Goal: Task Accomplishment & Management: Manage account settings

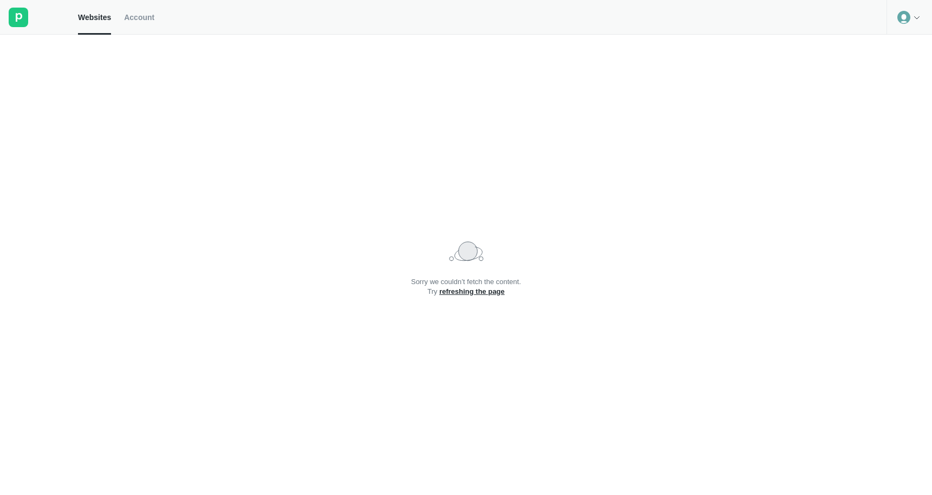
click at [490, 292] on link "refreshing the page" at bounding box center [472, 291] width 66 height 8
click at [915, 33] on div at bounding box center [910, 17] width 46 height 35
click at [31, 24] on div at bounding box center [39, 17] width 78 height 35
click at [20, 24] on rect at bounding box center [19, 18] width 20 height 20
click at [21, 17] on icon at bounding box center [19, 17] width 7 height 9
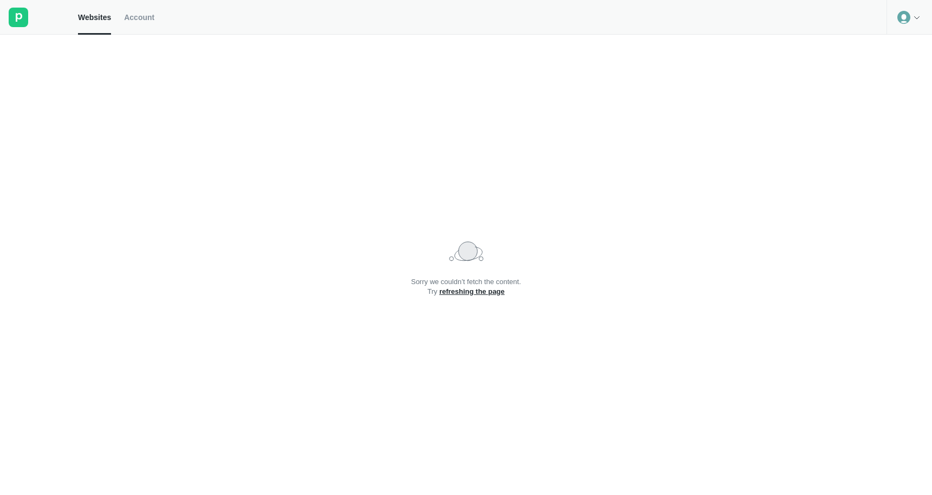
click at [153, 17] on span "Account" at bounding box center [139, 17] width 30 height 10
click at [96, 17] on span "Websites" at bounding box center [94, 17] width 33 height 10
click at [913, 16] on icon at bounding box center [917, 17] width 9 height 9
click at [906, 48] on div "Logout" at bounding box center [910, 44] width 44 height 15
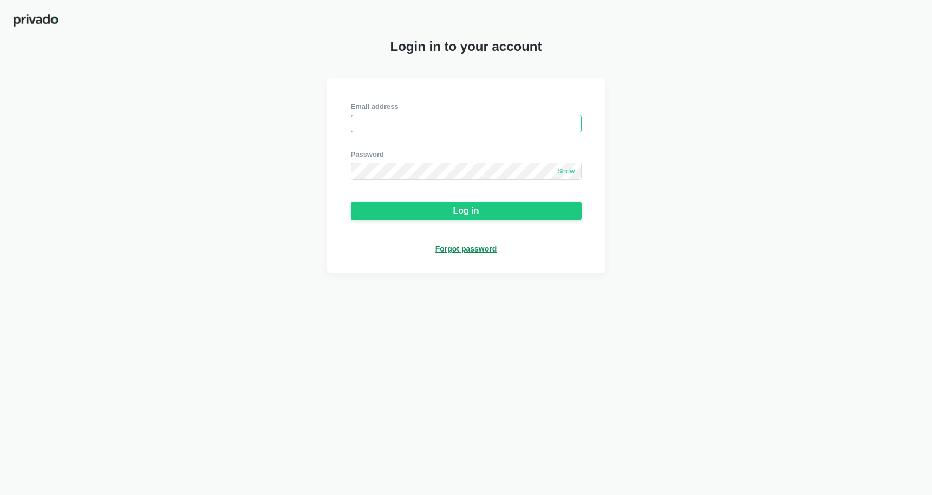
paste input "[EMAIL_ADDRESS][DOMAIN_NAME]"
type input "[EMAIL_ADDRESS][DOMAIN_NAME]"
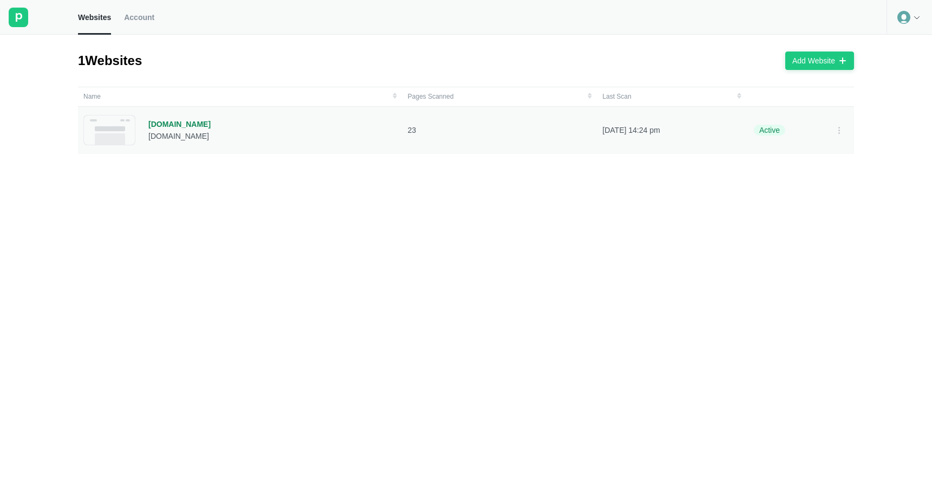
click at [184, 126] on div "[DOMAIN_NAME]" at bounding box center [179, 124] width 62 height 10
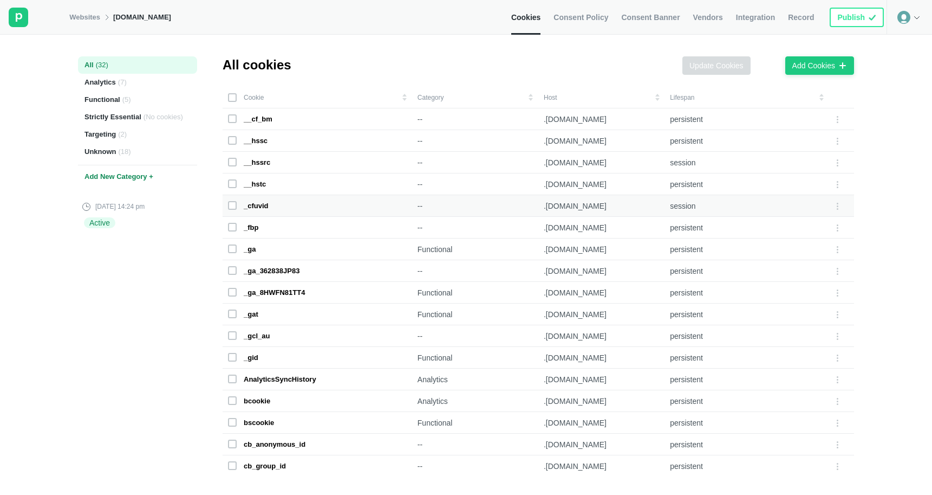
click at [263, 209] on div "_cfuvid" at bounding box center [256, 206] width 25 height 10
click at [603, 21] on span "Consent Policy" at bounding box center [581, 17] width 55 height 10
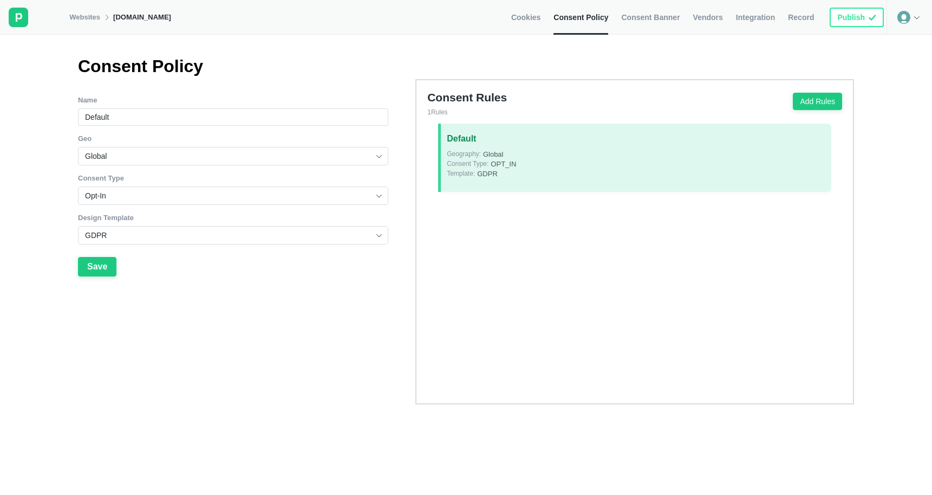
click at [631, 18] on span "Consent Banner" at bounding box center [650, 17] width 59 height 10
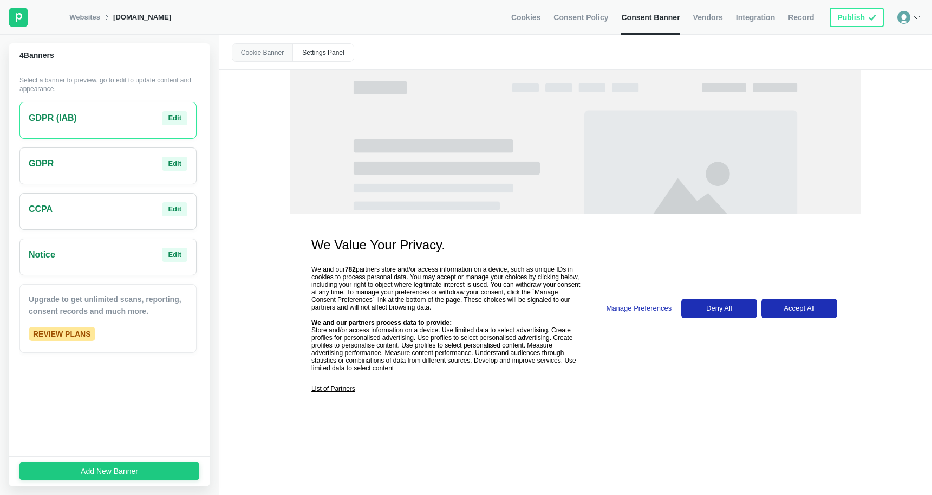
click at [343, 51] on div "Settings Panel" at bounding box center [323, 52] width 61 height 17
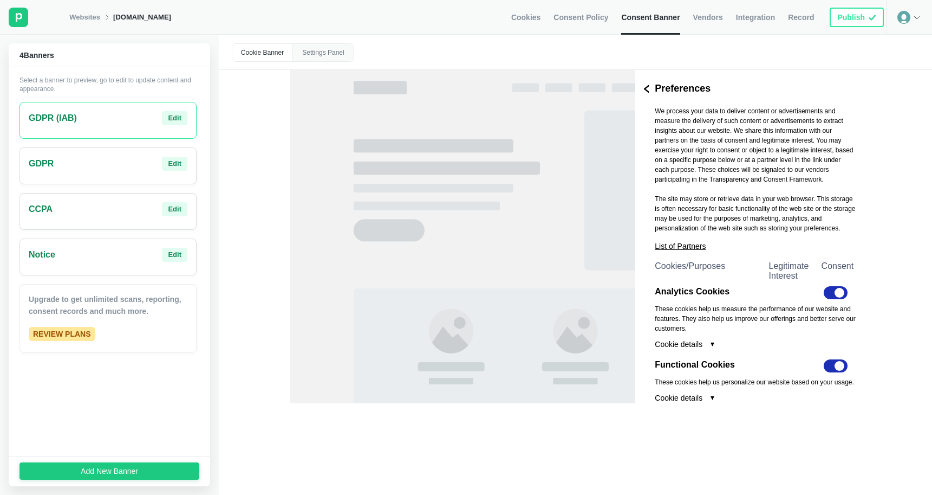
click at [255, 54] on div "Cookie Banner" at bounding box center [262, 52] width 61 height 17
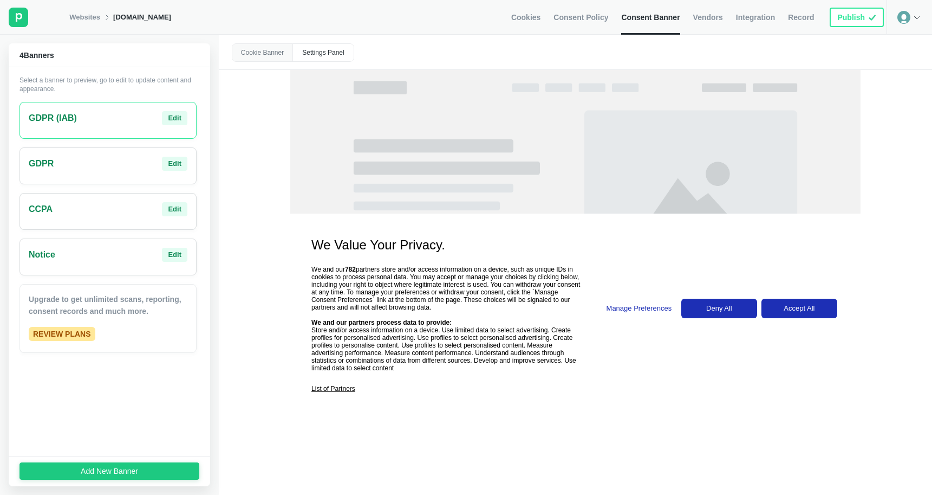
click at [143, 166] on div "GDPR Edit" at bounding box center [108, 164] width 159 height 14
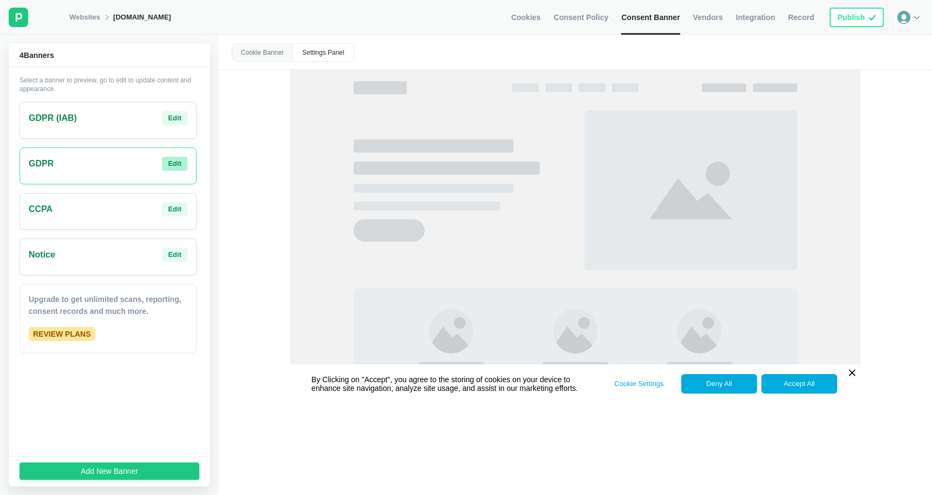
click at [184, 164] on button "Edit" at bounding box center [174, 164] width 25 height 14
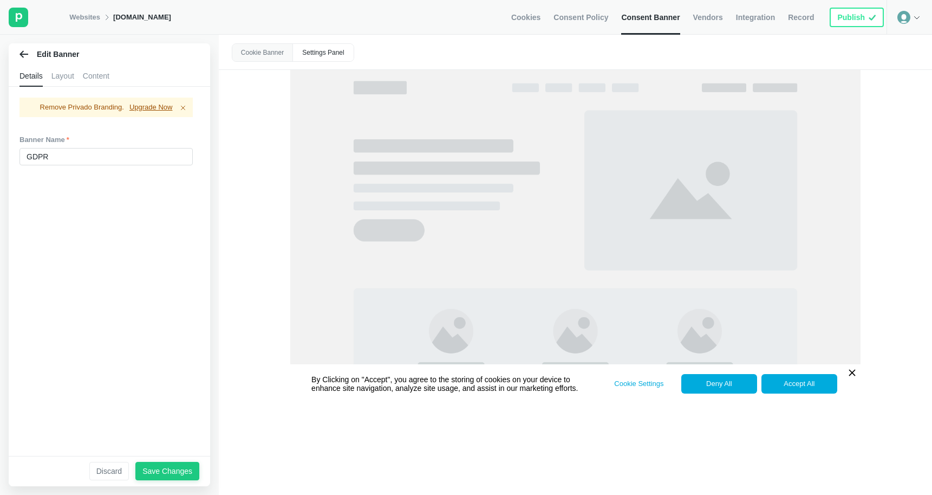
click at [55, 79] on div "Layout" at bounding box center [62, 76] width 23 height 22
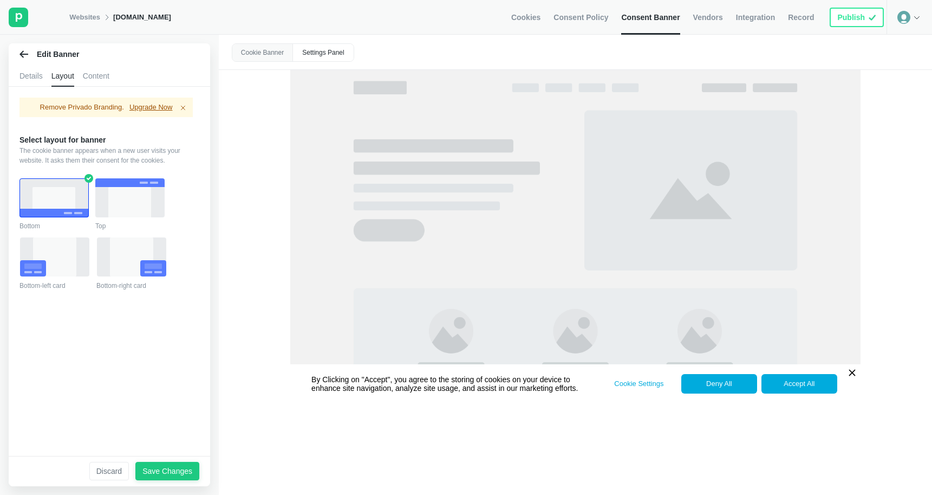
click at [92, 73] on div "Content" at bounding box center [96, 76] width 27 height 22
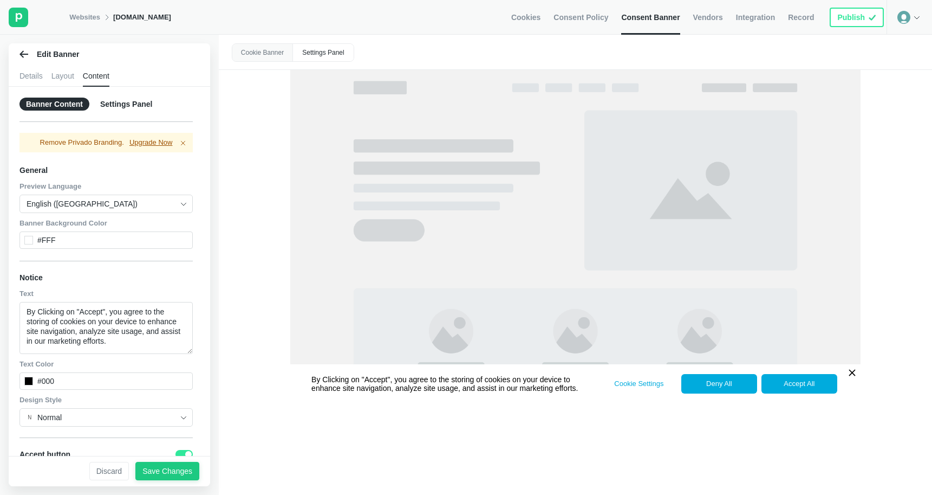
click at [25, 57] on icon at bounding box center [24, 54] width 9 height 9
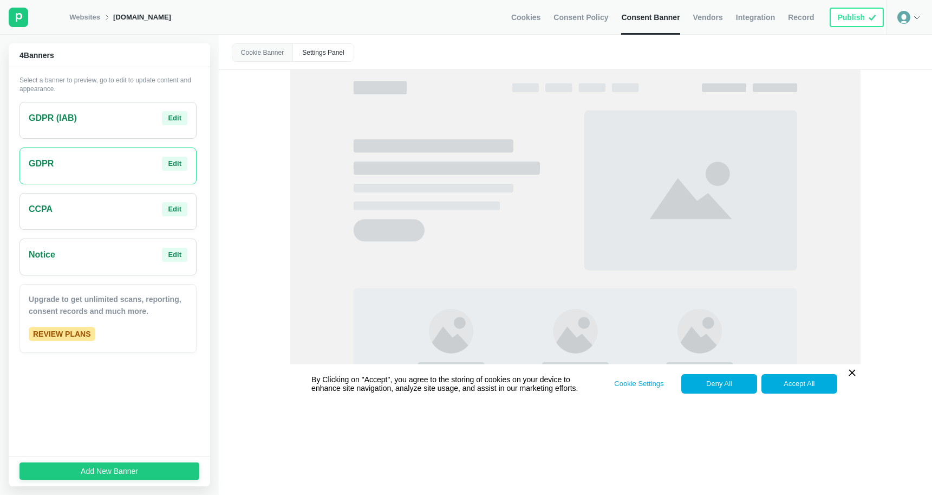
click at [94, 126] on div "GDPR (IAB) Edit" at bounding box center [108, 120] width 177 height 37
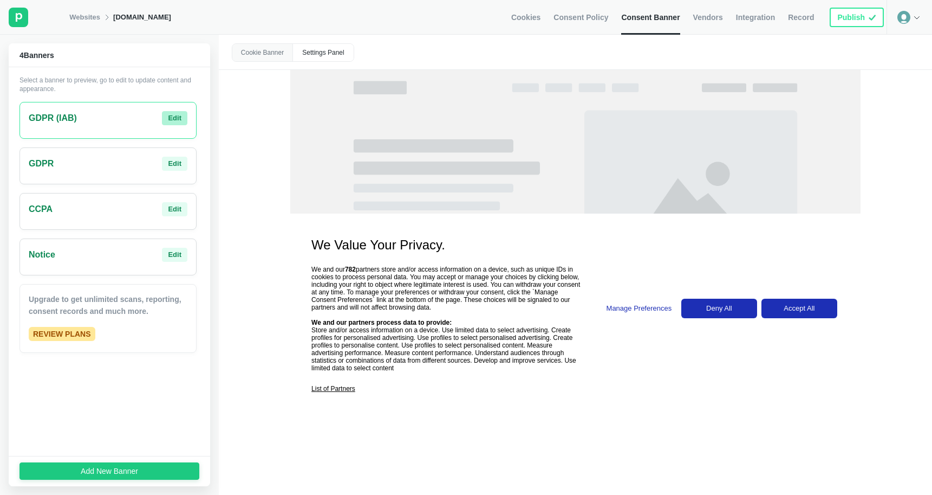
click at [176, 121] on div "Edit" at bounding box center [175, 118] width 14 height 10
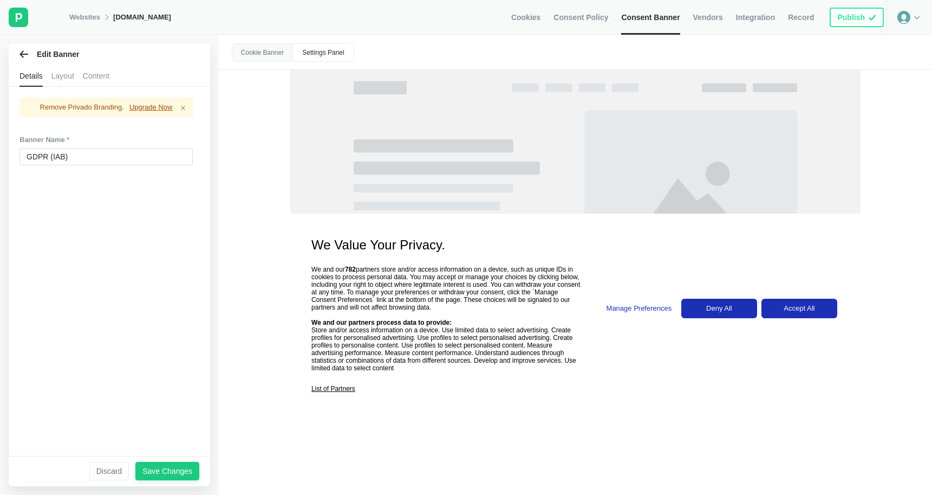
click at [113, 75] on div "Details Layout Content" at bounding box center [110, 76] width 202 height 22
click at [96, 75] on div "Content" at bounding box center [96, 76] width 27 height 22
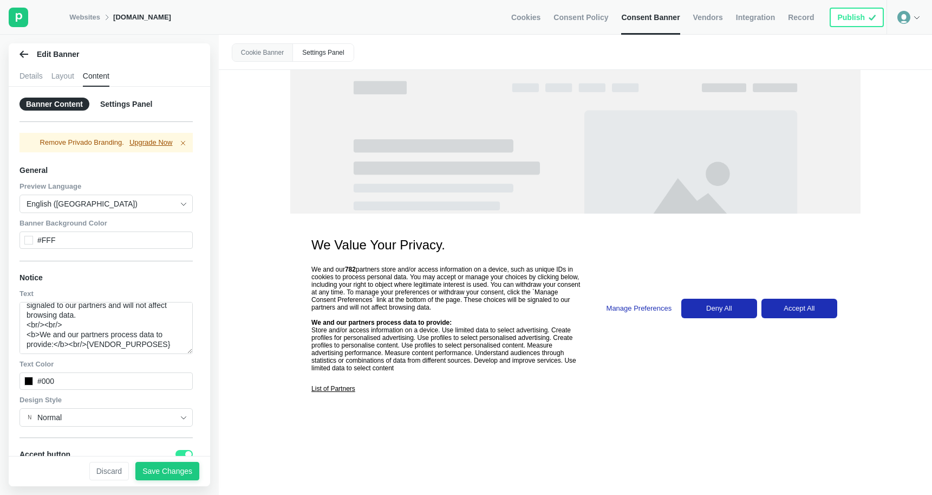
click at [20, 58] on icon at bounding box center [24, 54] width 9 height 9
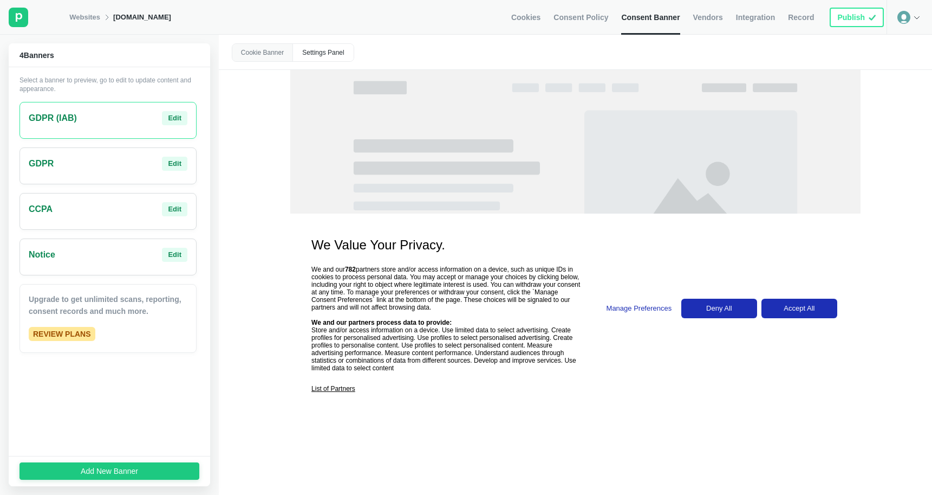
click at [125, 177] on div "GDPR Edit" at bounding box center [108, 165] width 177 height 37
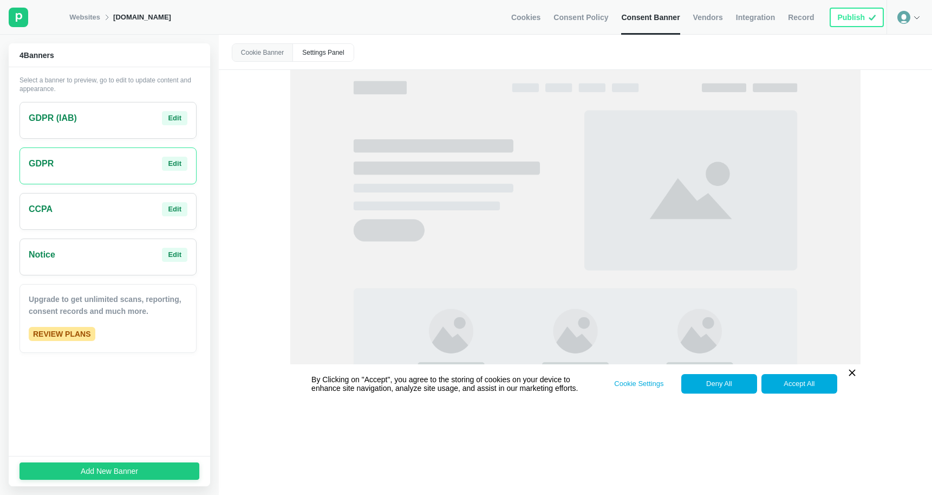
click at [112, 214] on div "CCPA Edit" at bounding box center [108, 209] width 159 height 14
click at [122, 256] on div "Notice Edit" at bounding box center [108, 255] width 159 height 14
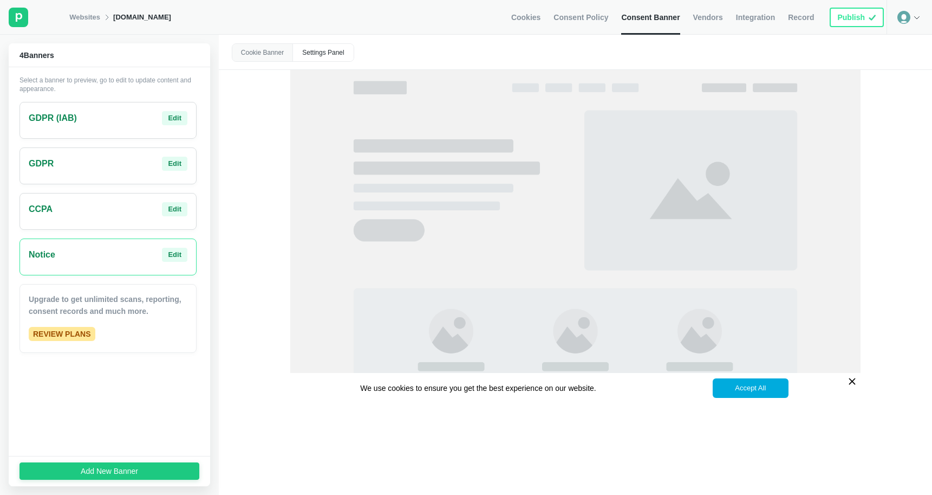
click at [109, 232] on div "Select a banner to preview, go to edit to update content and appearance. GDPR (…" at bounding box center [110, 261] width 180 height 371
click at [111, 216] on div "CCPA Edit" at bounding box center [108, 211] width 177 height 37
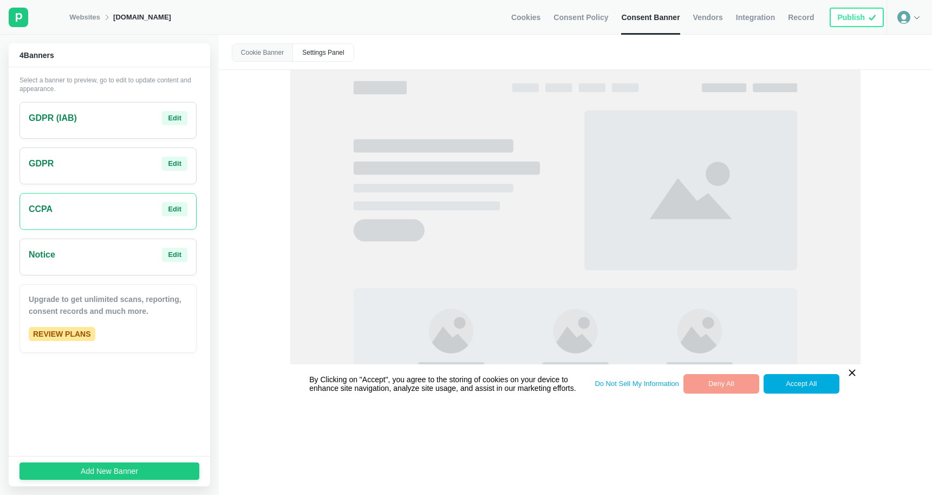
click at [102, 178] on div "GDPR Edit" at bounding box center [108, 165] width 177 height 37
click at [101, 121] on div "GDPR (IAB) Edit" at bounding box center [108, 118] width 159 height 14
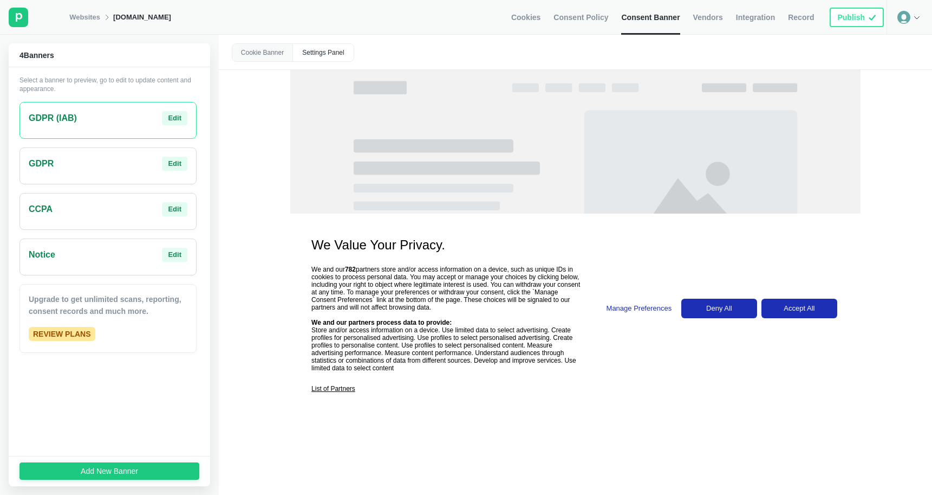
click at [325, 53] on div "Settings Panel" at bounding box center [323, 52] width 61 height 17
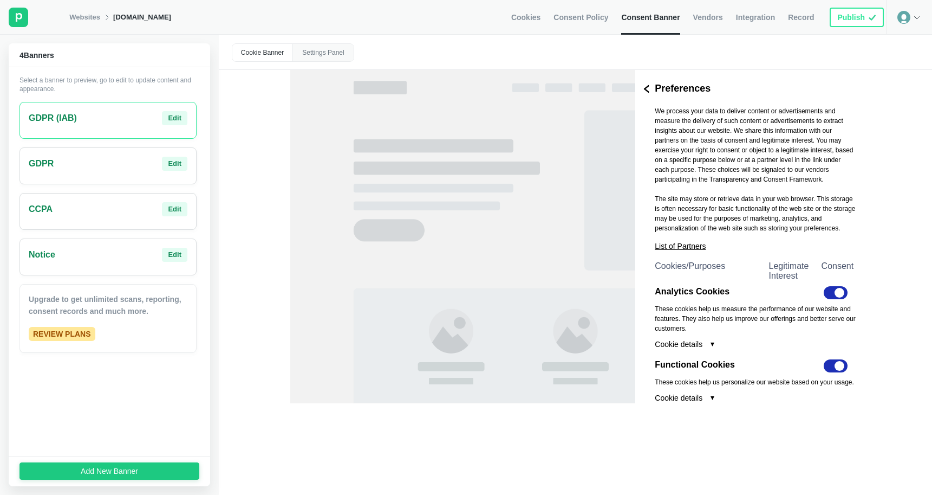
click at [265, 55] on div "Cookie Banner" at bounding box center [262, 52] width 61 height 17
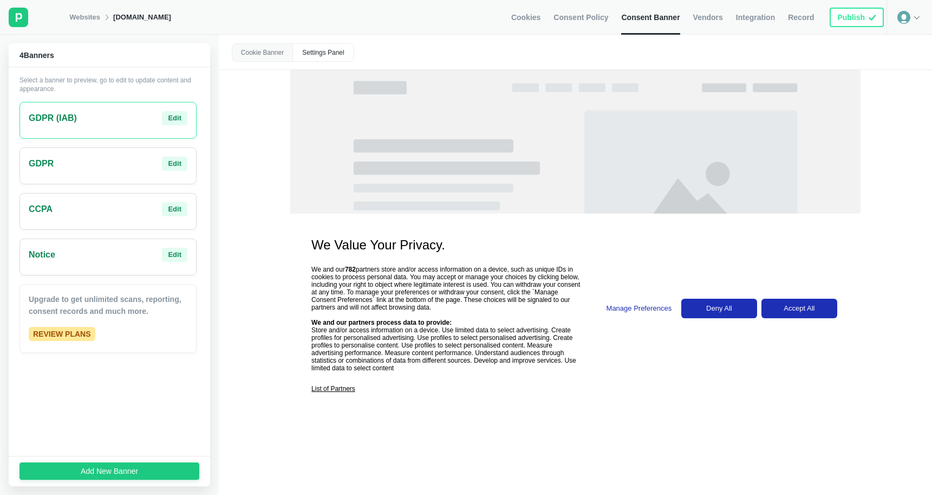
click at [595, 23] on link "Consent Policy" at bounding box center [581, 17] width 55 height 35
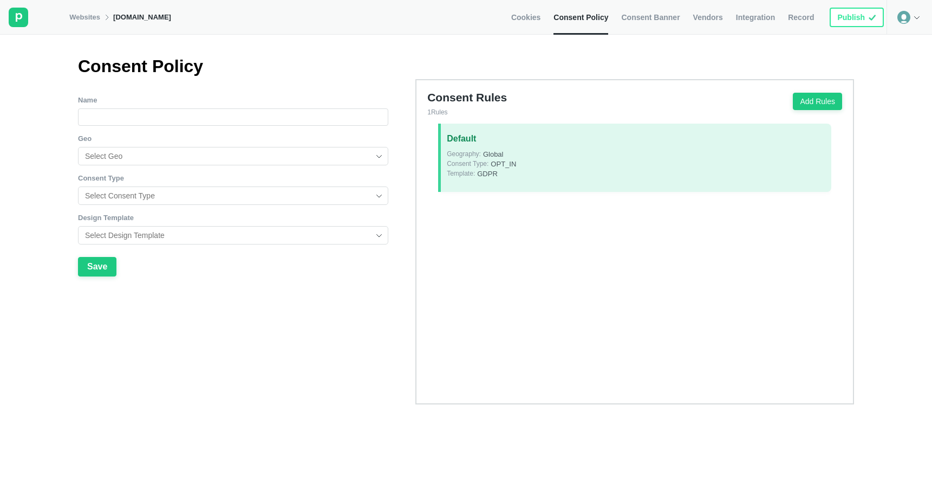
type input "Default"
type input "Global"
type input "Opt-In"
type input "GDPR"
click at [344, 115] on input "Default" at bounding box center [233, 116] width 310 height 17
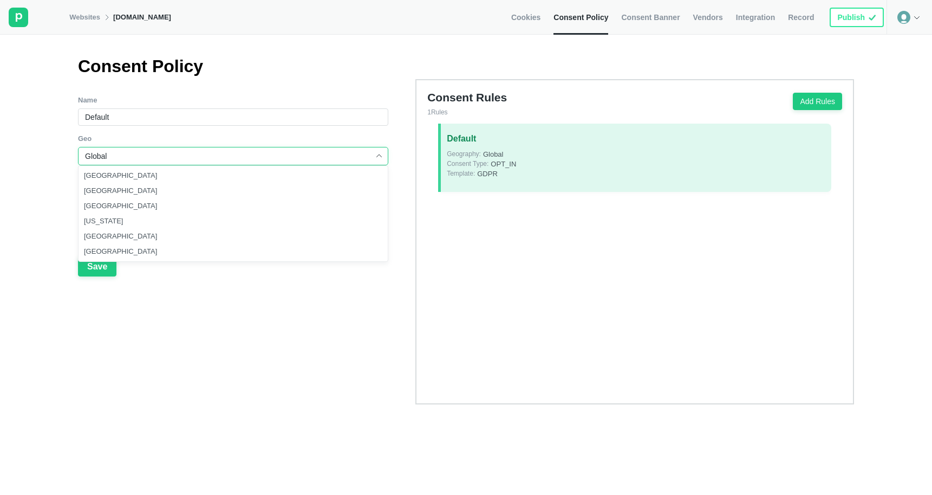
click at [365, 158] on input "Global" at bounding box center [229, 155] width 288 height 17
click at [376, 155] on img at bounding box center [379, 156] width 9 height 9
click at [384, 236] on div "GDPR" at bounding box center [233, 235] width 310 height 18
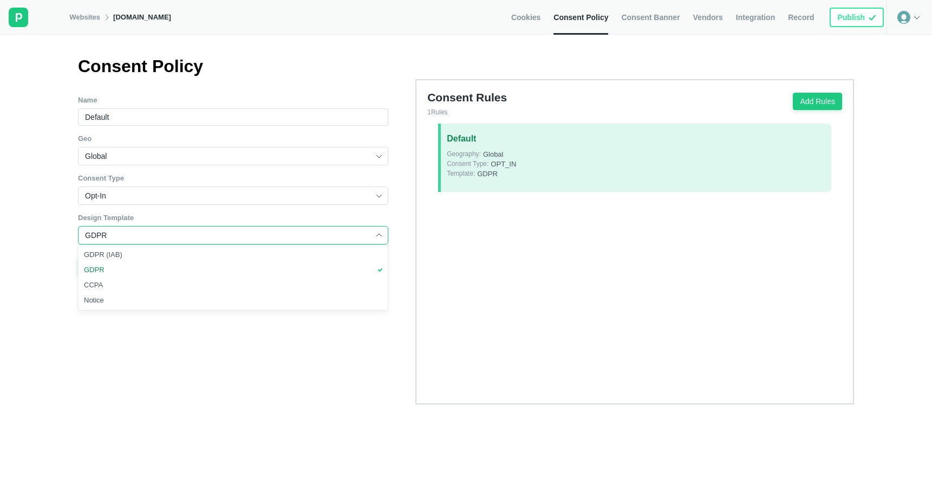
click at [639, 27] on link "Consent Banner" at bounding box center [650, 17] width 59 height 35
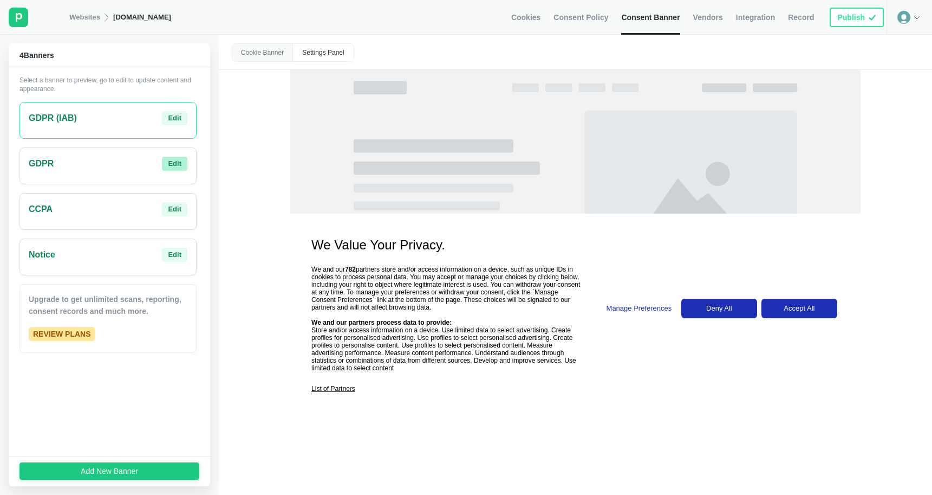
click at [174, 169] on button "Edit" at bounding box center [174, 164] width 25 height 14
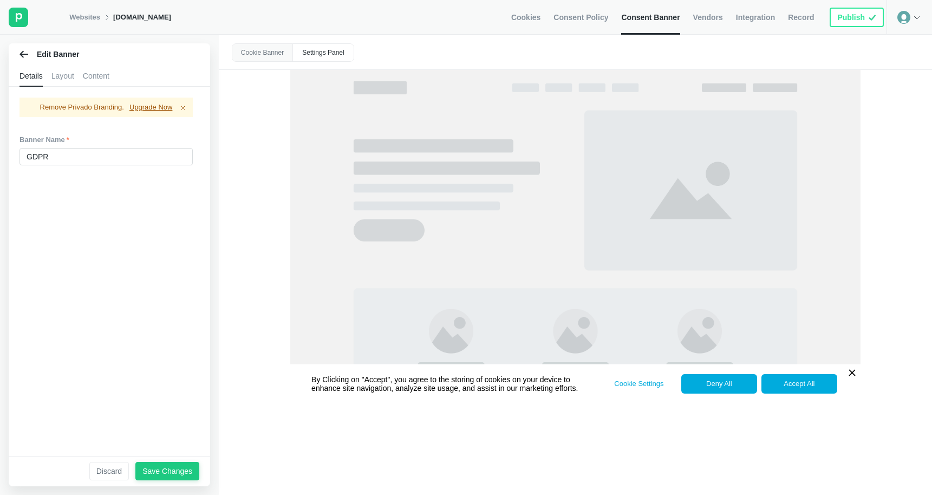
click at [92, 72] on div "Content" at bounding box center [96, 76] width 27 height 22
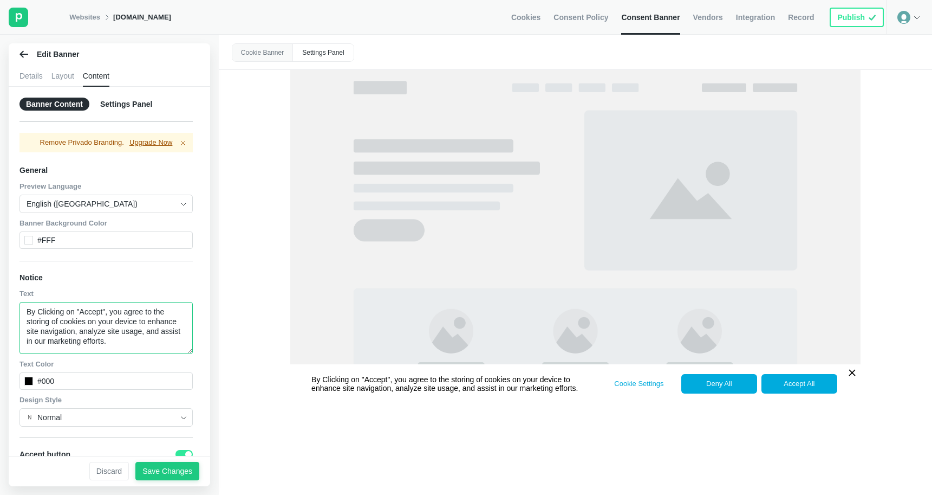
drag, startPoint x: 84, startPoint y: 320, endPoint x: 4, endPoint y: 277, distance: 90.2
click at [4, 277] on div "Edit Banner Details Layout Content Banner Content Settings Panel Remove Privado…" at bounding box center [109, 265] width 219 height 460
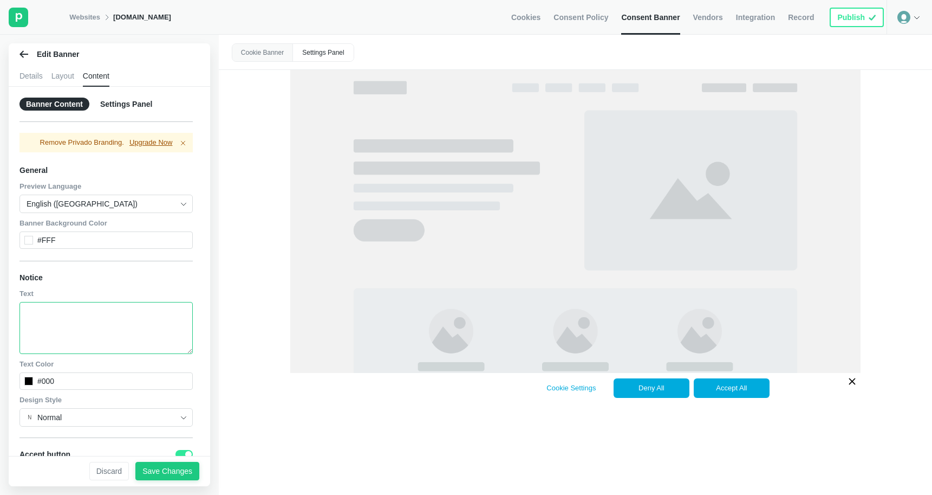
paste textarea "This website uses cookies and similar tools, some of which are provided by thir…"
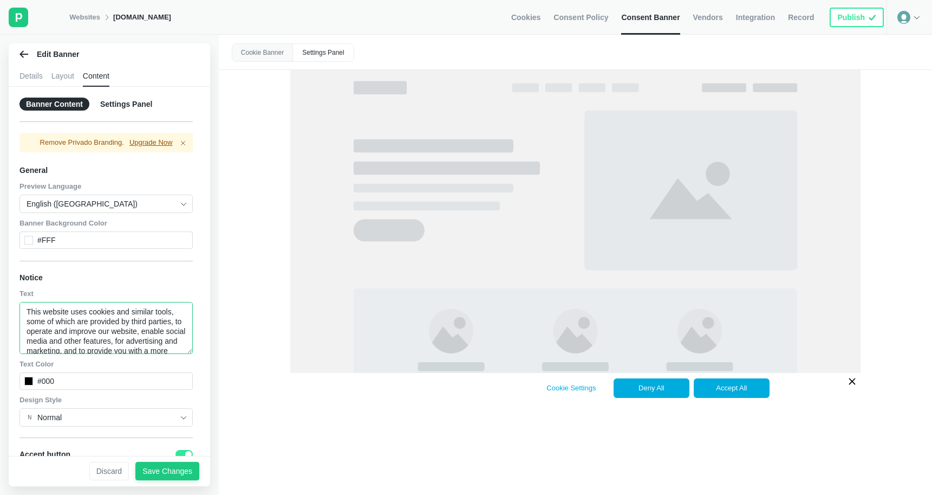
scroll to position [114, 0]
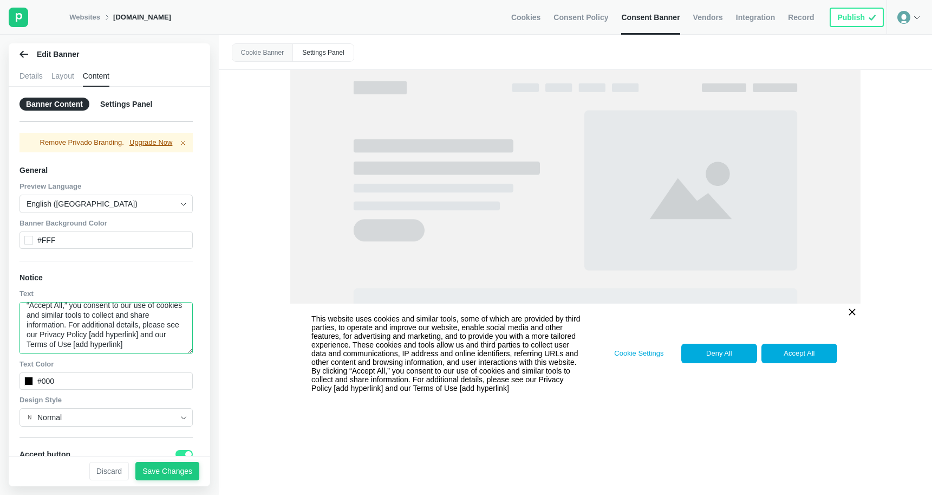
drag, startPoint x: 133, startPoint y: 333, endPoint x: 182, endPoint y: 333, distance: 48.8
click at [182, 333] on textarea "This website uses cookies and similar tools, some of which are provided by thir…" at bounding box center [106, 328] width 173 height 52
drag, startPoint x: 128, startPoint y: 335, endPoint x: 80, endPoint y: 332, distance: 47.8
click at [80, 332] on textarea "This website uses cookies and similar tools, some of which are provided by thir…" at bounding box center [106, 328] width 173 height 52
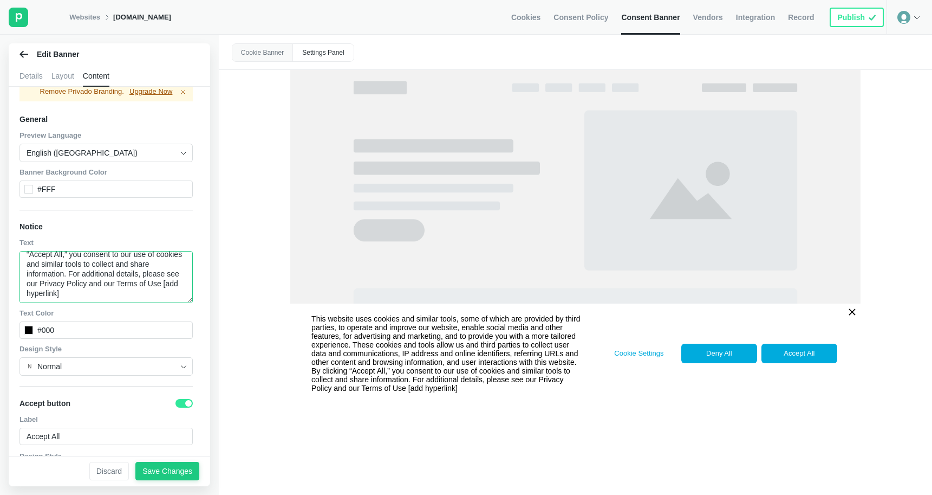
scroll to position [0, 0]
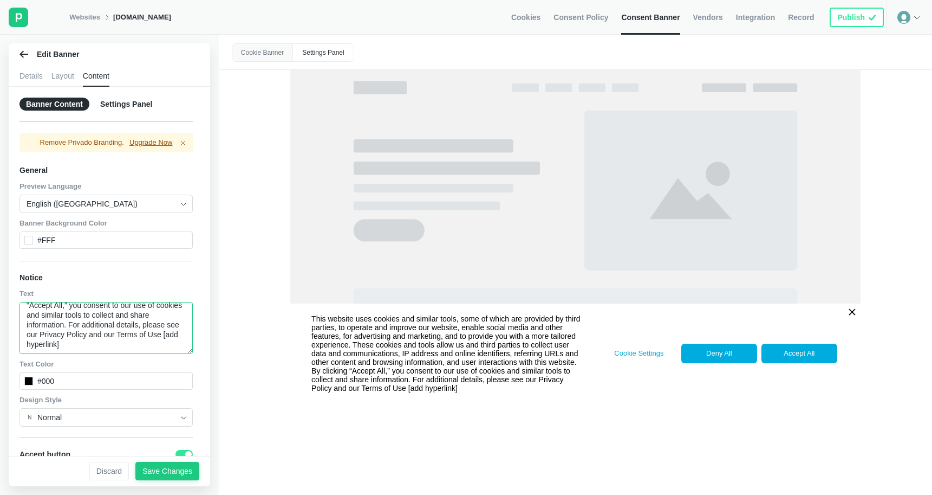
click at [122, 334] on textarea "This website uses cookies and similar tools, some of which are provided by thir…" at bounding box center [106, 328] width 173 height 52
drag, startPoint x: 129, startPoint y: 336, endPoint x: 80, endPoint y: 335, distance: 49.3
click at [79, 335] on textarea "This website uses cookies and similar tools, some of which are provided by thir…" at bounding box center [106, 328] width 173 height 52
click at [81, 333] on textarea "This website uses cookies and similar tools, some of which are provided by thir…" at bounding box center [106, 328] width 173 height 52
click at [127, 335] on textarea "This website uses cookies and similar tools, some of which are provided by thir…" at bounding box center [106, 328] width 173 height 52
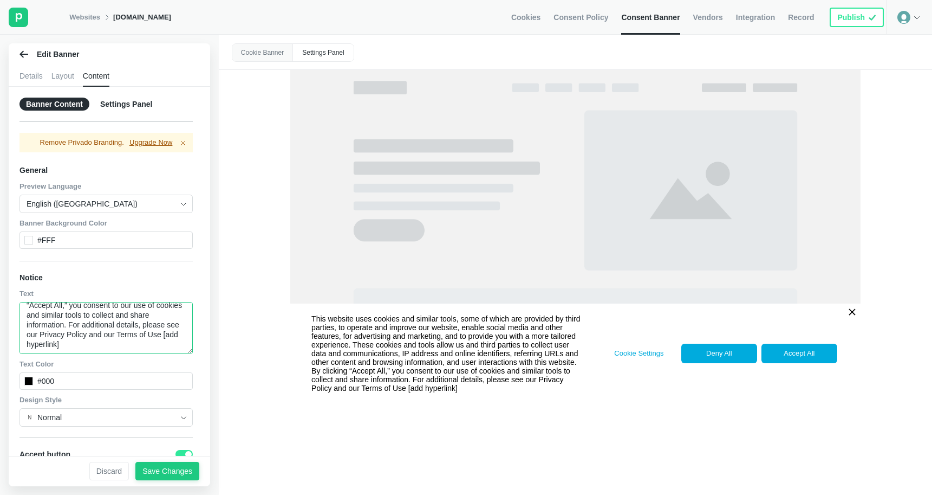
scroll to position [34, 0]
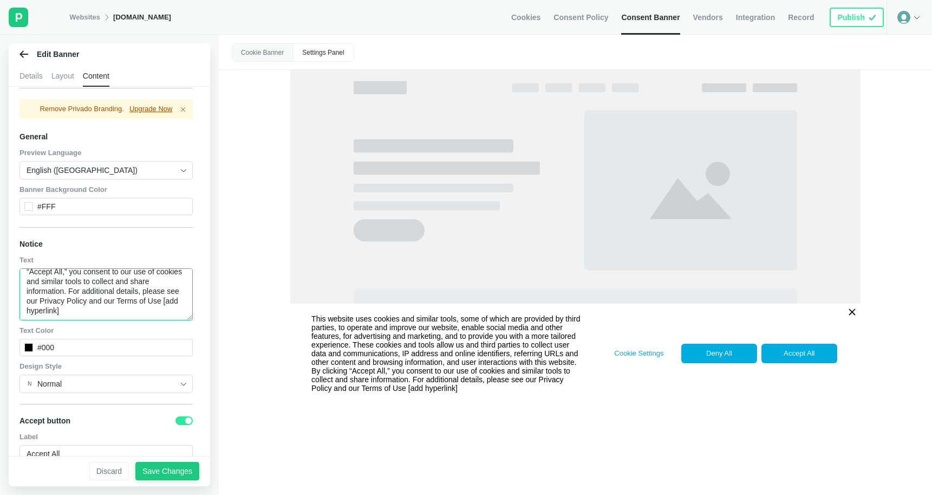
drag, startPoint x: 122, startPoint y: 307, endPoint x: 53, endPoint y: 310, distance: 69.4
click at [53, 310] on textarea "This website uses cookies and similar tools, some of which are provided by thir…" at bounding box center [106, 294] width 173 height 52
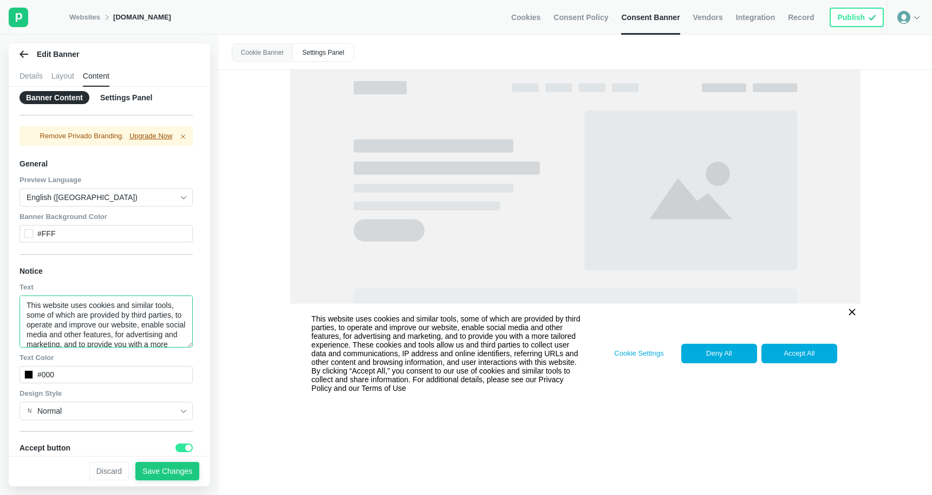
scroll to position [0, 0]
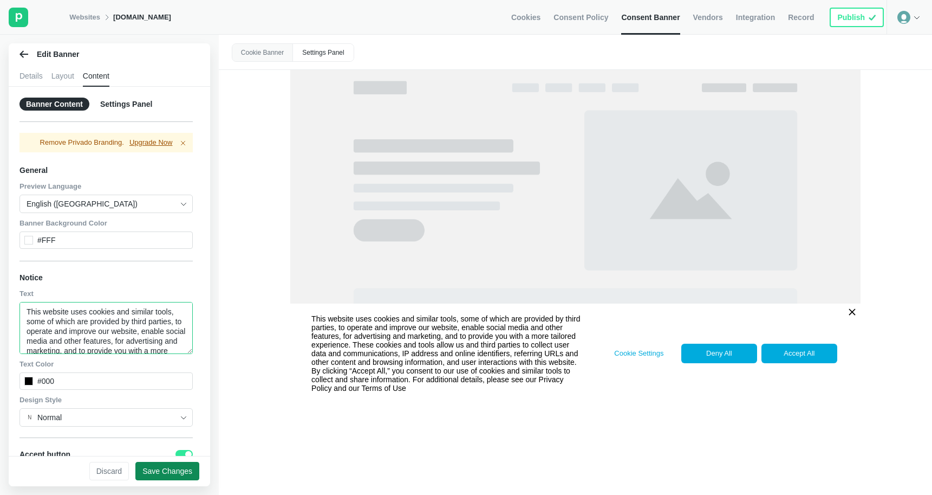
type textarea "This website uses cookies and similar tools, some of which are provided by thir…"
click at [175, 472] on div "Save Changes" at bounding box center [168, 471] width 50 height 10
click at [161, 472] on div "Save Changes" at bounding box center [168, 471] width 50 height 10
click at [162, 477] on button "Save Changes" at bounding box center [167, 471] width 64 height 18
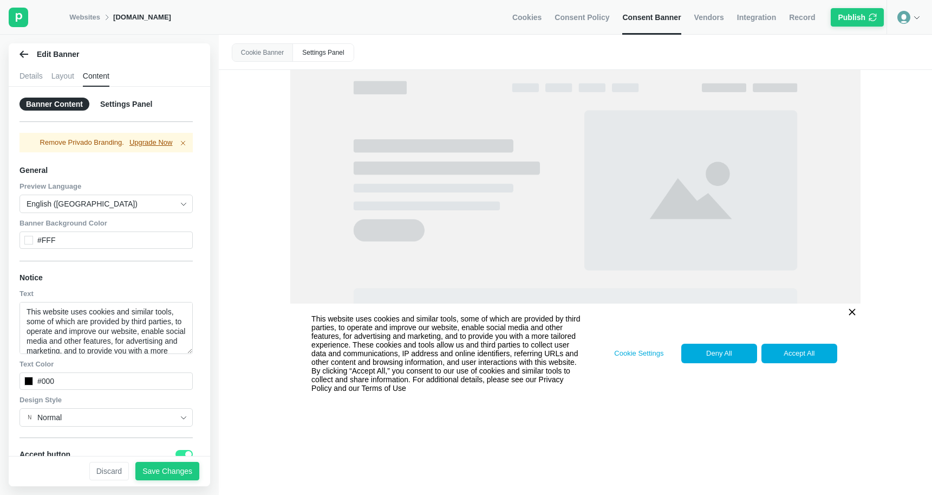
click at [183, 144] on icon at bounding box center [183, 142] width 9 height 9
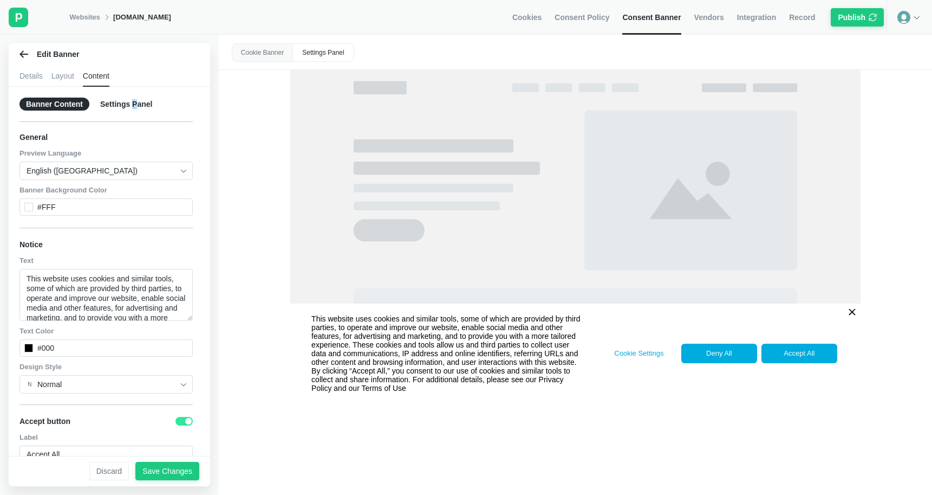
click at [137, 105] on div "Settings Panel" at bounding box center [126, 104] width 65 height 13
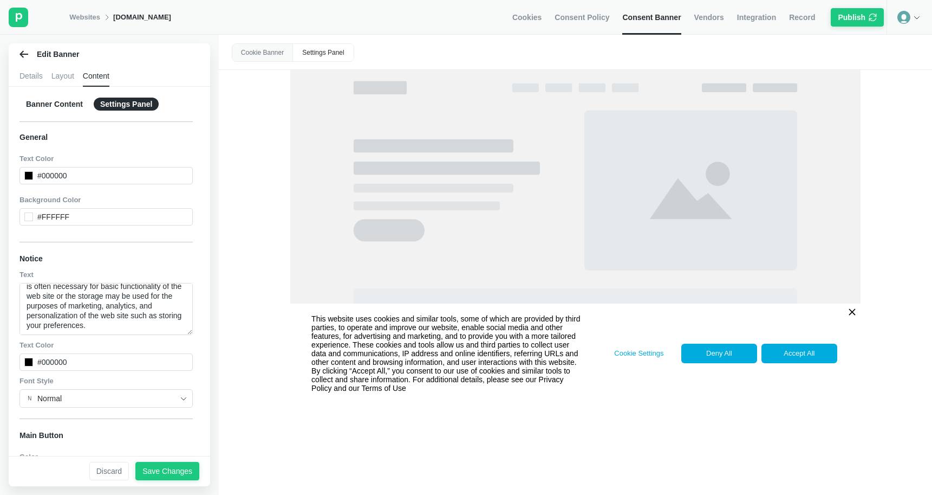
click at [62, 107] on div "Banner Content" at bounding box center [55, 104] width 70 height 13
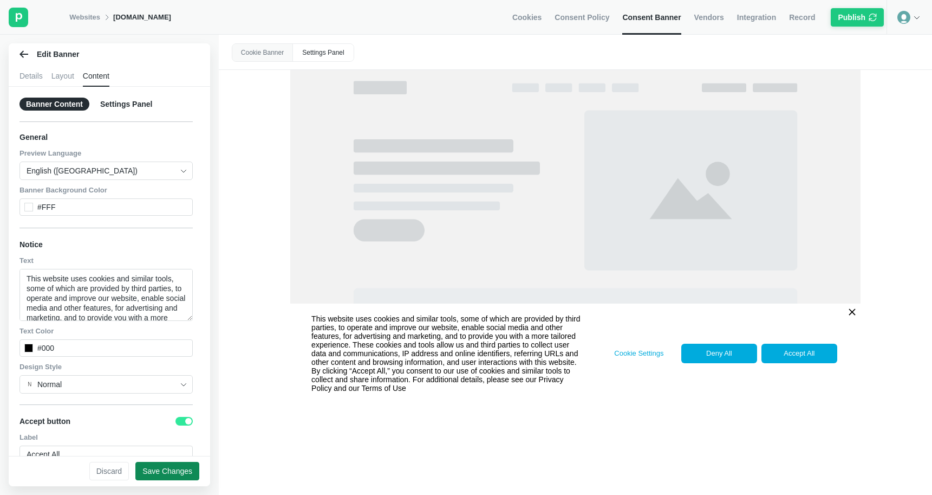
click at [172, 466] on div "Save Changes" at bounding box center [168, 471] width 50 height 10
click at [915, 17] on img at bounding box center [916, 16] width 9 height 9
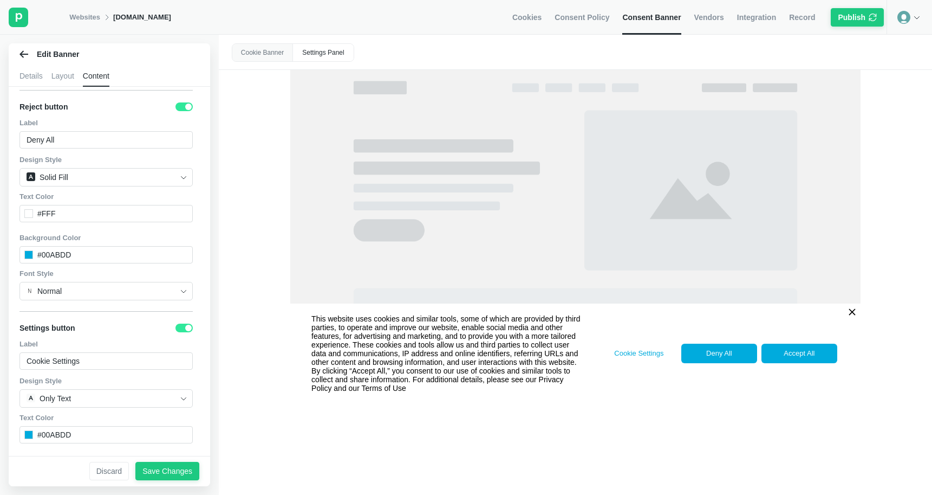
scroll to position [450, 0]
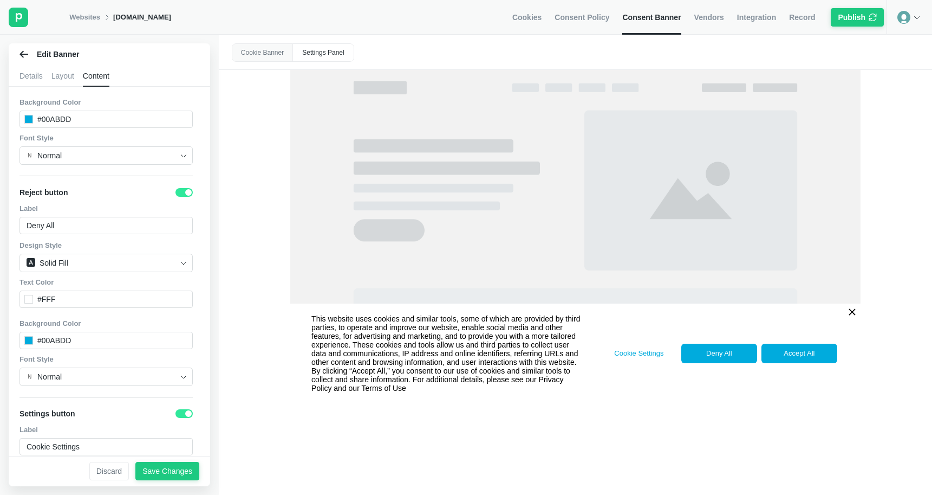
click at [28, 55] on div "Edit Banner" at bounding box center [110, 54] width 202 height 22
click at [244, 60] on div "Cookie Banner" at bounding box center [262, 52] width 61 height 17
click at [249, 50] on div "Cookie Banner" at bounding box center [262, 52] width 61 height 17
click at [29, 55] on div "Edit Banner" at bounding box center [110, 54] width 202 height 22
click at [23, 53] on icon at bounding box center [24, 54] width 9 height 9
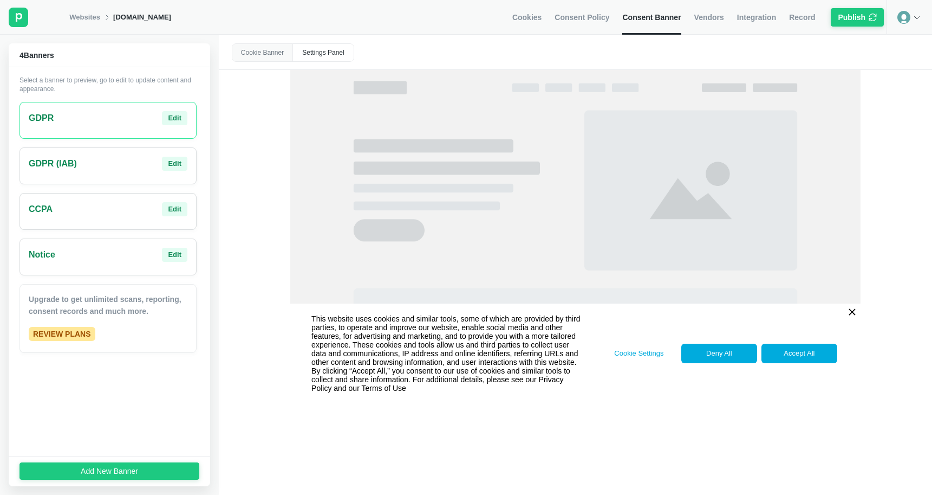
click at [237, 59] on div "Cookie Banner" at bounding box center [262, 52] width 61 height 17
click at [260, 49] on div "Cookie Banner" at bounding box center [262, 52] width 61 height 17
click at [327, 50] on div "Settings Panel" at bounding box center [323, 52] width 61 height 17
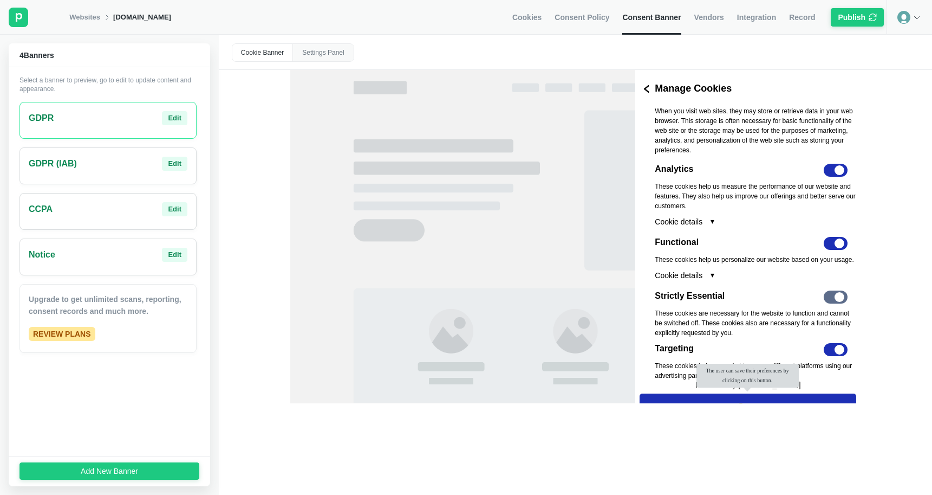
click at [260, 61] on div "Cookie Banner" at bounding box center [262, 52] width 61 height 17
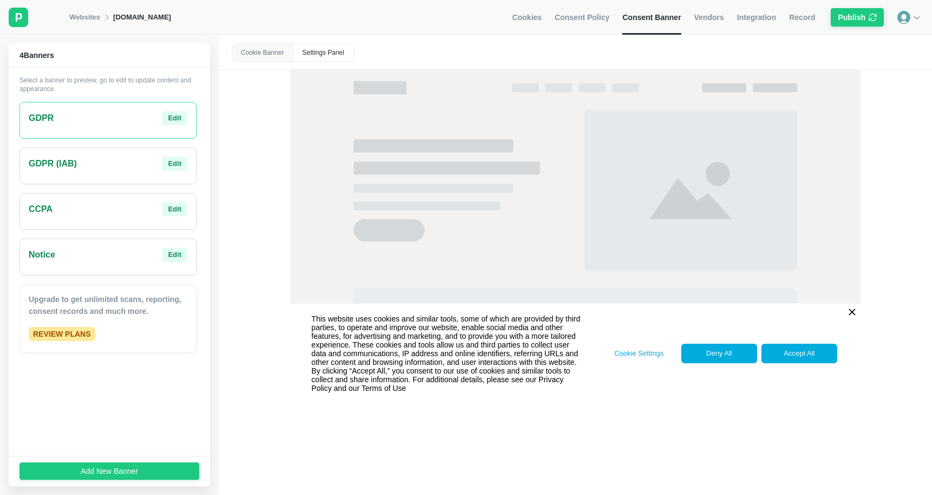
click at [613, 17] on div "Cookies Consent Policy Consent Banner Vendors Integration Record Publish" at bounding box center [700, 17] width 374 height 35
click at [603, 17] on span "Consent Policy" at bounding box center [582, 17] width 55 height 10
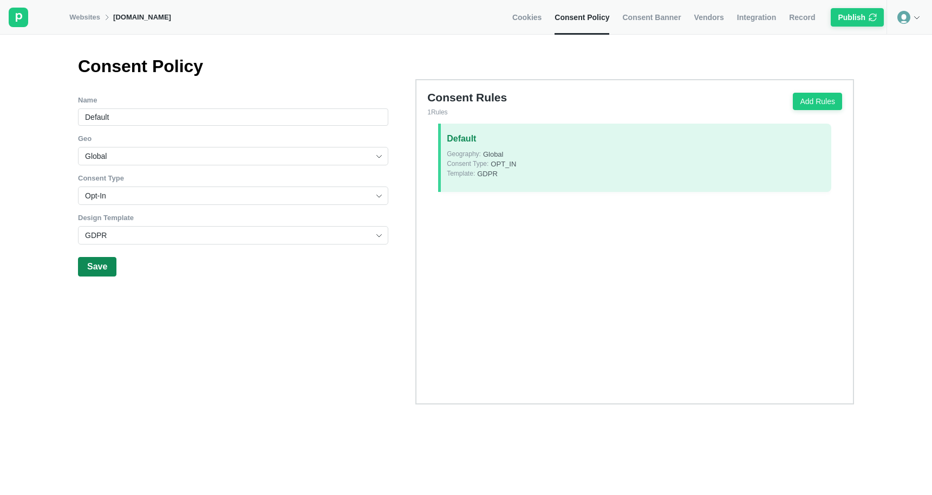
click at [98, 271] on div "Save" at bounding box center [97, 267] width 20 height 10
click at [642, 25] on link "Consent Banner" at bounding box center [652, 17] width 59 height 35
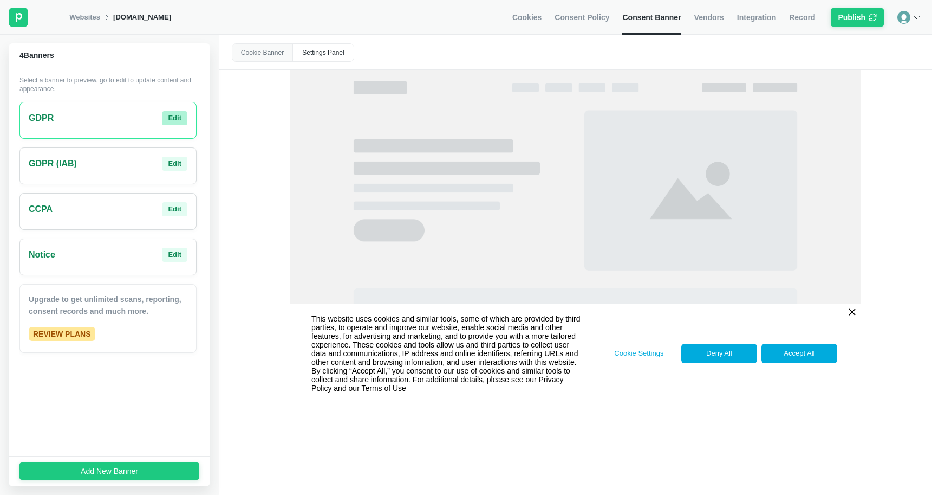
click at [174, 119] on div "Edit" at bounding box center [175, 118] width 14 height 10
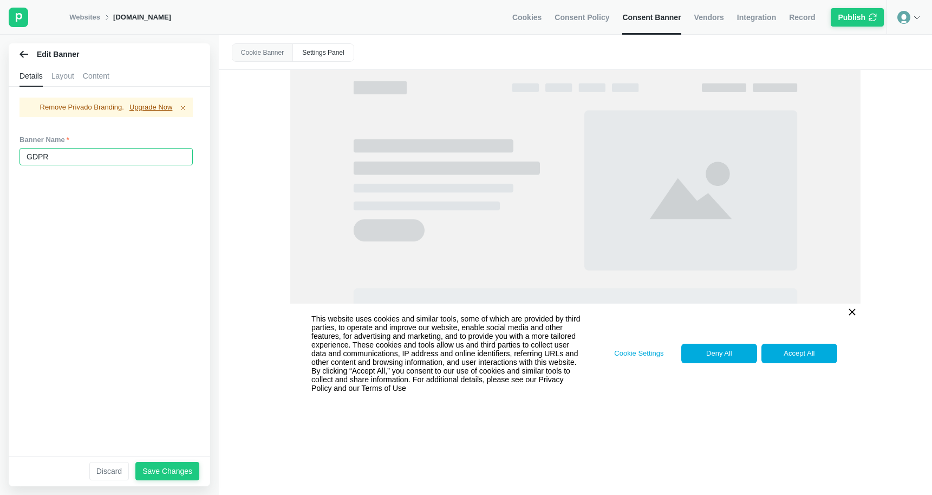
click at [120, 154] on input "GDPR" at bounding box center [106, 156] width 173 height 17
click at [64, 76] on div "Layout" at bounding box center [62, 76] width 23 height 22
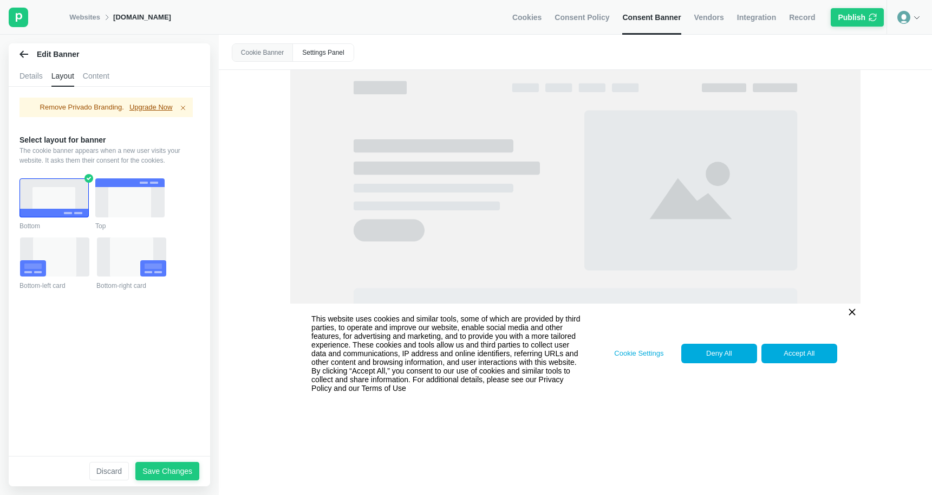
click at [105, 73] on div "Content" at bounding box center [96, 76] width 27 height 22
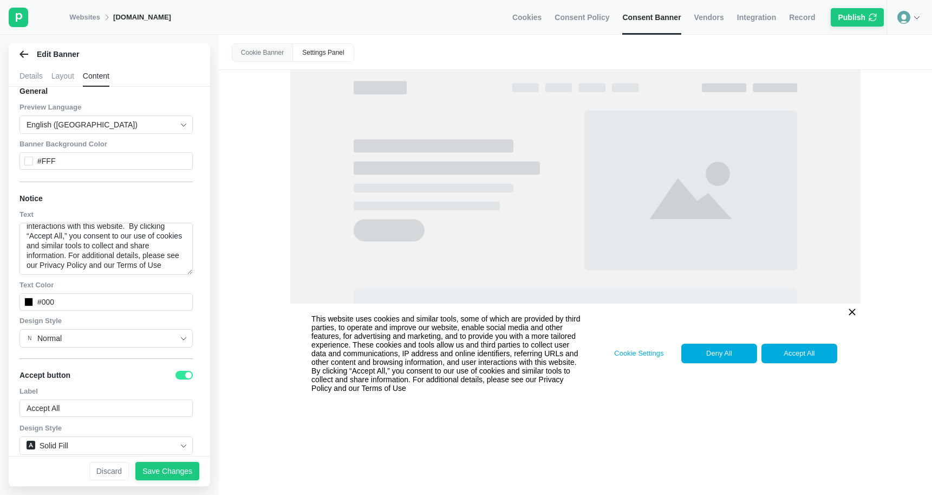
scroll to position [81, 0]
click at [134, 263] on textarea "This website uses cookies and similar tools, some of which are provided by thir…" at bounding box center [106, 247] width 173 height 52
click at [175, 471] on div "Save Changes" at bounding box center [168, 471] width 50 height 10
click at [573, 19] on span "Consent Policy" at bounding box center [582, 17] width 55 height 10
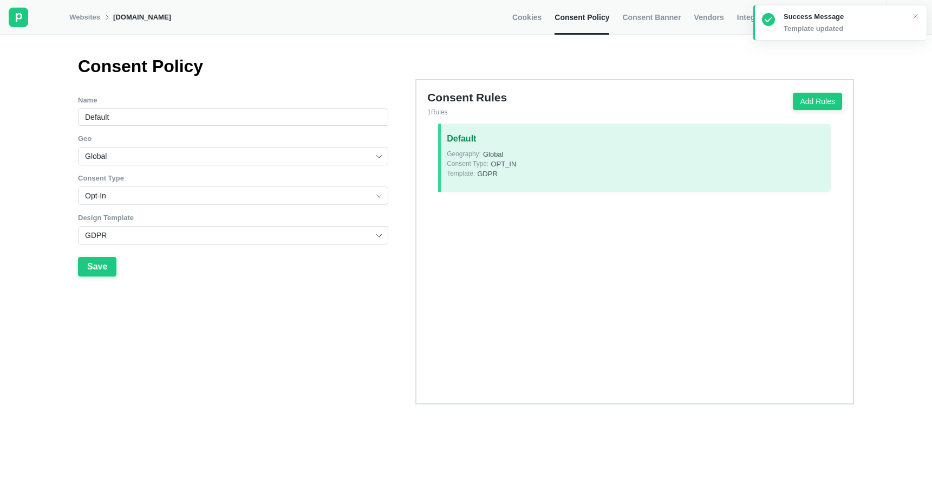
click at [529, 17] on span "Cookies" at bounding box center [527, 17] width 29 height 10
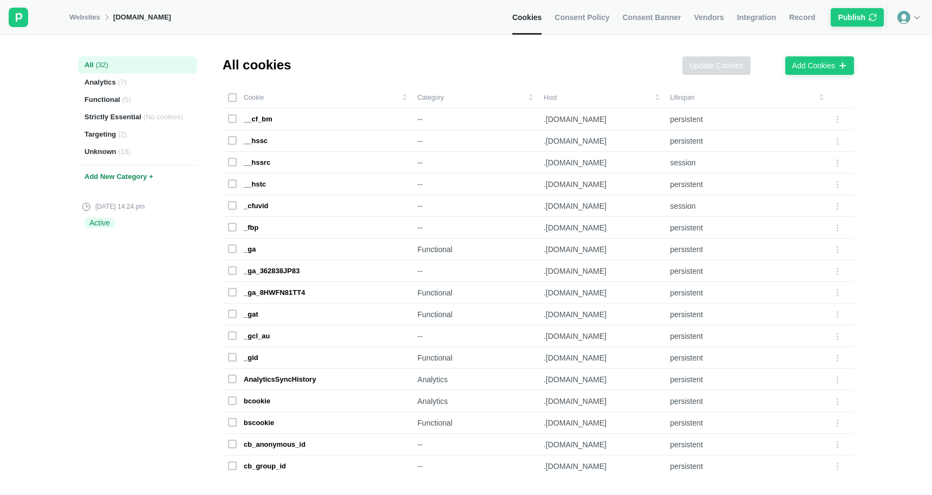
click at [569, 20] on span "Consent Policy" at bounding box center [582, 17] width 55 height 10
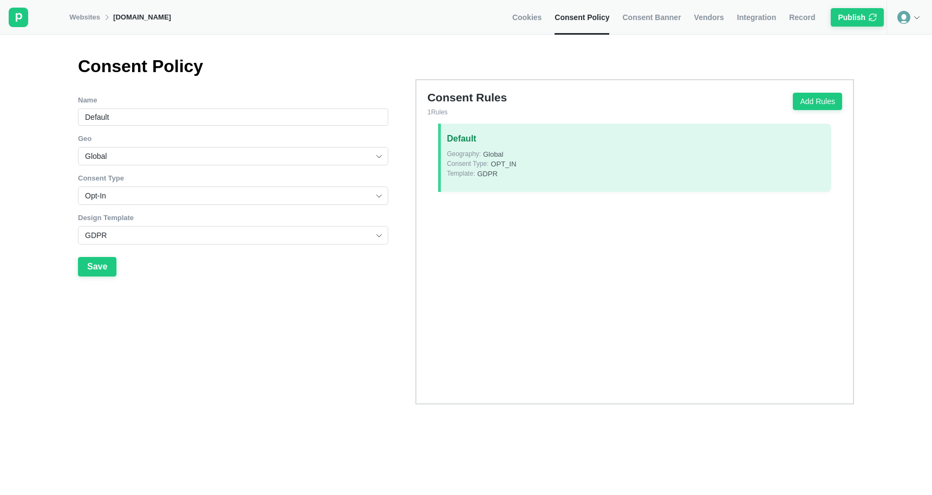
click at [644, 19] on span "Consent Banner" at bounding box center [652, 17] width 59 height 10
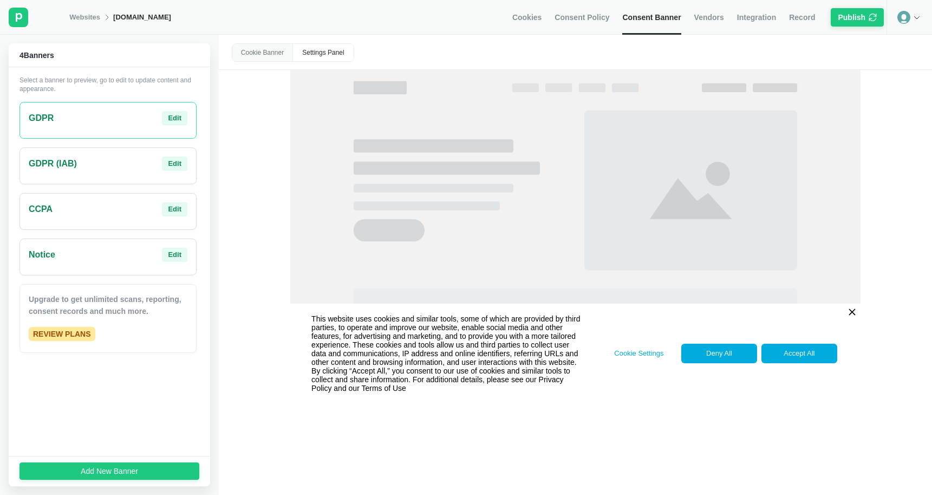
click at [279, 52] on div "Cookie Banner" at bounding box center [262, 52] width 61 height 17
click at [266, 54] on div "Cookie Banner" at bounding box center [262, 52] width 61 height 17
click at [581, 14] on span "Consent Policy" at bounding box center [582, 17] width 55 height 10
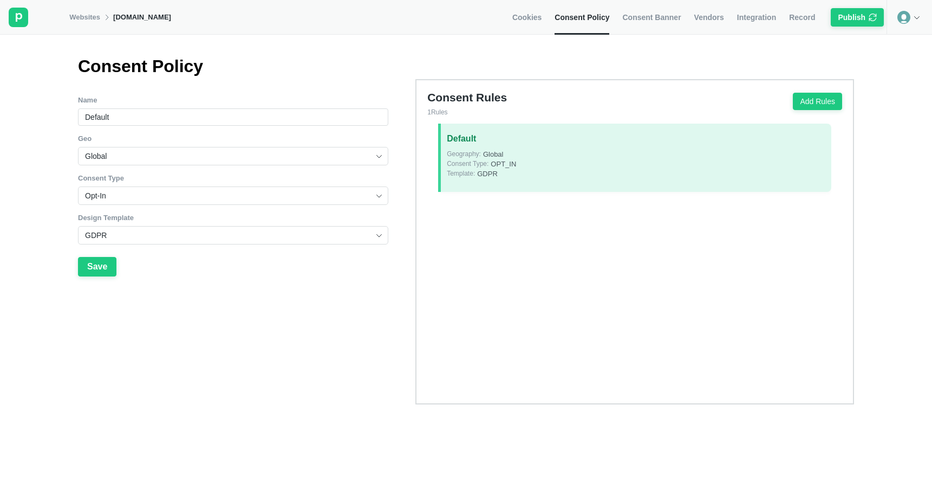
click at [188, 233] on input "GDPR" at bounding box center [229, 234] width 288 height 17
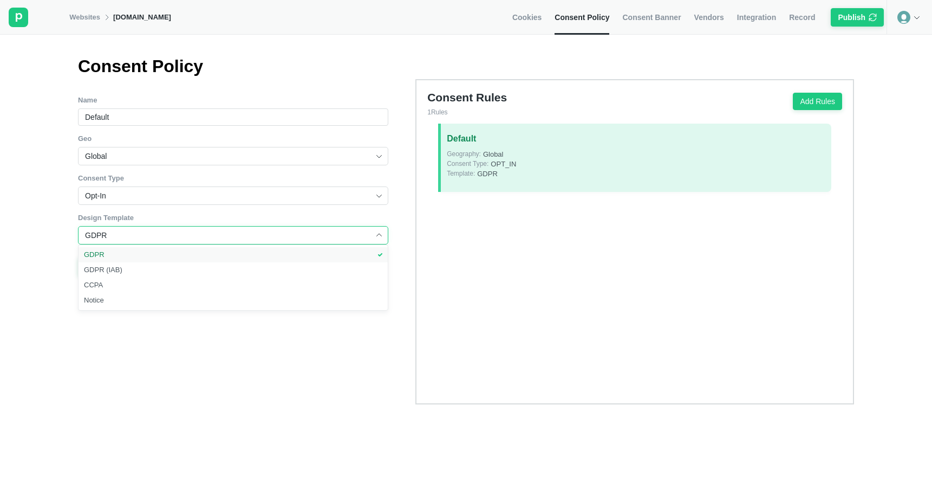
click at [179, 252] on div "GDPR" at bounding box center [233, 254] width 309 height 15
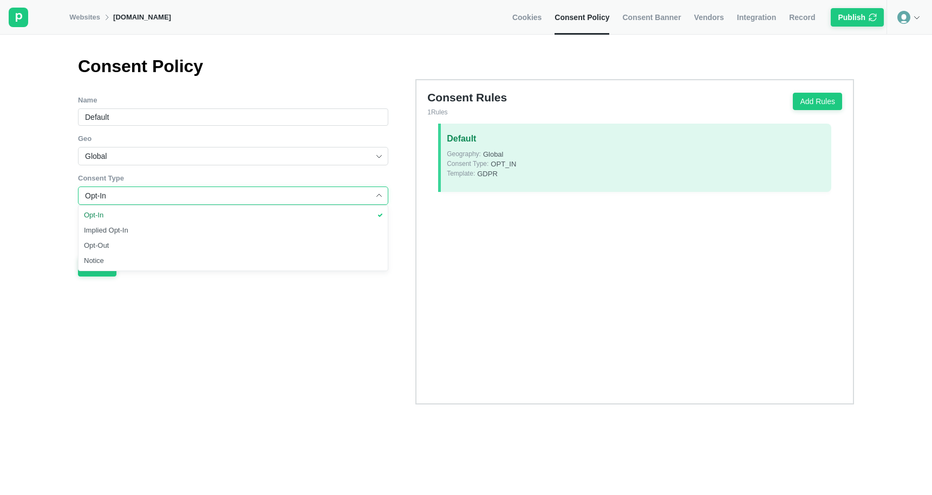
click at [172, 197] on input "Opt-In" at bounding box center [229, 195] width 288 height 17
click at [340, 213] on div "Opt-In" at bounding box center [233, 215] width 309 height 15
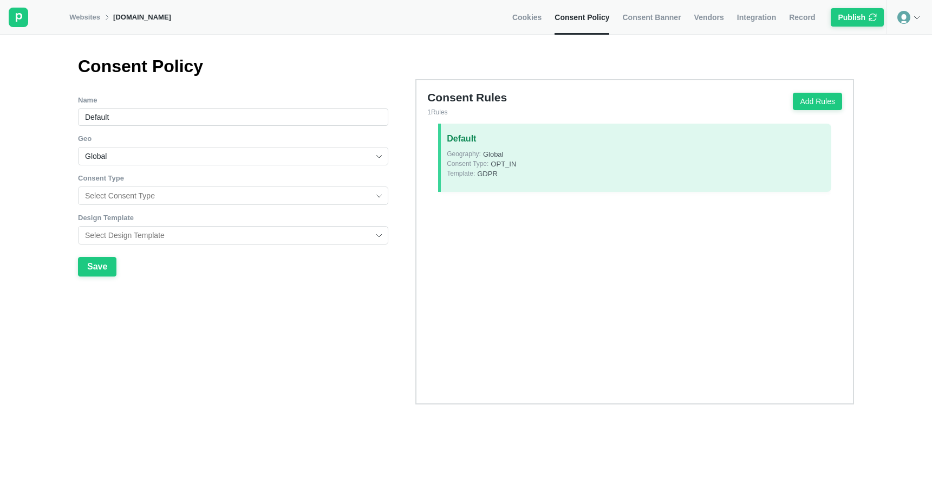
click at [309, 159] on input "Global" at bounding box center [229, 155] width 288 height 17
click at [399, 139] on div "Consent Rules 1 Rules Add Rules Default Geography: Global Consent Type: OPT_IN …" at bounding box center [621, 241] width 466 height 325
click at [379, 115] on input "Default" at bounding box center [233, 116] width 310 height 17
click at [395, 96] on div "Consent Rules 1 Rules Add Rules Default Geography: Global Consent Type: OPT_IN …" at bounding box center [621, 241] width 466 height 325
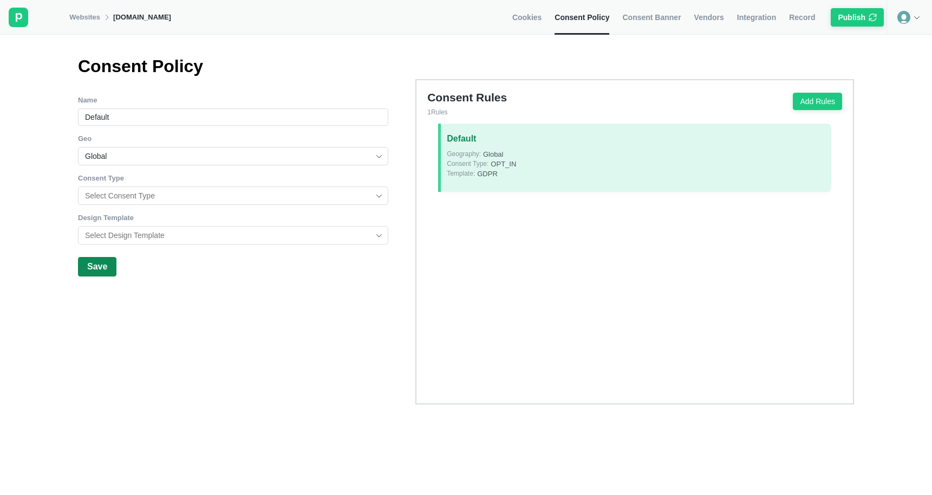
click at [108, 263] on button "Save" at bounding box center [97, 267] width 38 height 20
click at [672, 17] on span "Consent Banner" at bounding box center [652, 17] width 59 height 10
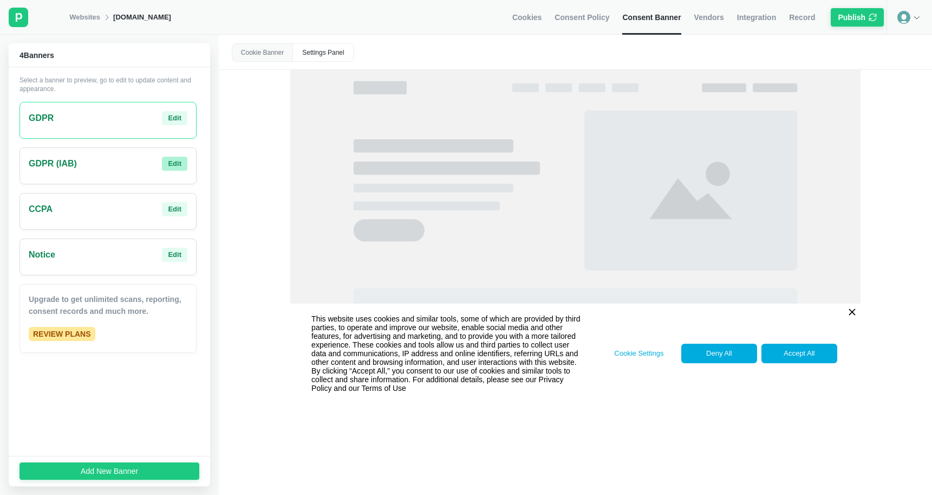
click at [180, 159] on div "Edit" at bounding box center [175, 164] width 14 height 10
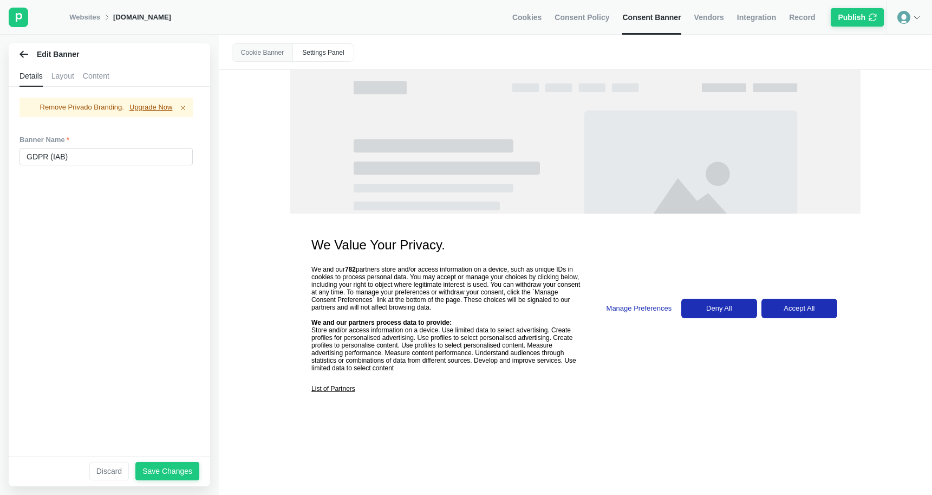
click at [318, 57] on div "Settings Panel" at bounding box center [323, 52] width 61 height 17
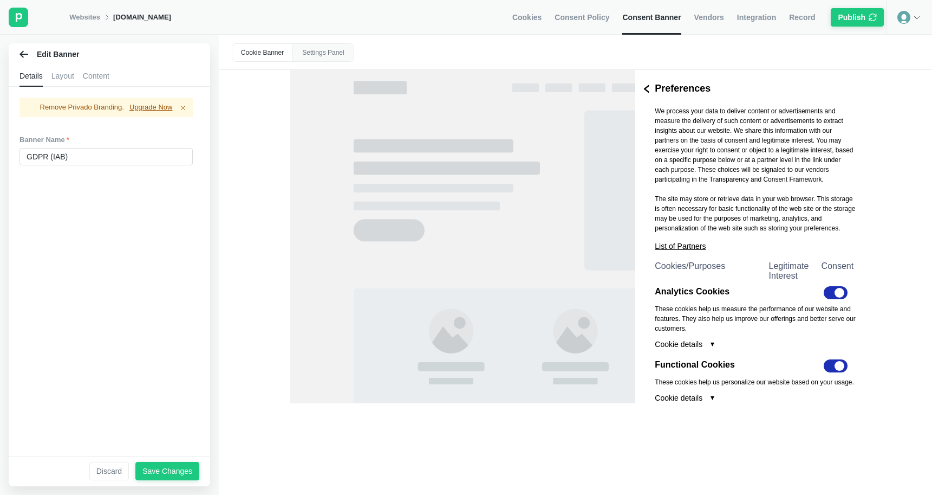
click at [271, 53] on div "Cookie Banner" at bounding box center [262, 52] width 61 height 17
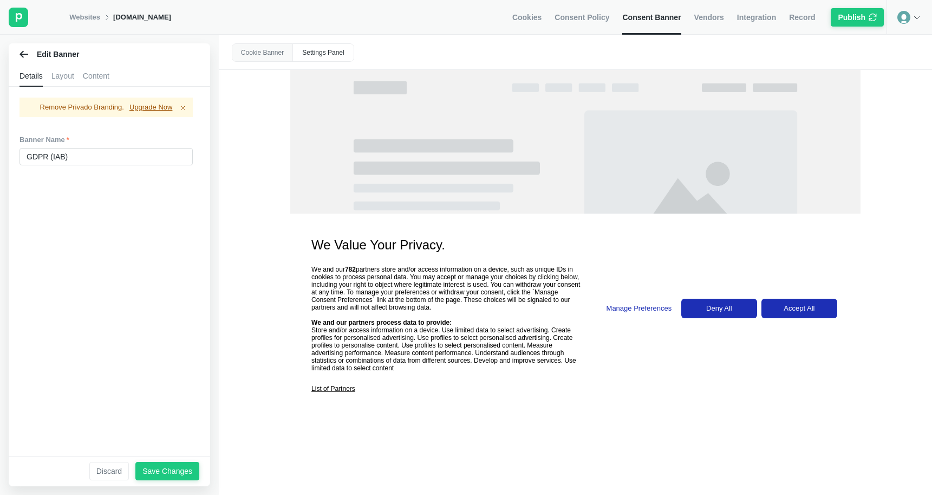
click at [22, 59] on div "Edit Banner" at bounding box center [110, 54] width 202 height 22
click at [22, 57] on icon at bounding box center [24, 53] width 9 height 7
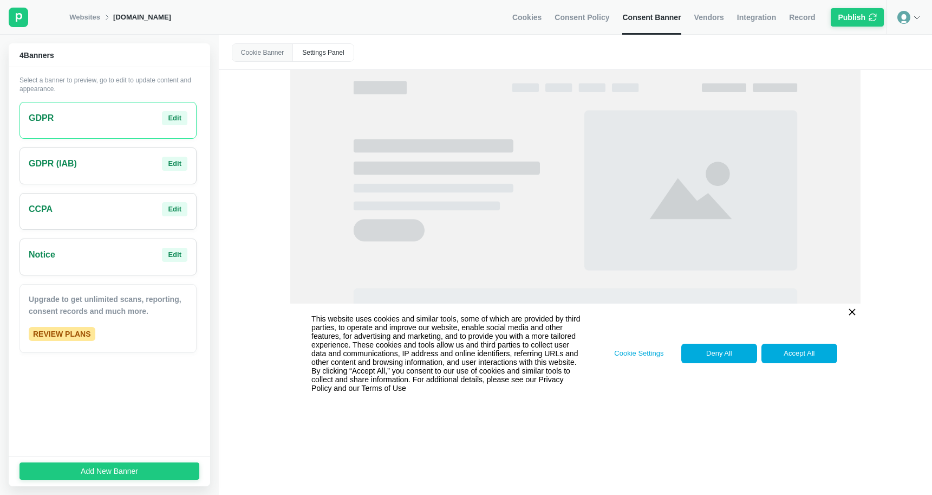
click at [763, 15] on span "Integration" at bounding box center [756, 17] width 39 height 10
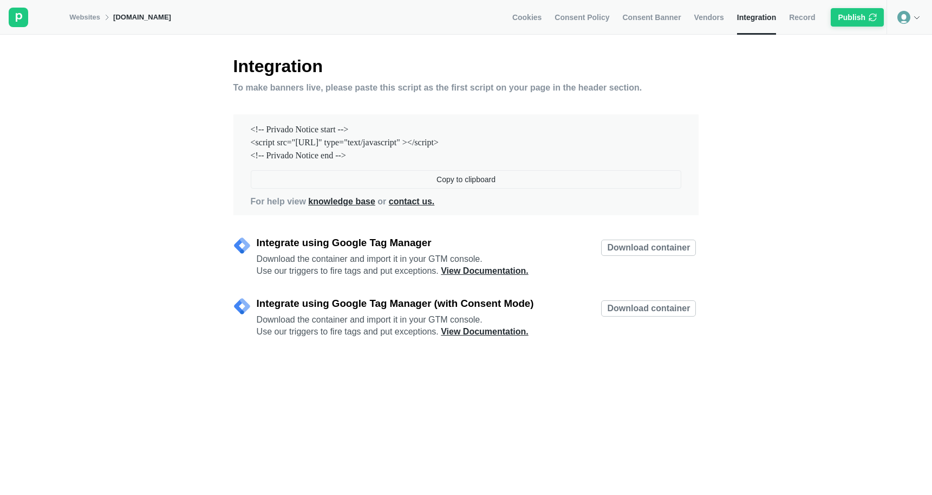
click at [450, 180] on div "Copy to clipboard" at bounding box center [466, 179] width 59 height 10
click at [331, 182] on button "Copy to clipboard" at bounding box center [466, 179] width 431 height 18
click at [321, 142] on div "<!-- Privado Notice start --> <script src="[URL]" type="text/javascript" ></scr…" at bounding box center [466, 142] width 431 height 39
drag, startPoint x: 256, startPoint y: 143, endPoint x: 654, endPoint y: 142, distance: 398.2
click at [654, 142] on div "<!-- Privado Notice start --> <script src="[URL]" type="text/javascript" ></scr…" at bounding box center [466, 142] width 431 height 39
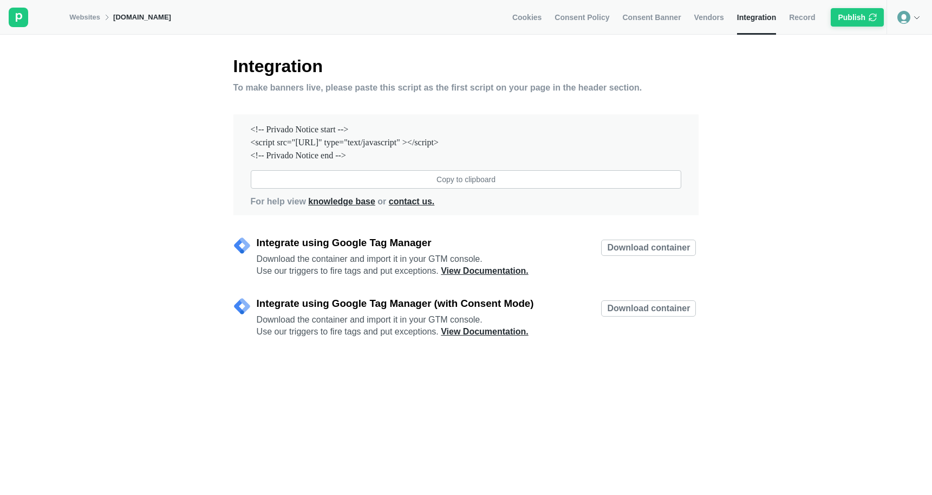
copy div "script src="[URL]" type="text/javascript" ></script>"
click at [292, 158] on div "<!-- Privado Notice start --> <script src="[URL]" type="text/javascript" ></scr…" at bounding box center [466, 142] width 431 height 39
drag, startPoint x: 247, startPoint y: 143, endPoint x: 755, endPoint y: 137, distance: 508.3
click at [755, 137] on div "Integration To make banners live, please paste this script as the first script …" at bounding box center [466, 286] width 932 height 460
copy div "<script src="[URL]" type="text/javascript" ></script>"
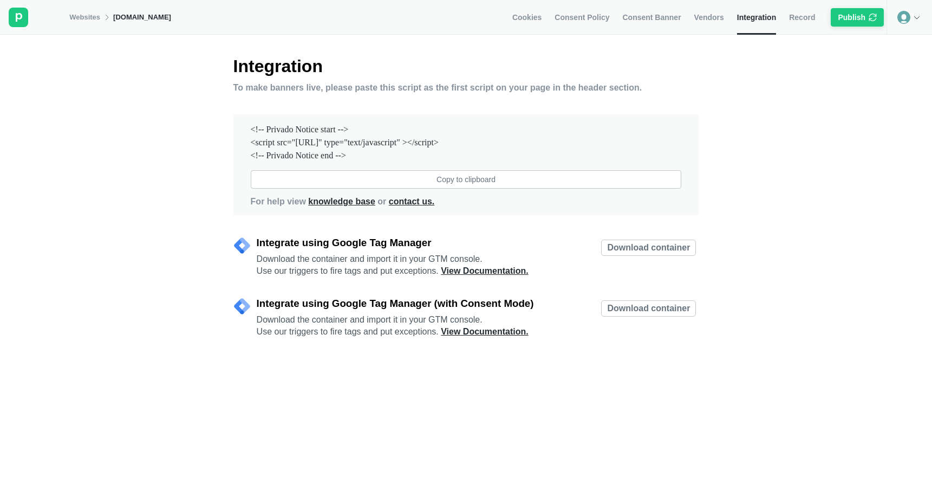
click at [587, 14] on span "Consent Policy" at bounding box center [582, 17] width 55 height 10
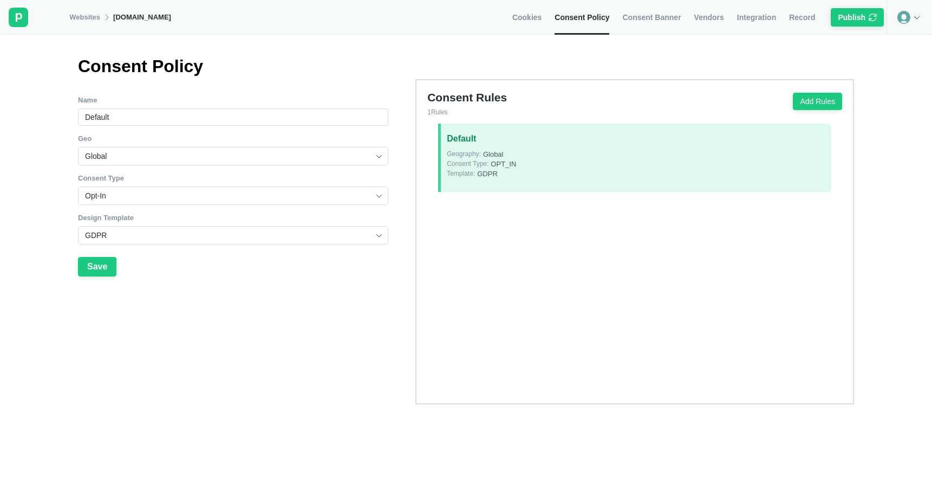
click at [652, 8] on link "Consent Banner" at bounding box center [652, 17] width 59 height 35
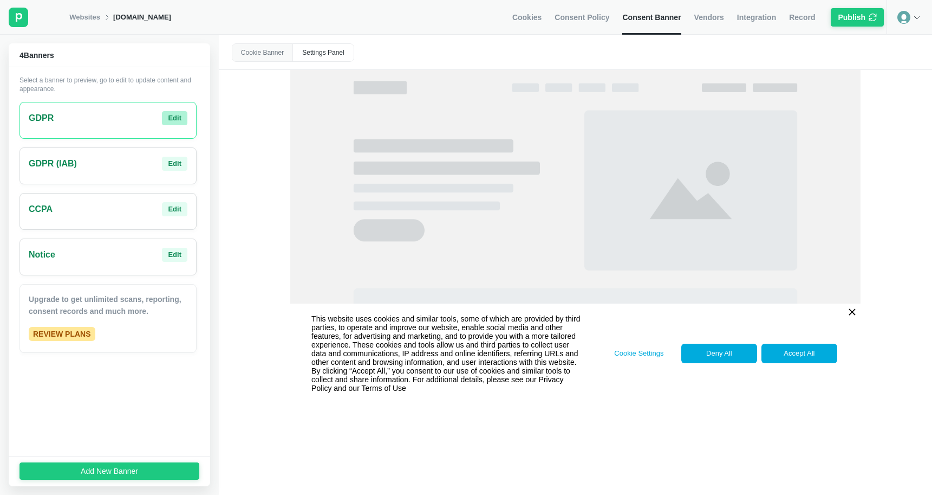
click at [169, 116] on div "Edit" at bounding box center [175, 118] width 14 height 10
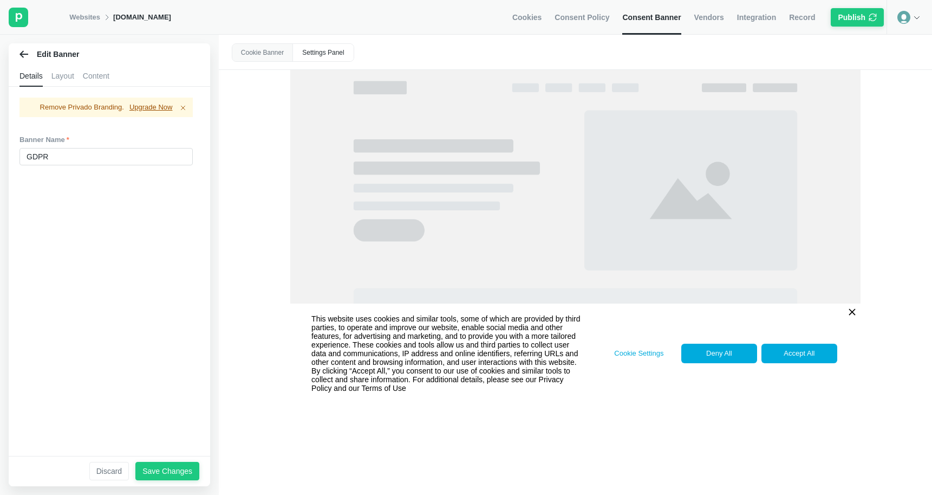
click at [83, 75] on div "Details Layout Content" at bounding box center [110, 76] width 202 height 22
click at [119, 79] on div "Details Layout Content" at bounding box center [110, 76] width 202 height 22
click at [108, 75] on div "Content" at bounding box center [96, 76] width 27 height 22
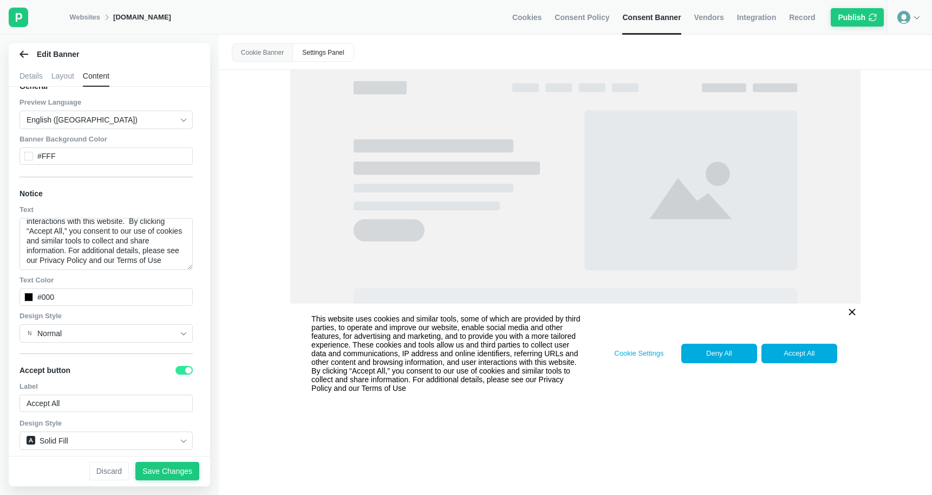
scroll to position [165, 0]
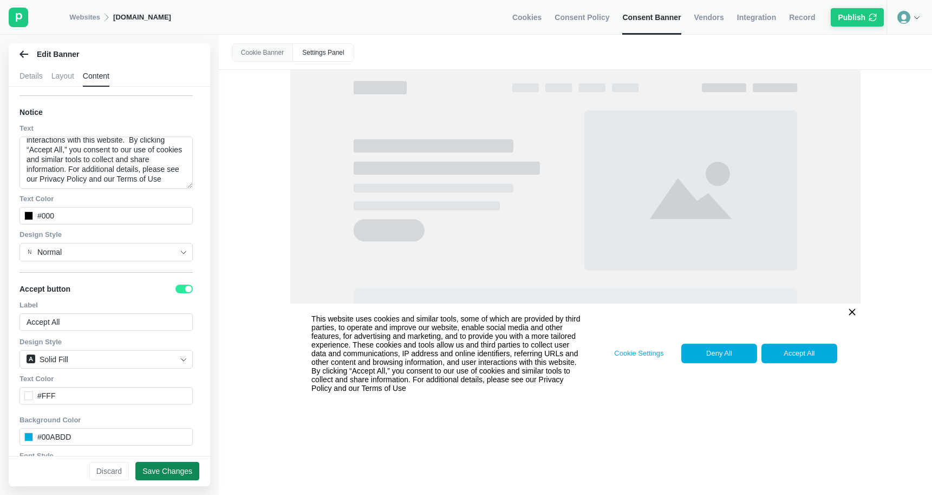
click at [177, 470] on div "Save Changes" at bounding box center [168, 471] width 50 height 10
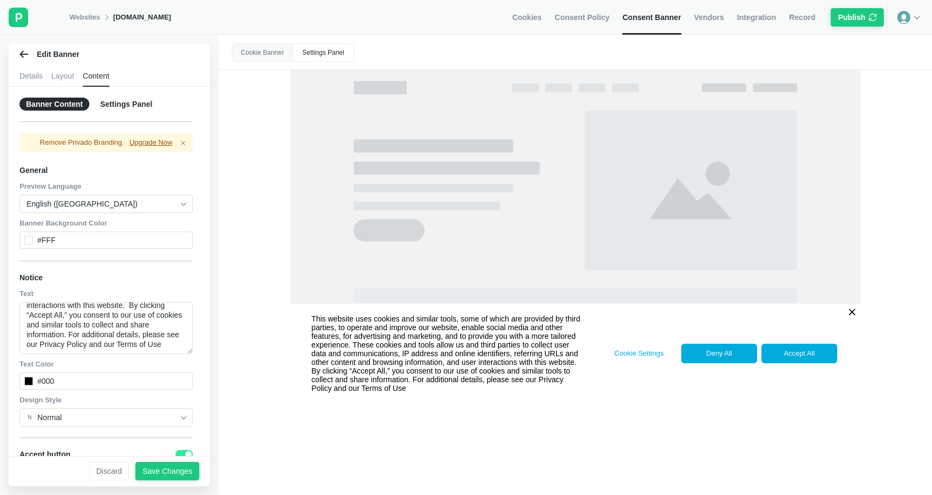
scroll to position [18, 0]
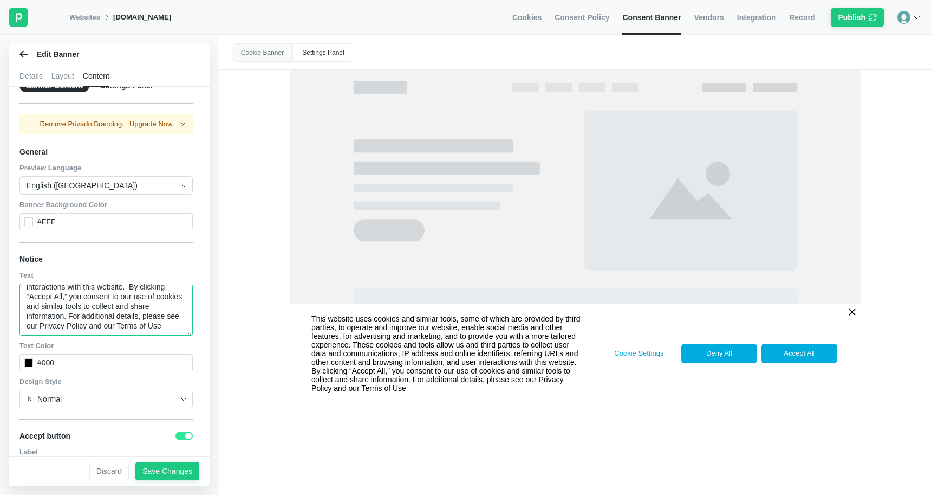
drag, startPoint x: 129, startPoint y: 316, endPoint x: 83, endPoint y: 312, distance: 46.8
click at [83, 312] on textarea "This website uses cookies and similar tools, some of which are provided by thir…" at bounding box center [106, 309] width 173 height 52
click at [76, 307] on textarea "This website uses cookies and similar tools, some of which are provided by thir…" at bounding box center [106, 309] width 173 height 52
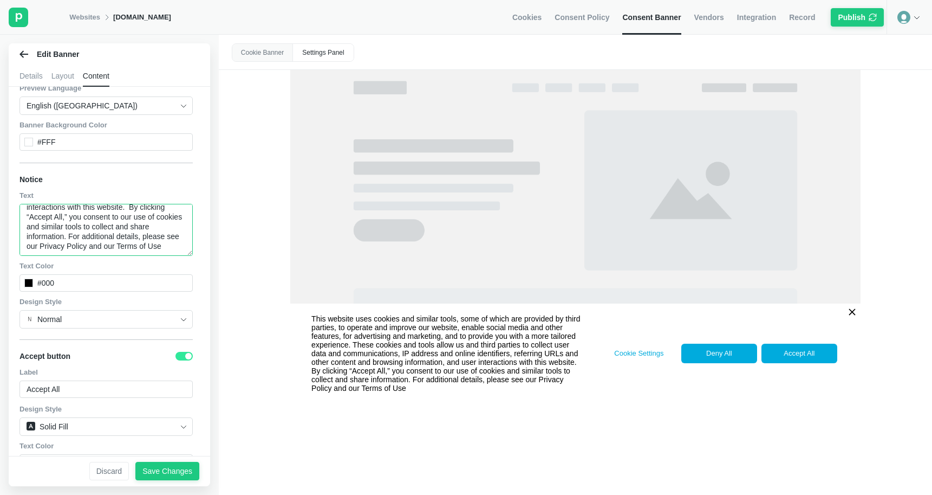
scroll to position [0, 0]
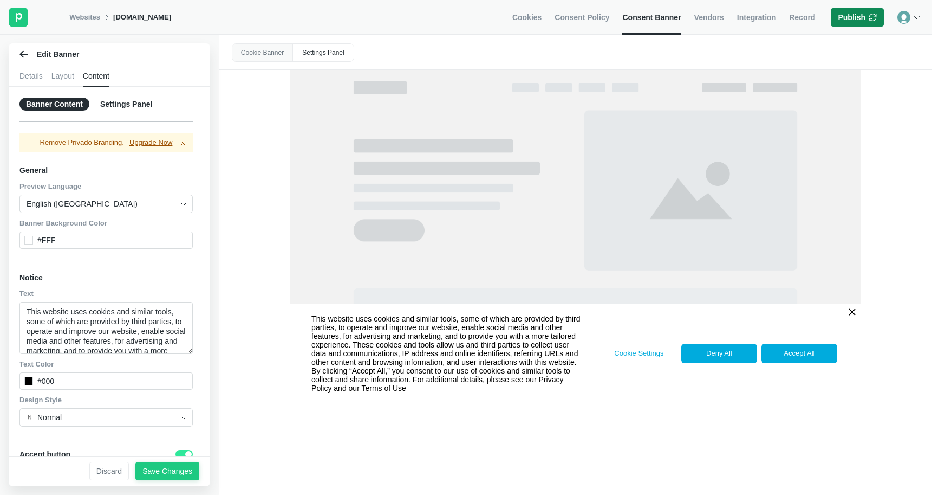
click at [852, 20] on div "Publish" at bounding box center [852, 17] width 28 height 10
click at [921, 14] on div "Error Message Category not assigned to one cookie" at bounding box center [840, 22] width 173 height 35
click at [917, 15] on img at bounding box center [916, 16] width 9 height 9
click at [172, 470] on div "Save Changes" at bounding box center [168, 471] width 50 height 10
click at [920, 16] on img at bounding box center [916, 16] width 9 height 9
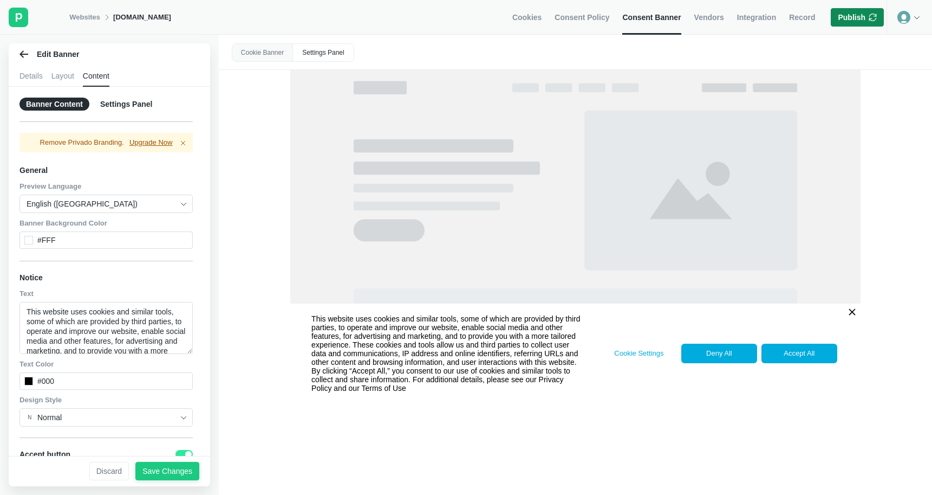
click at [847, 15] on div "Publish" at bounding box center [852, 17] width 28 height 10
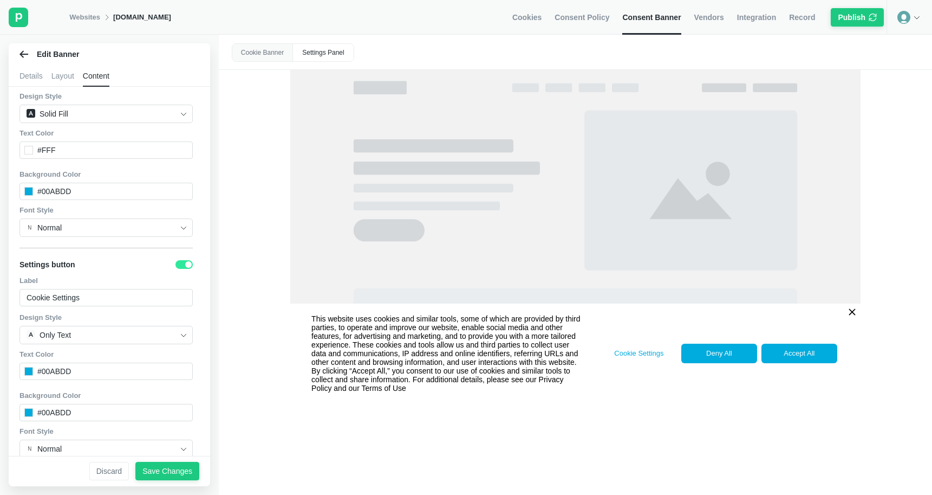
scroll to position [650, 0]
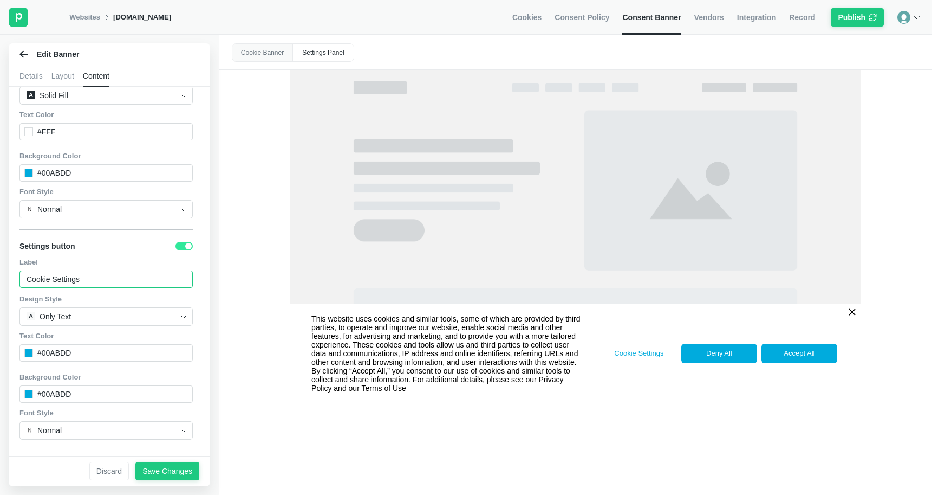
click at [114, 277] on input "Cookie Settings" at bounding box center [106, 278] width 173 height 17
click at [129, 265] on div "Label" at bounding box center [106, 262] width 173 height 10
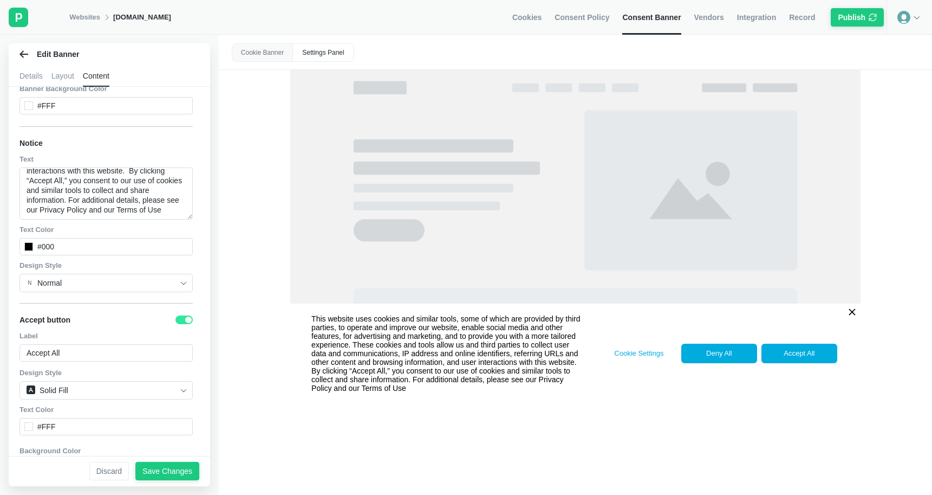
scroll to position [0, 0]
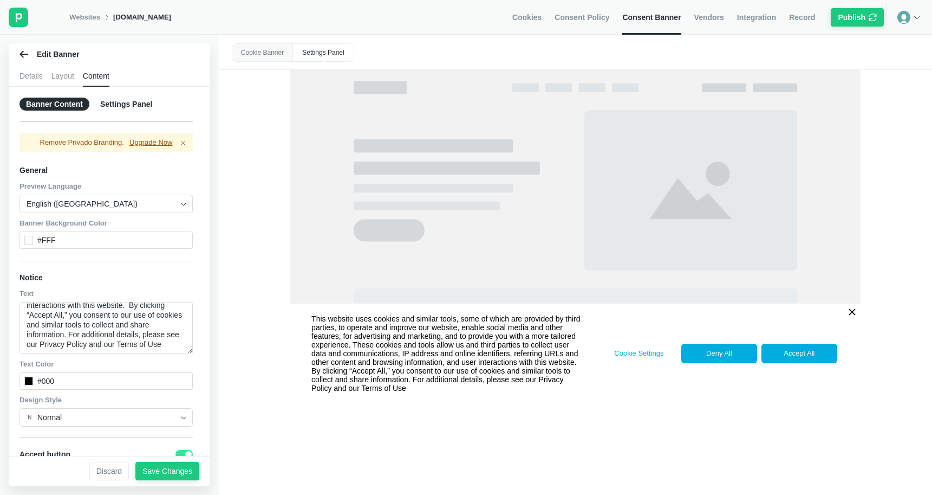
click at [51, 72] on div "Details Layout Content" at bounding box center [110, 76] width 202 height 22
click at [59, 75] on div "Layout" at bounding box center [62, 76] width 23 height 22
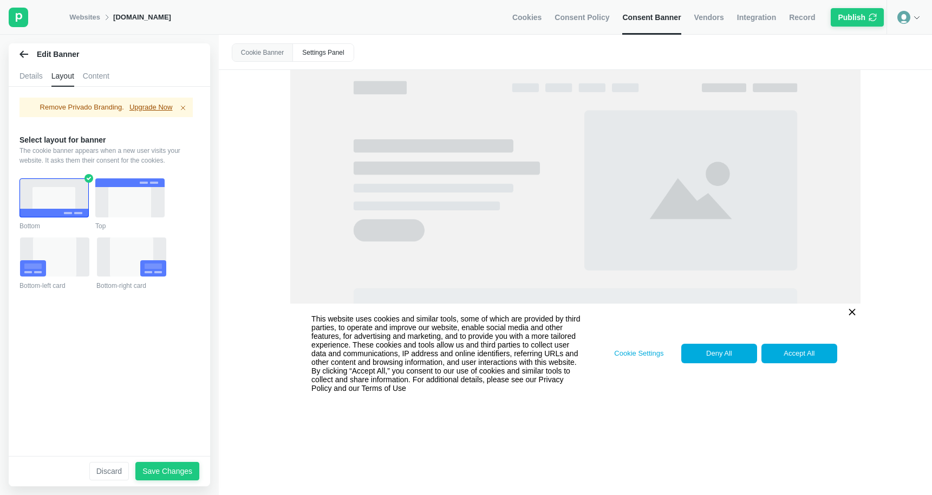
click at [31, 75] on div "Details" at bounding box center [31, 76] width 23 height 22
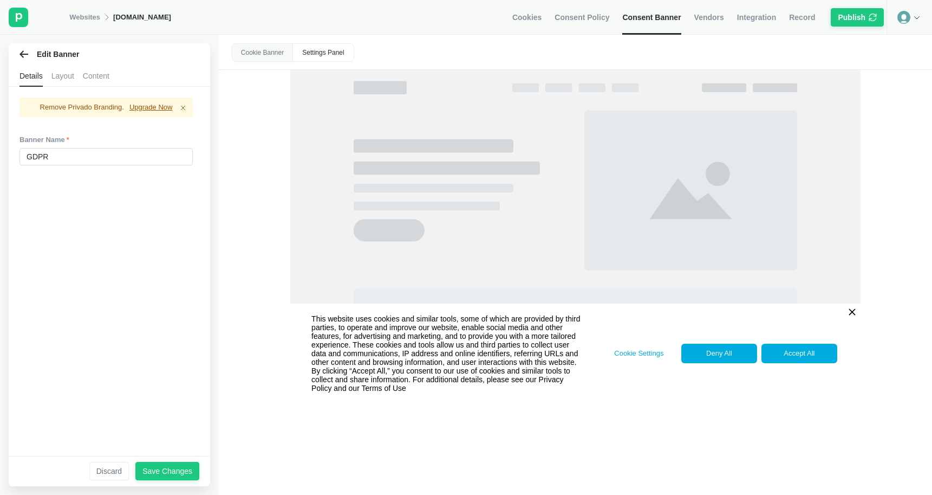
click at [61, 76] on div "Layout" at bounding box center [62, 76] width 23 height 22
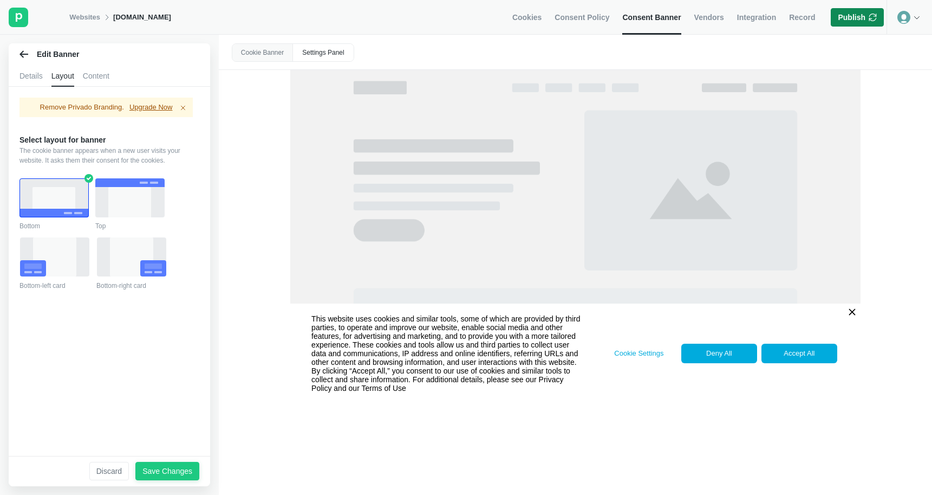
click at [873, 14] on img at bounding box center [873, 17] width 8 height 10
click at [869, 18] on span "Error Message" at bounding box center [846, 17] width 124 height 10
click at [867, 30] on span "Category not assigned to one cookie" at bounding box center [846, 29] width 124 height 10
click at [83, 77] on div "Details Layout Content" at bounding box center [110, 76] width 202 height 22
click at [90, 76] on div "Content" at bounding box center [96, 76] width 27 height 22
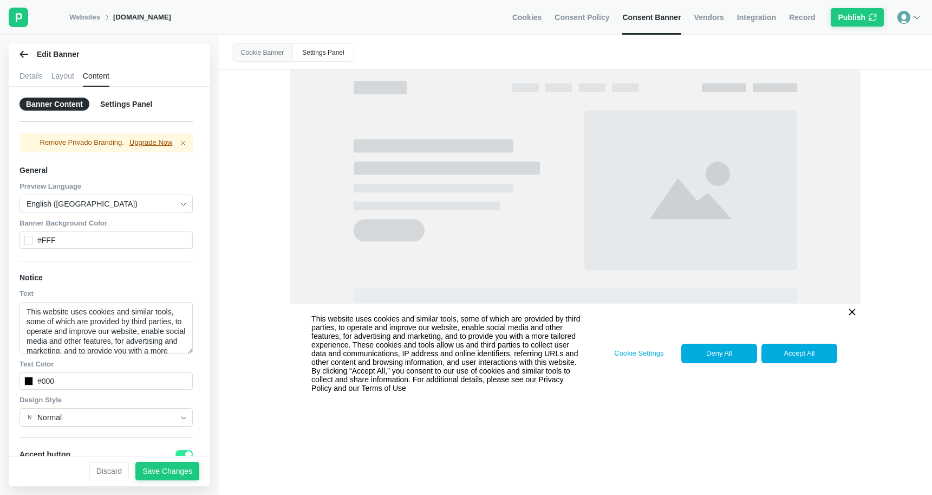
click at [185, 141] on icon at bounding box center [184, 143] width 4 height 4
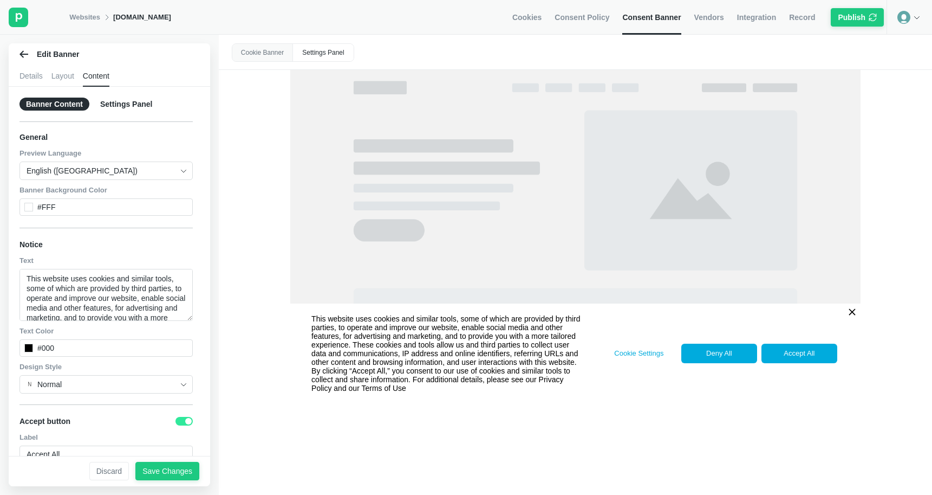
click at [130, 98] on div "Settings Panel" at bounding box center [126, 104] width 65 height 13
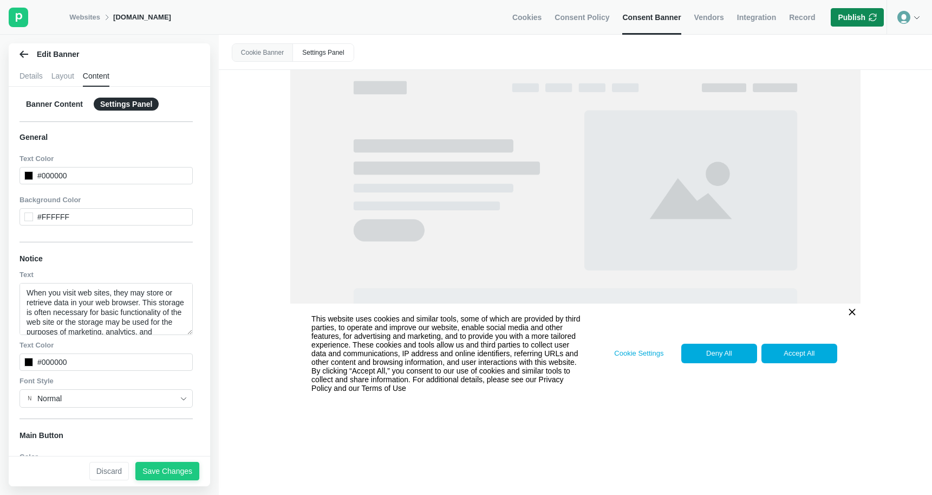
click at [868, 18] on div "Publish" at bounding box center [857, 17] width 39 height 10
click at [63, 71] on div "Layout" at bounding box center [62, 76] width 23 height 22
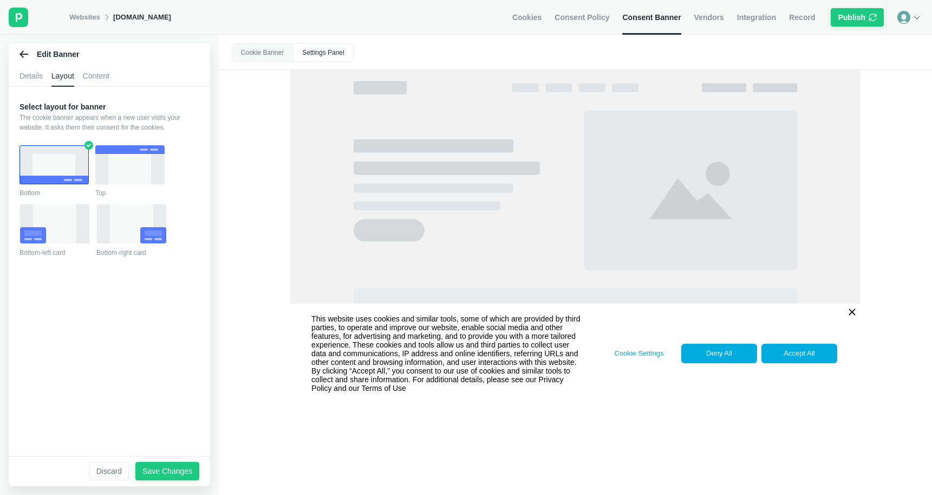
click at [16, 60] on div "Edit Banner" at bounding box center [110, 54] width 202 height 22
click at [840, 10] on button "Publish" at bounding box center [857, 17] width 53 height 18
click at [854, 20] on span "Error Message" at bounding box center [846, 17] width 124 height 10
click at [851, 13] on div "Publish" at bounding box center [852, 17] width 28 height 10
click at [22, 53] on icon at bounding box center [24, 53] width 9 height 7
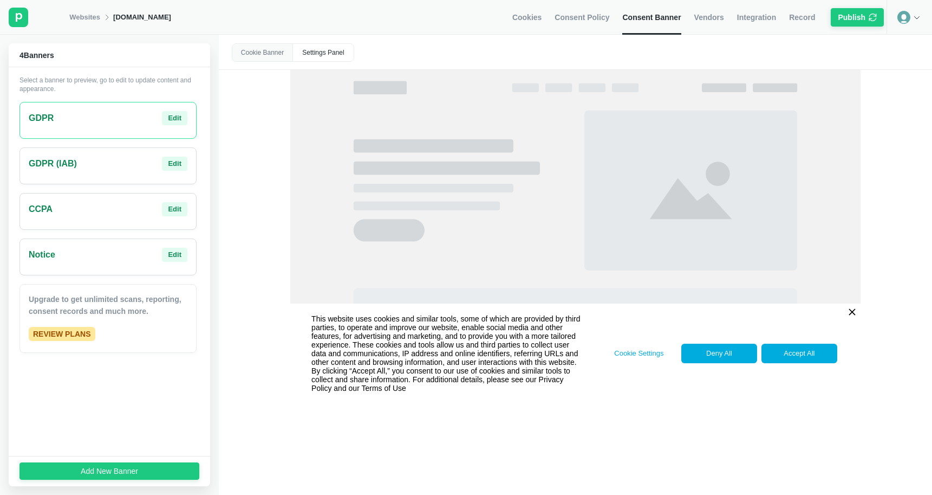
click at [89, 22] on div "Websites [DOMAIN_NAME]" at bounding box center [120, 17] width 102 height 35
click at [340, 55] on div "Settings Panel" at bounding box center [323, 52] width 61 height 17
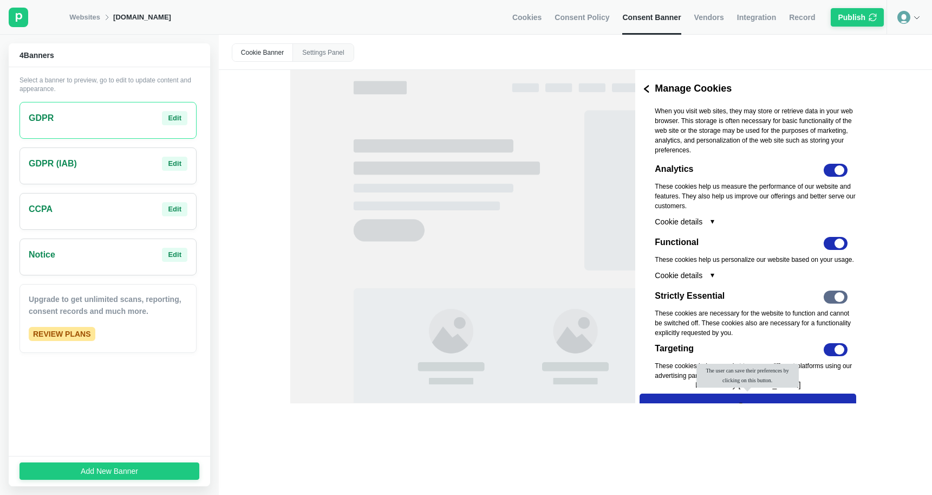
click at [541, 14] on span "Cookies" at bounding box center [527, 17] width 29 height 10
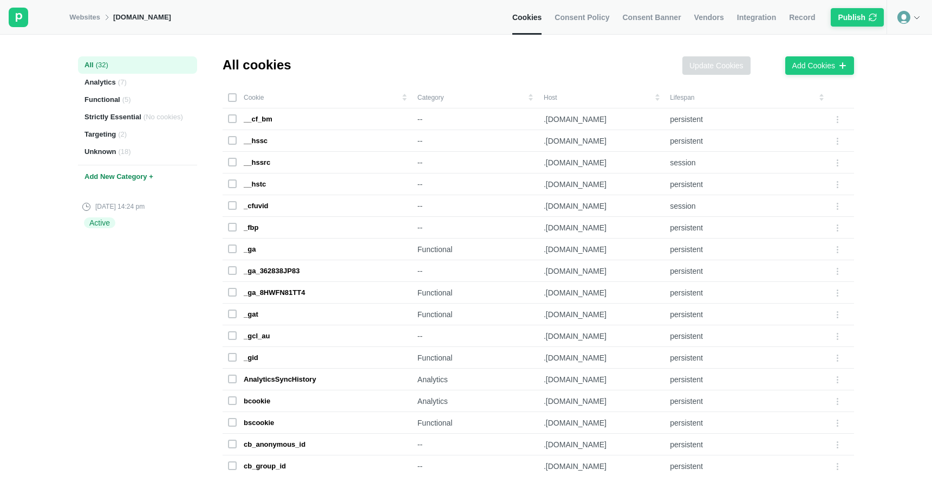
click at [566, 19] on span "Consent Policy" at bounding box center [582, 17] width 55 height 10
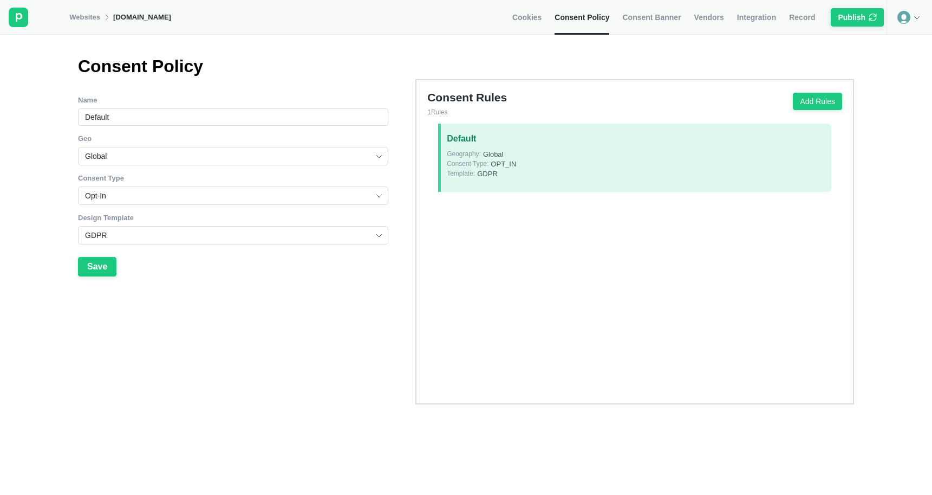
click at [627, 18] on span "Consent Banner" at bounding box center [652, 17] width 59 height 10
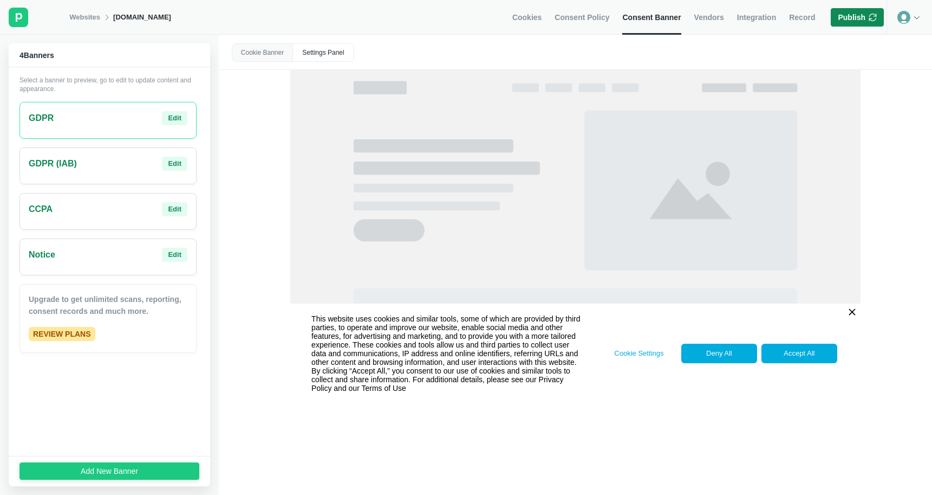
click at [841, 18] on div "Publish" at bounding box center [852, 17] width 28 height 10
click at [255, 54] on div "Cookie Banner" at bounding box center [262, 52] width 61 height 17
click at [259, 53] on div "Cookie Banner" at bounding box center [262, 52] width 61 height 17
click at [283, 46] on div "Cookie Banner" at bounding box center [262, 52] width 61 height 17
click at [334, 60] on div "Settings Panel" at bounding box center [323, 52] width 61 height 17
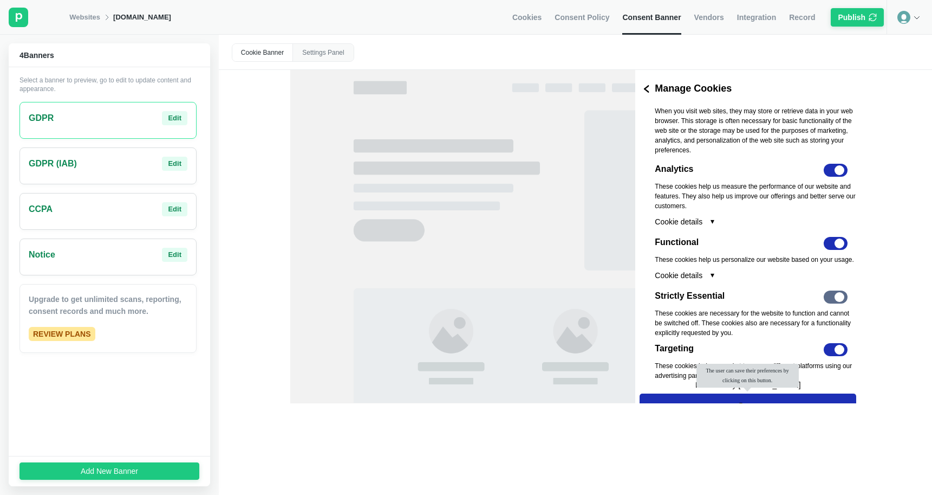
click at [531, 13] on span "Cookies" at bounding box center [527, 17] width 29 height 10
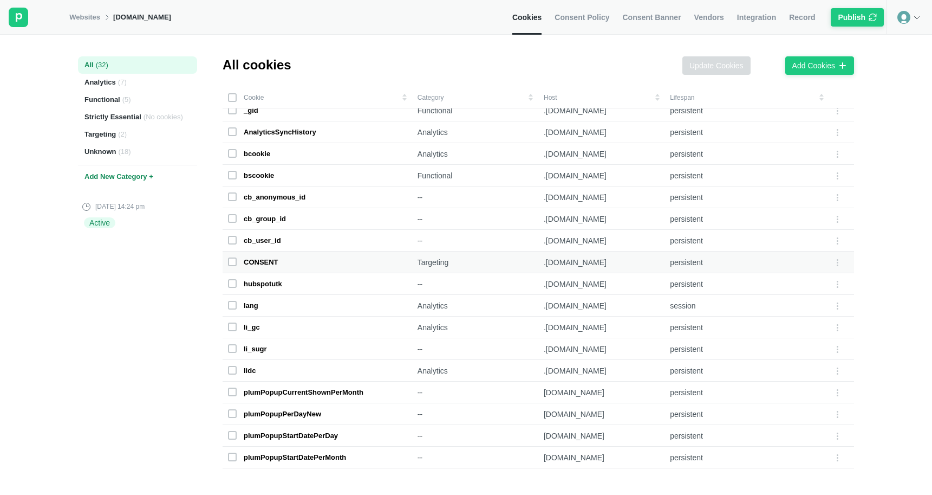
scroll to position [236, 0]
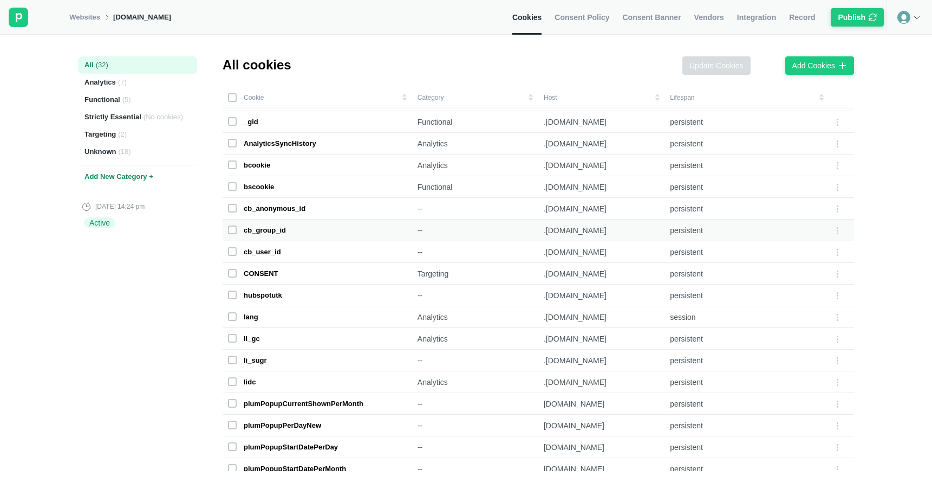
click at [267, 230] on div "cb_group_id" at bounding box center [265, 230] width 42 height 10
click at [229, 230] on rect at bounding box center [233, 230] width 8 height 8
click at [230, 230] on icon at bounding box center [232, 229] width 7 height 7
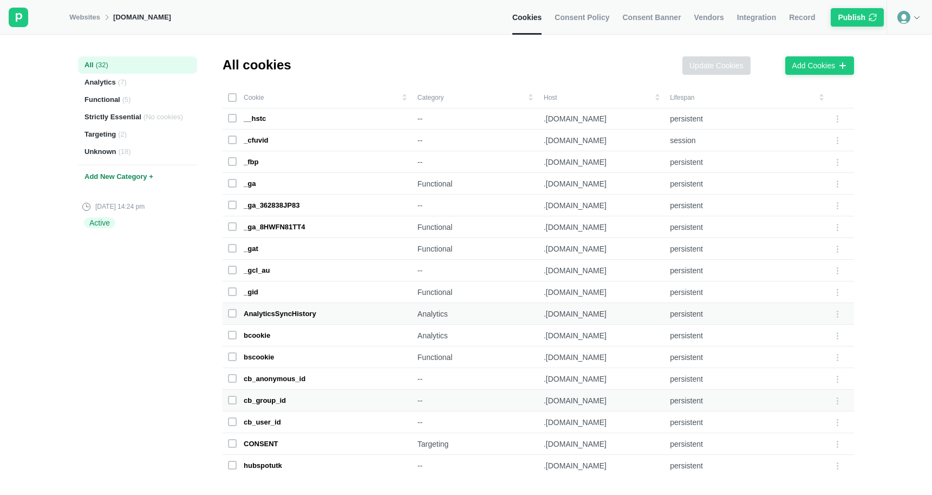
scroll to position [0, 0]
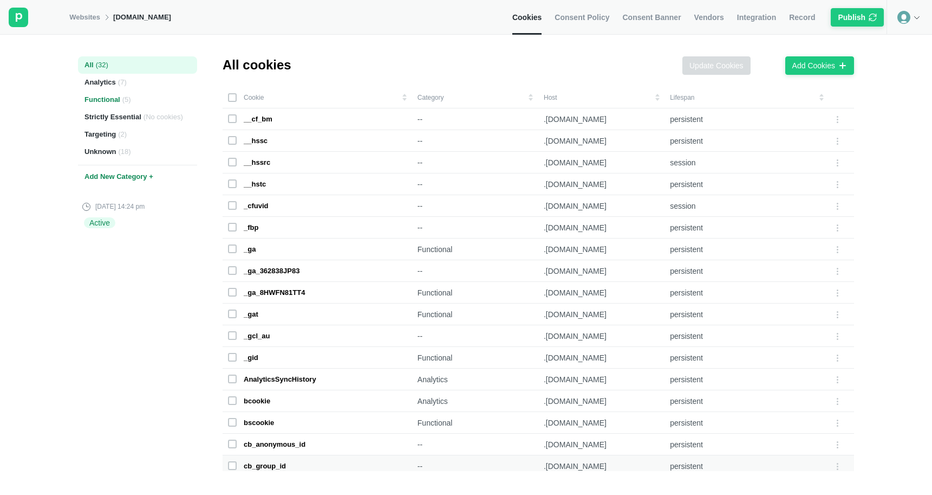
click at [115, 95] on div "Functional ( 5 )" at bounding box center [137, 99] width 119 height 17
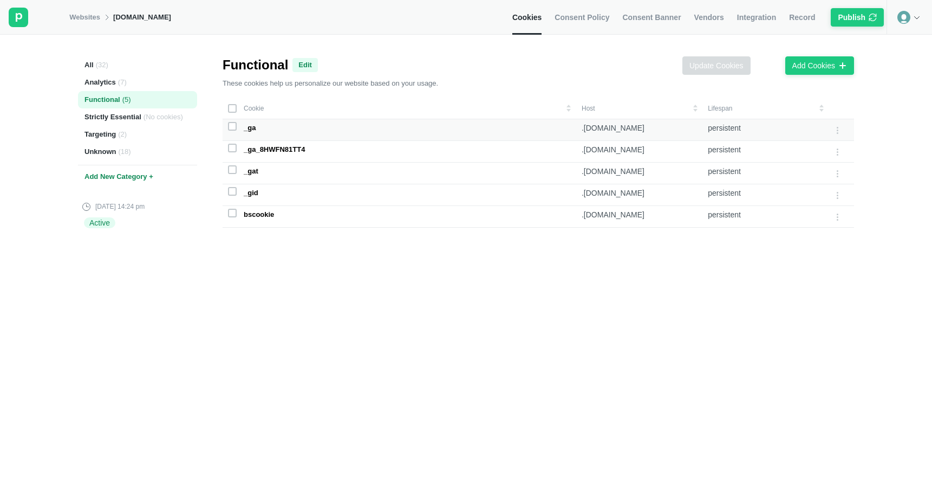
click at [230, 123] on rect at bounding box center [233, 126] width 8 height 8
click at [230, 123] on icon at bounding box center [232, 126] width 7 height 7
click at [841, 131] on icon at bounding box center [837, 130] width 9 height 9
click at [811, 132] on div "Edit Cookie" at bounding box center [805, 131] width 47 height 15
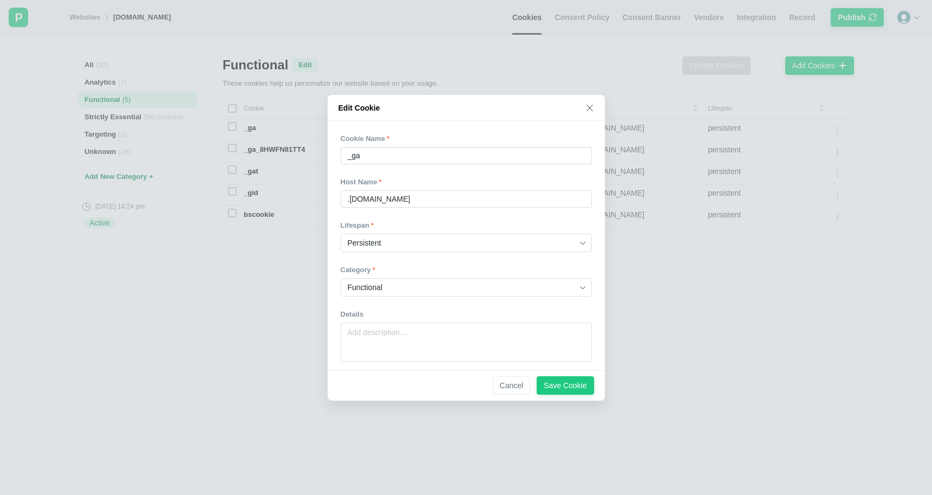
click at [597, 105] on div "Edit Cookie" at bounding box center [466, 108] width 277 height 26
click at [596, 108] on div "Edit Cookie" at bounding box center [466, 108] width 277 height 26
click at [588, 106] on icon at bounding box center [590, 108] width 6 height 6
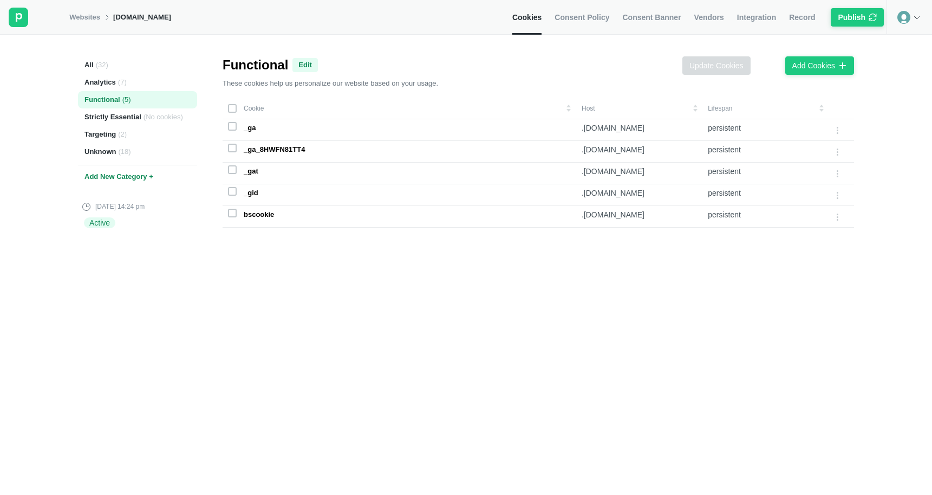
click at [585, 22] on link "Consent Policy" at bounding box center [582, 17] width 55 height 35
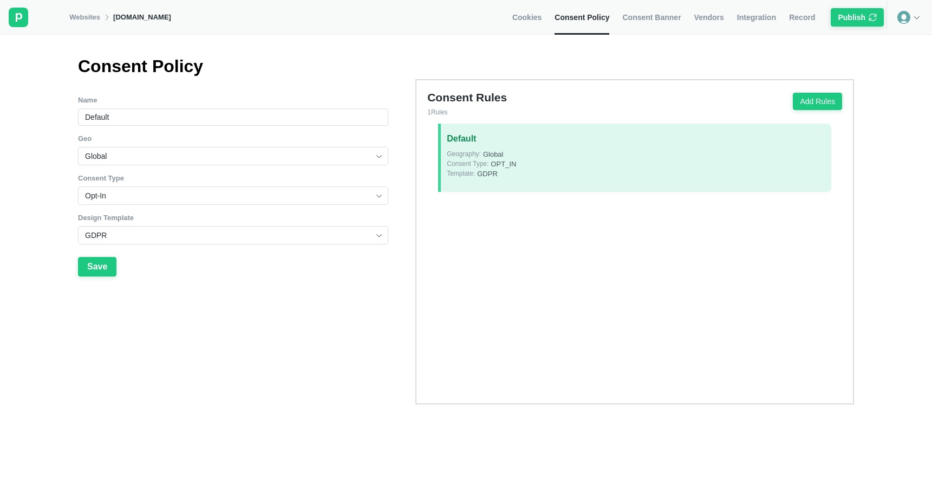
click at [236, 126] on div at bounding box center [233, 130] width 310 height 8
drag, startPoint x: 201, startPoint y: 117, endPoint x: 46, endPoint y: 112, distance: 155.6
click at [49, 115] on div "Consent Policy Name Default Geo Global Consent Type Opt-In Design Template GDPR…" at bounding box center [466, 286] width 932 height 460
type input "Consent Policy"
click at [94, 258] on button "Save" at bounding box center [97, 267] width 38 height 20
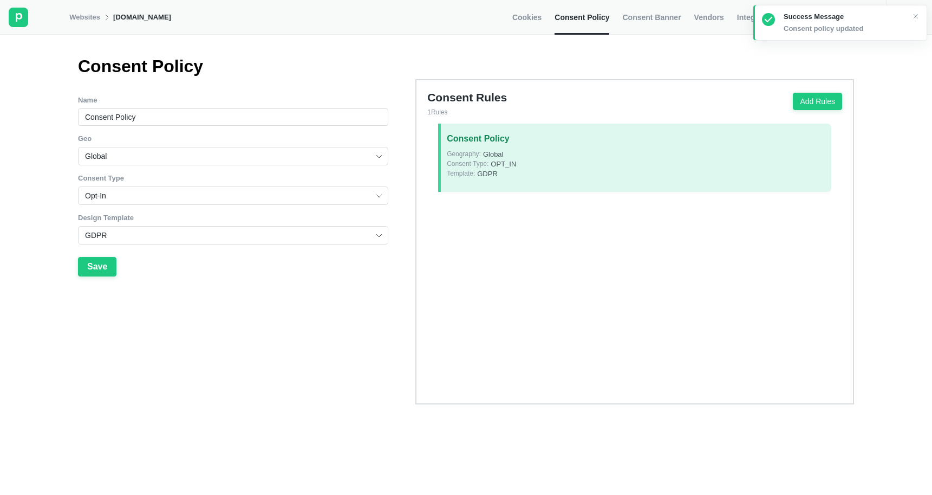
click at [535, 18] on span "Cookies" at bounding box center [527, 17] width 29 height 10
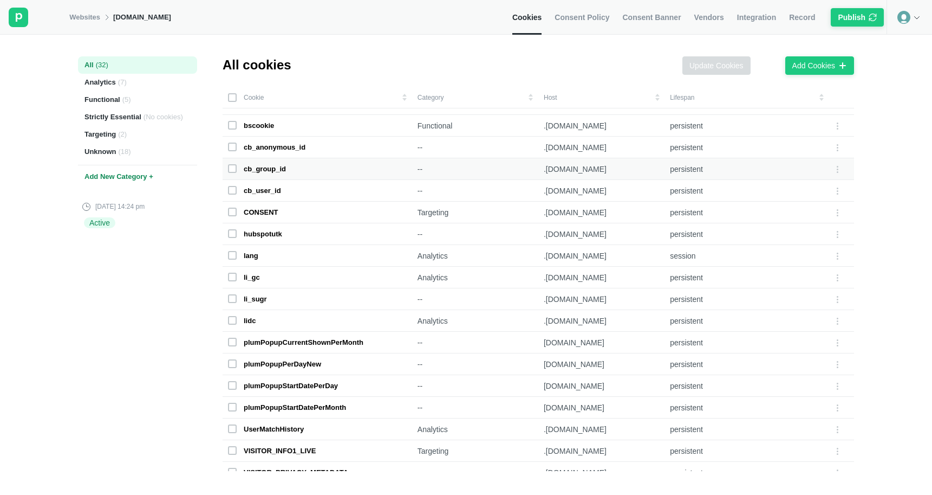
scroll to position [331, 0]
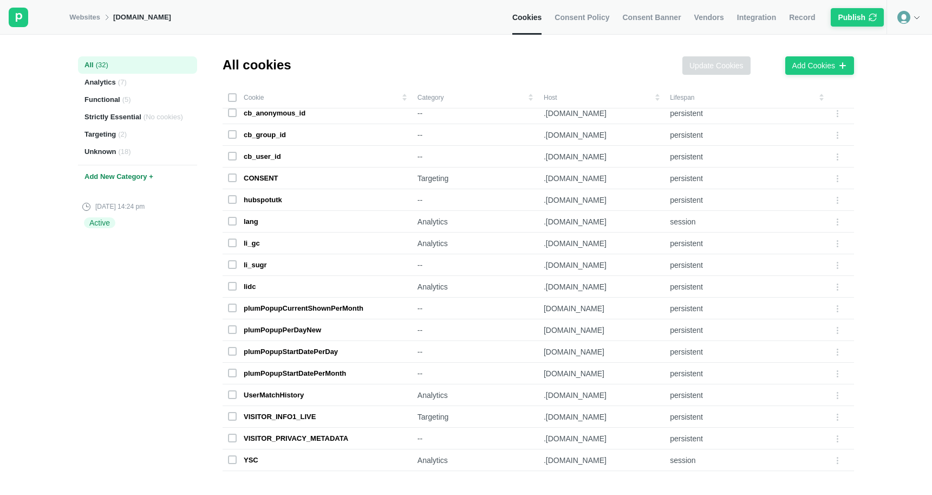
click at [564, 18] on span "Consent Policy" at bounding box center [582, 17] width 55 height 10
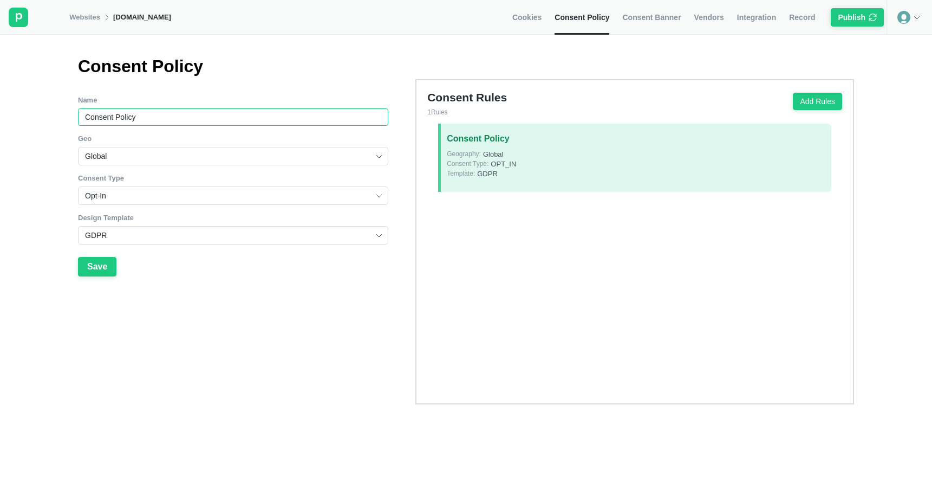
drag, startPoint x: 352, startPoint y: 120, endPoint x: 86, endPoint y: 109, distance: 265.7
click at [86, 109] on input "Consent Policy" at bounding box center [233, 116] width 310 height 17
type input "Default"
click at [635, 12] on span "Consent Banner" at bounding box center [652, 17] width 59 height 10
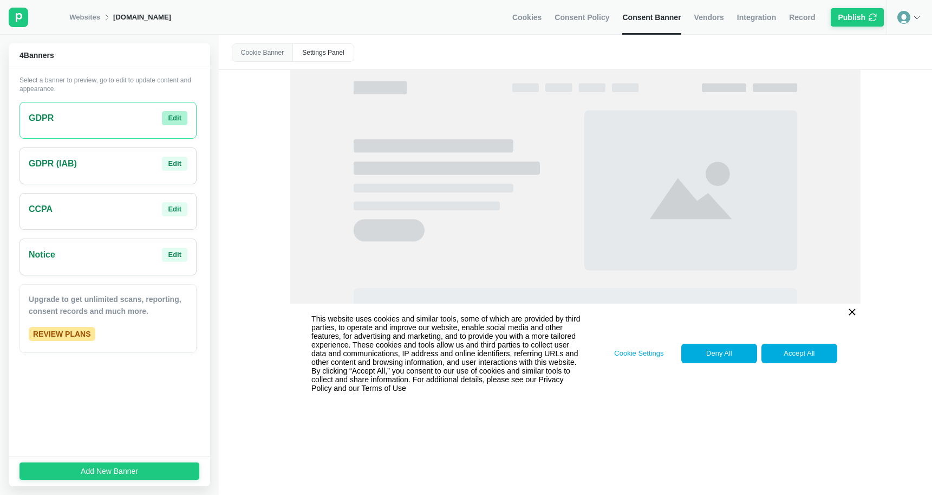
click at [175, 117] on div "Edit" at bounding box center [175, 118] width 14 height 10
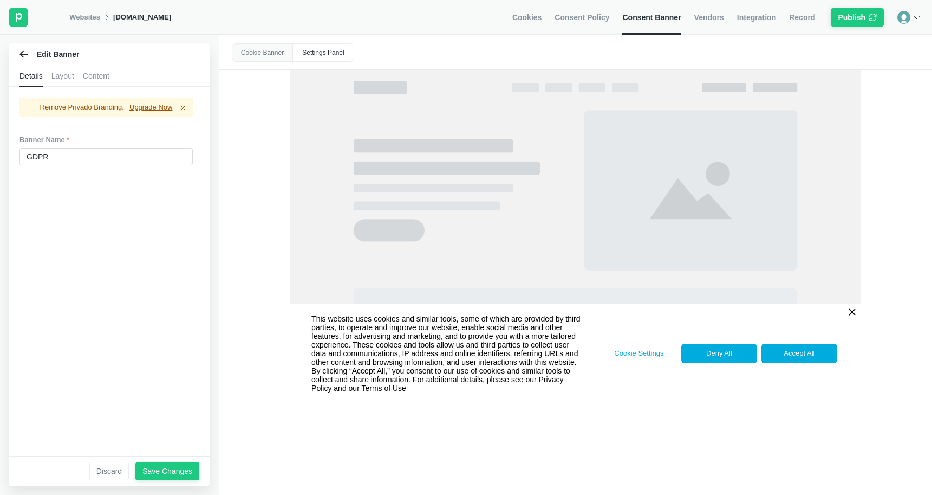
click at [105, 81] on div "Content" at bounding box center [96, 76] width 27 height 22
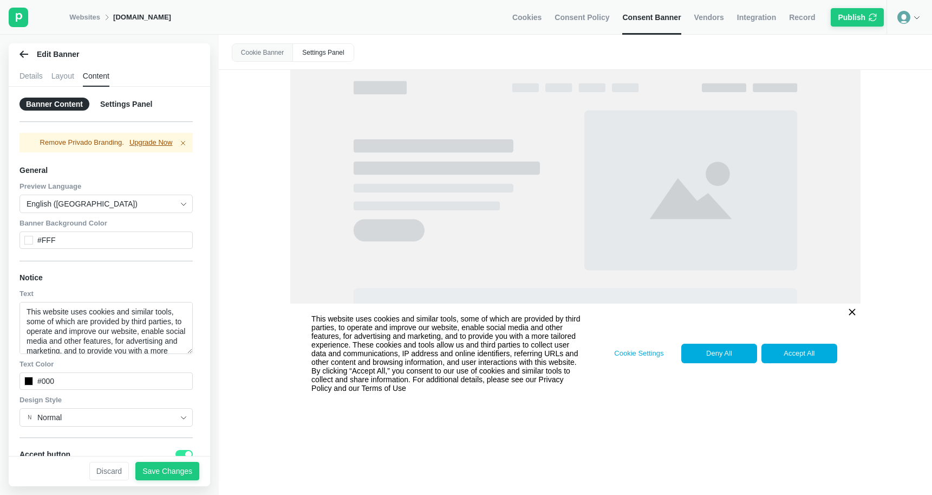
click at [132, 107] on div "Settings Panel" at bounding box center [126, 104] width 65 height 13
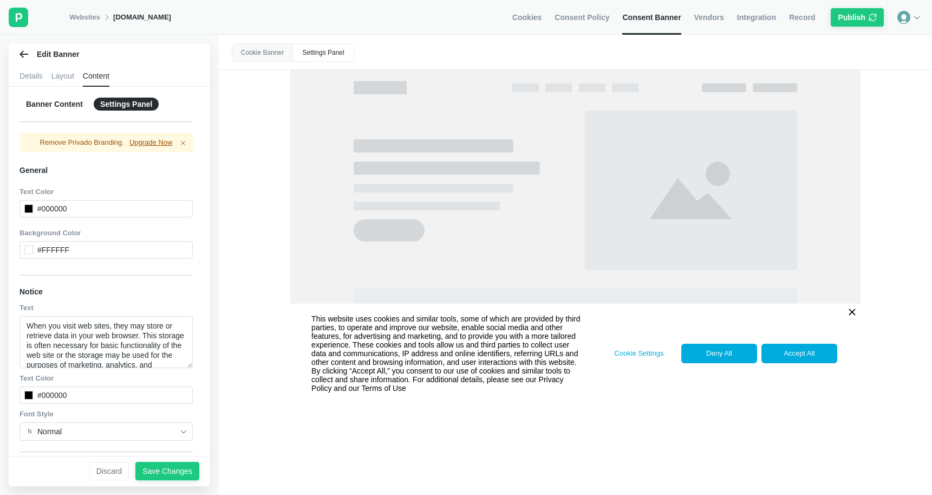
click at [59, 105] on div "Banner Content" at bounding box center [55, 104] width 70 height 13
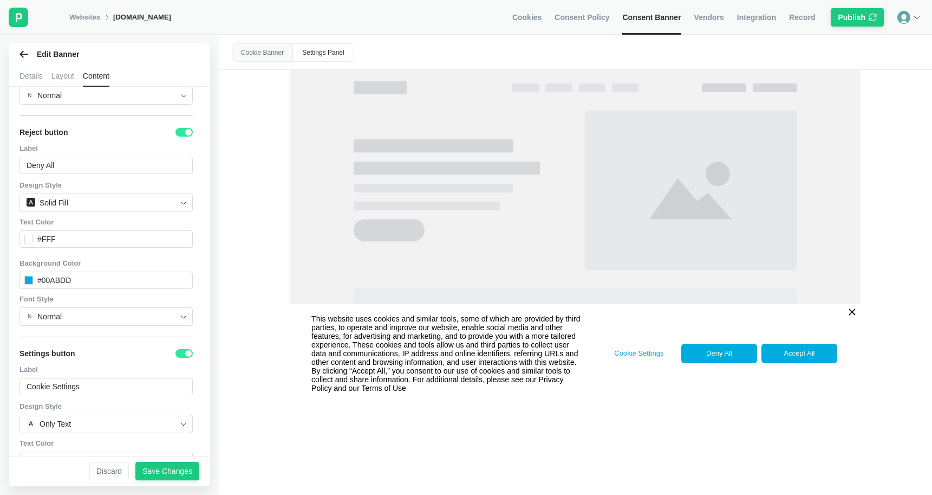
scroll to position [650, 0]
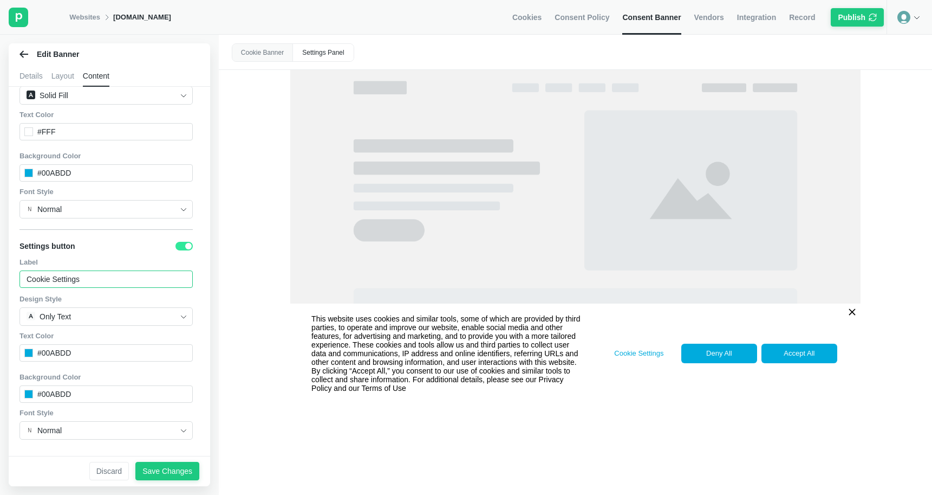
click at [102, 280] on input "Cookie Settings" at bounding box center [106, 278] width 173 height 17
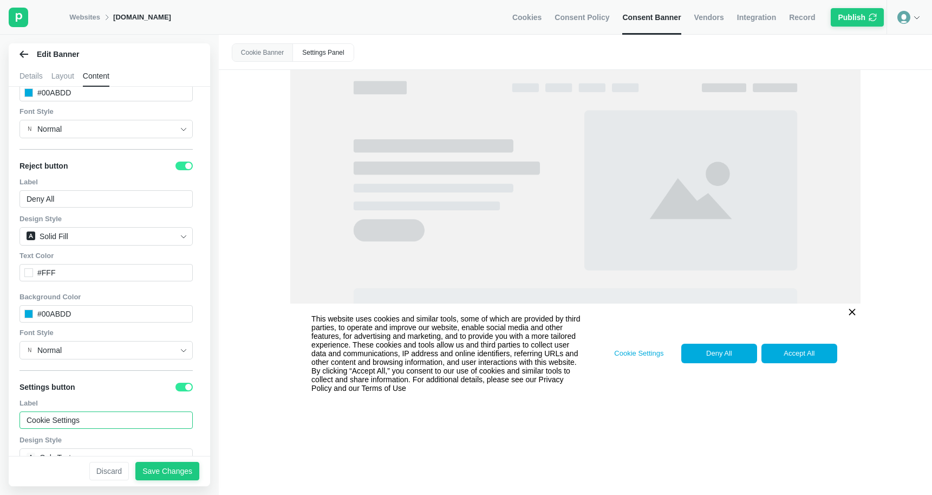
scroll to position [4, 0]
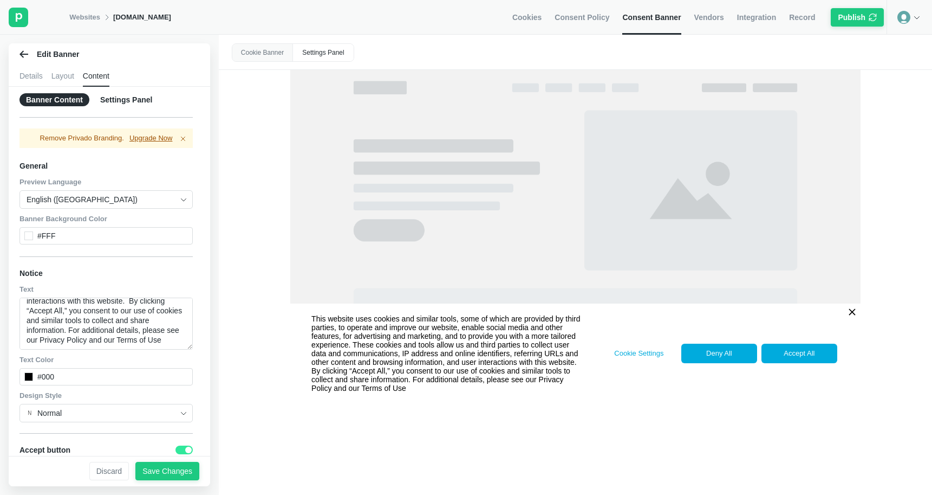
click at [135, 96] on div "Settings Panel" at bounding box center [126, 99] width 65 height 13
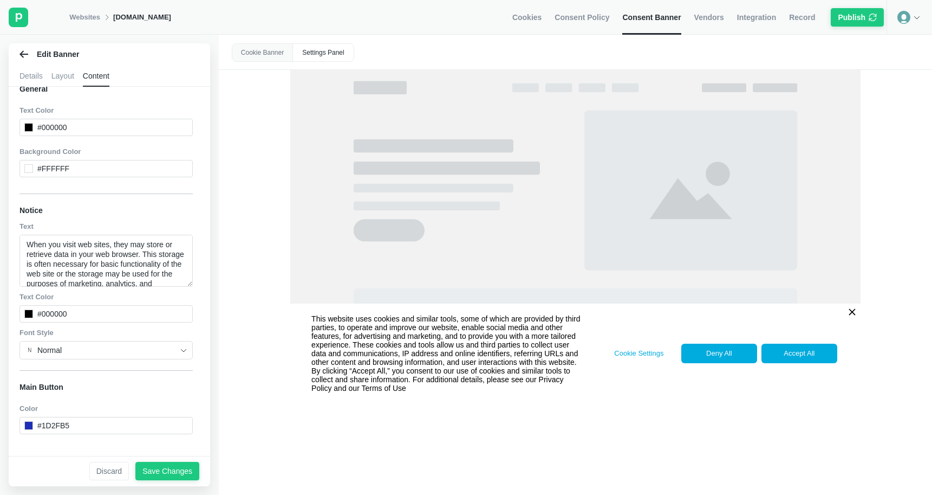
scroll to position [0, 0]
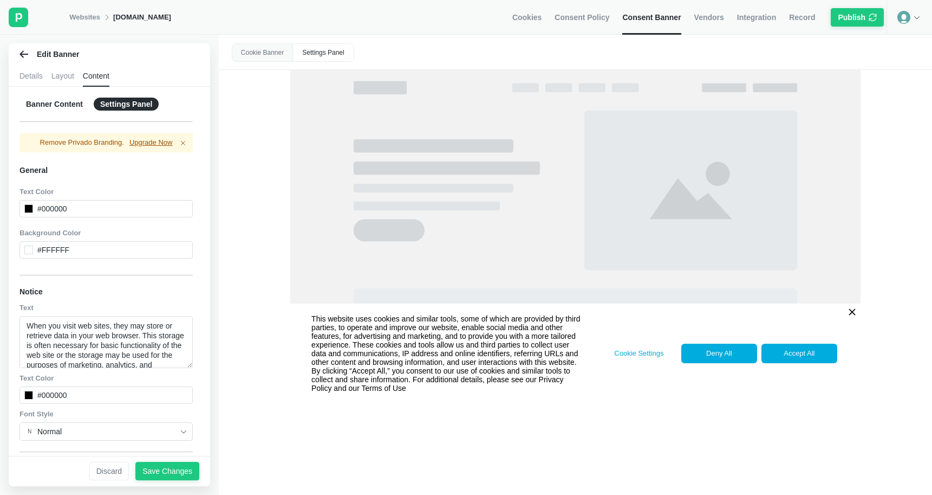
click at [55, 83] on div "Layout" at bounding box center [62, 76] width 23 height 22
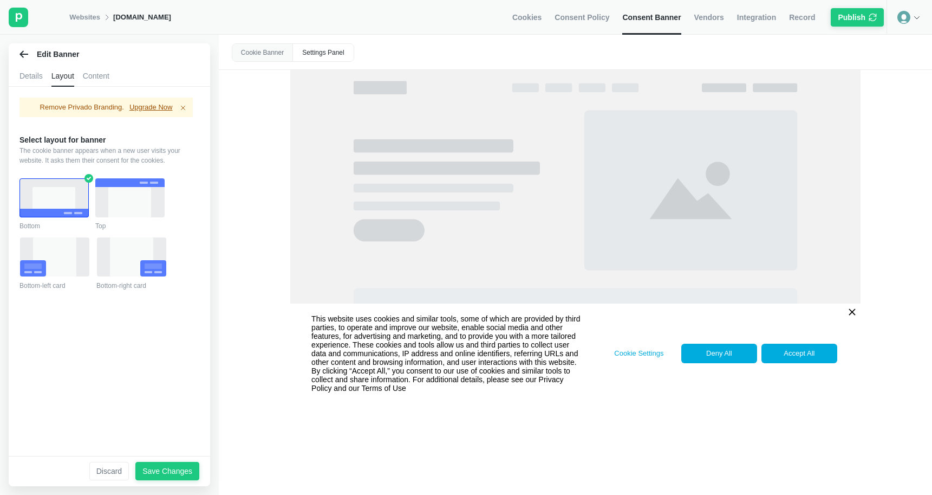
click at [40, 79] on div "Details" at bounding box center [31, 76] width 23 height 22
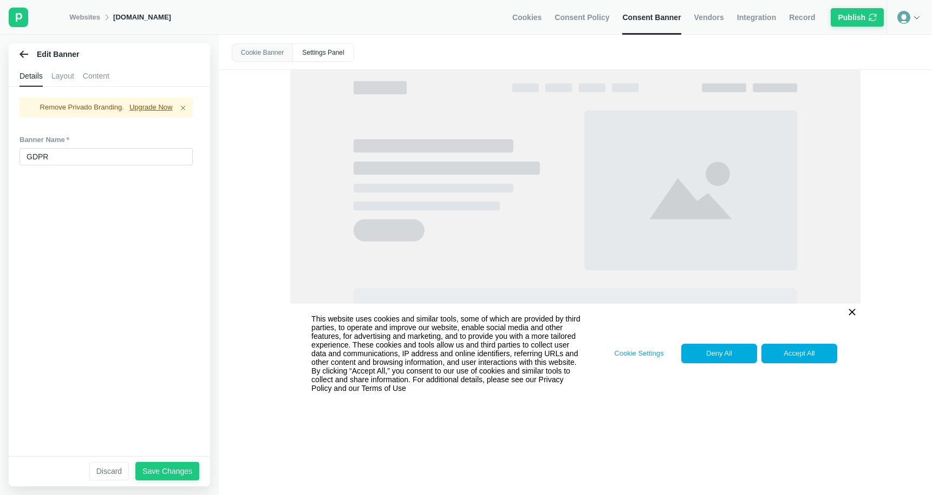
click at [66, 79] on div "Layout" at bounding box center [62, 76] width 23 height 22
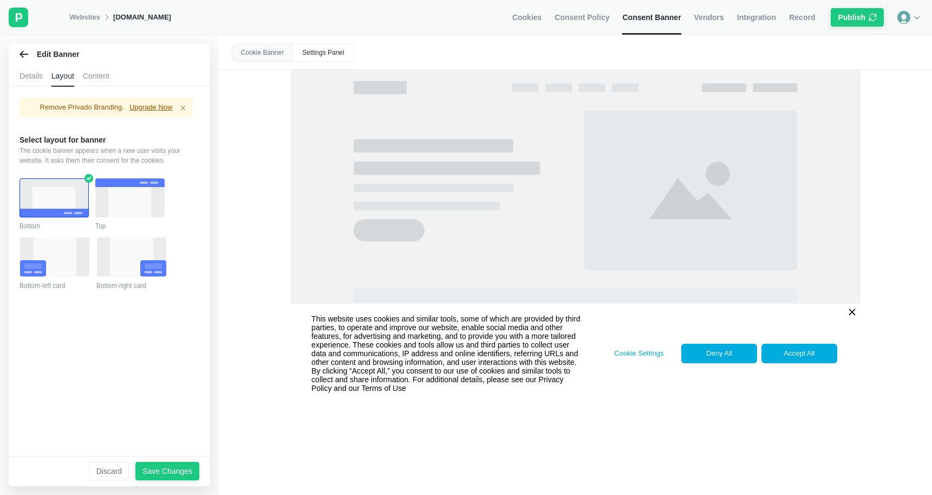
click at [98, 77] on div "Content" at bounding box center [96, 76] width 27 height 22
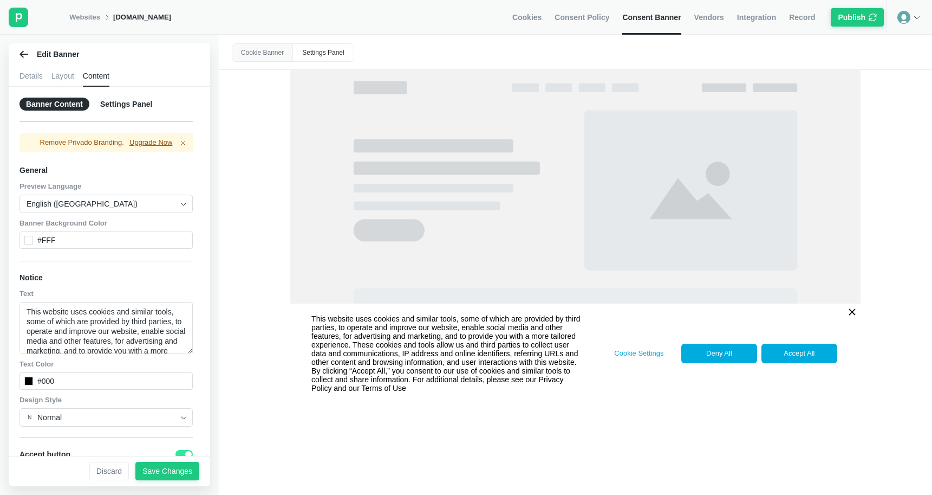
click at [335, 51] on div "Settings Panel" at bounding box center [323, 52] width 61 height 17
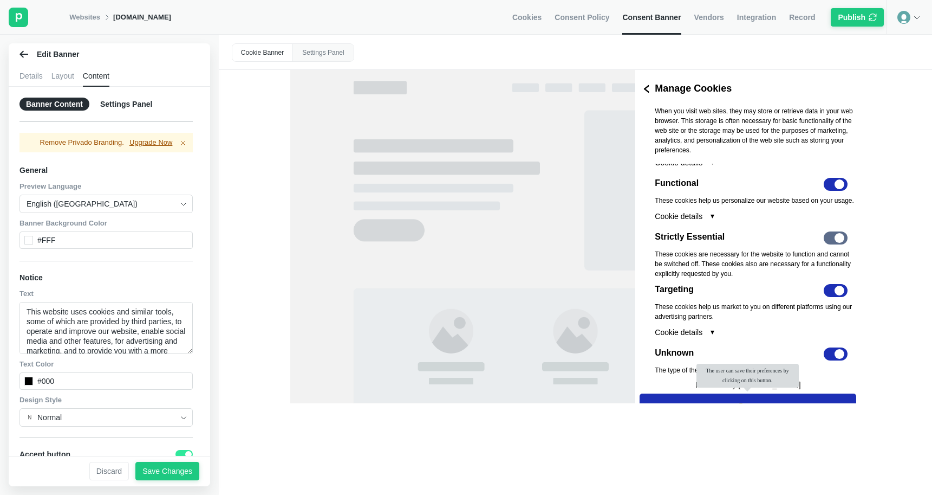
scroll to position [21, 0]
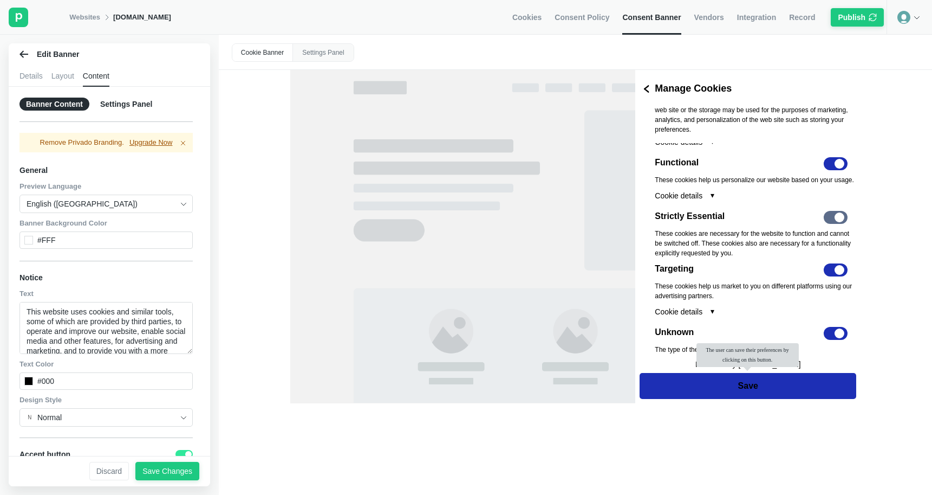
click at [837, 215] on div "Strictly Essential Toggle" at bounding box center [756, 220] width 202 height 18
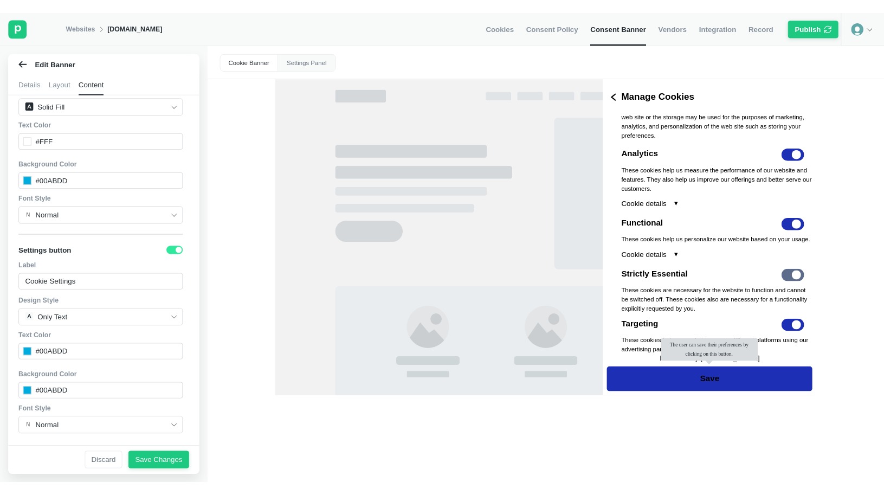
scroll to position [650, 0]
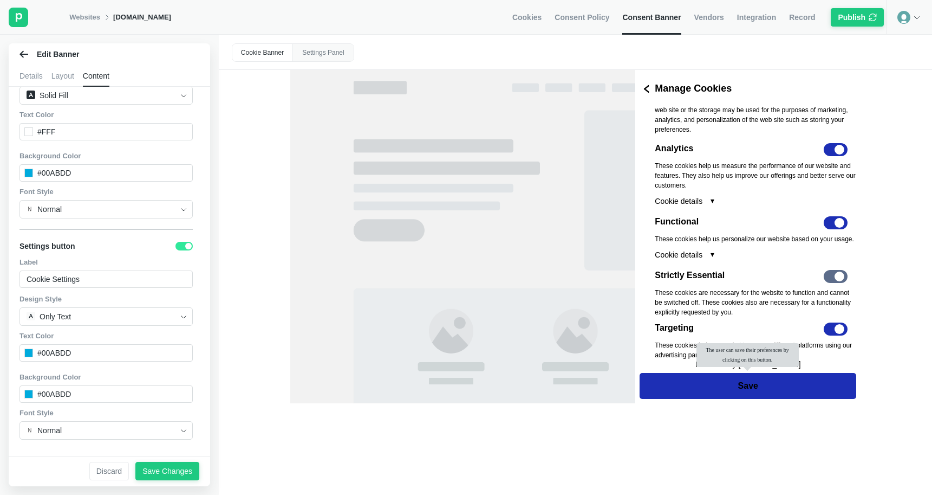
click at [21, 56] on icon at bounding box center [24, 54] width 9 height 9
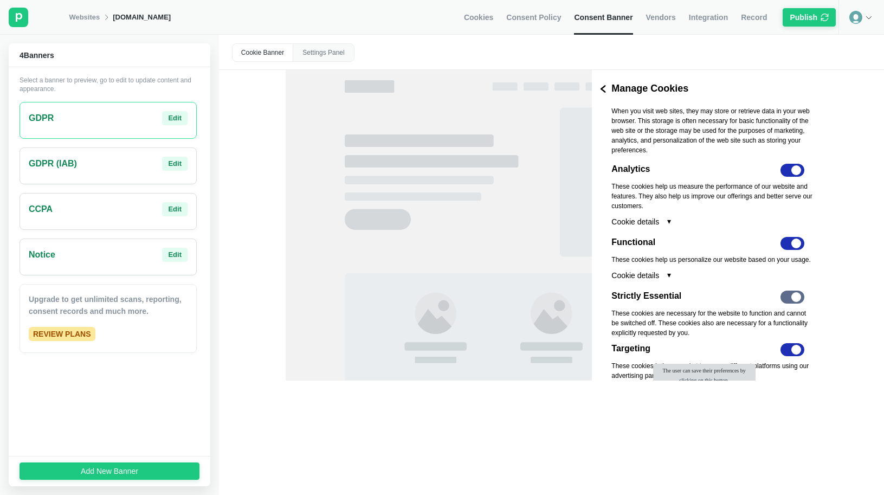
click at [190, 2] on div "Websites [DOMAIN_NAME] Cookies Consent Policy Consent Banner Vendors Integratio…" at bounding box center [453, 17] width 769 height 35
click at [171, 122] on div "Edit" at bounding box center [175, 118] width 14 height 10
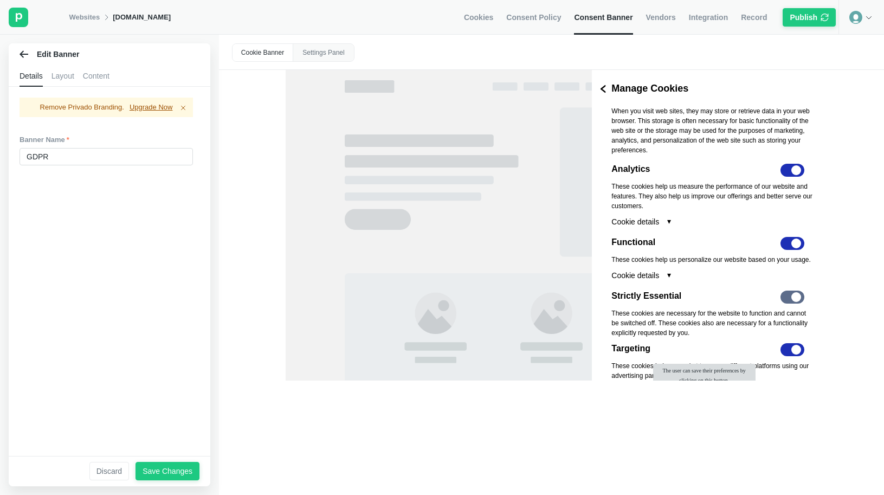
click at [68, 69] on div "Layout" at bounding box center [62, 76] width 23 height 22
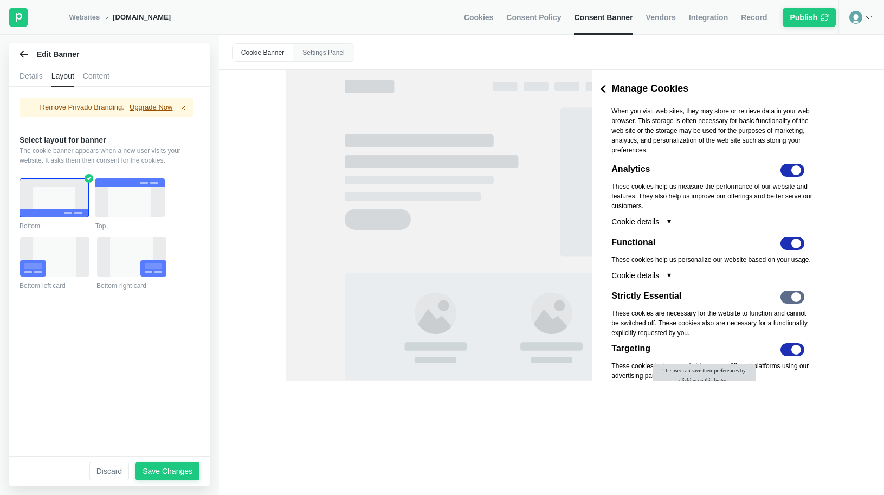
click at [100, 78] on div "Content" at bounding box center [96, 76] width 27 height 22
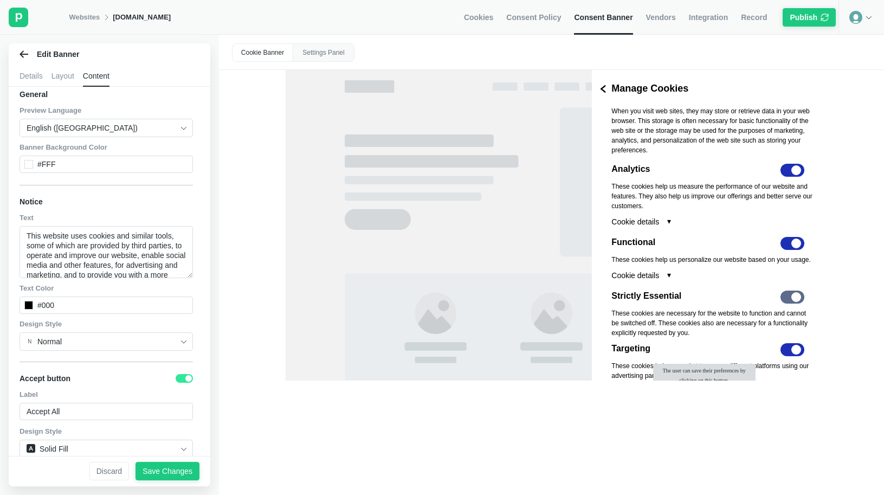
scroll to position [78, 0]
click at [539, 12] on span "Consent Policy" at bounding box center [533, 17] width 55 height 10
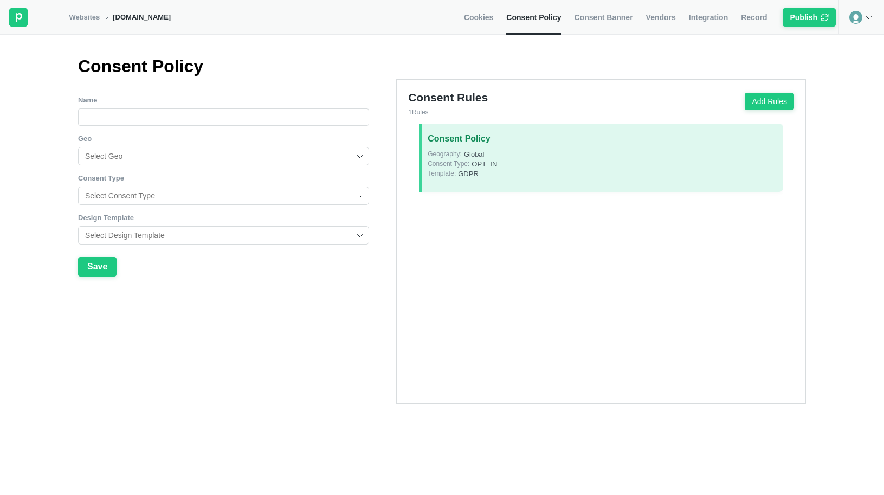
type input "Consent Policy"
type input "Global"
type input "Opt-In"
type input "GDPR"
click at [501, 21] on div "Cookies Consent Policy Consent Banner Vendors Integration Record Publish" at bounding box center [651, 17] width 374 height 35
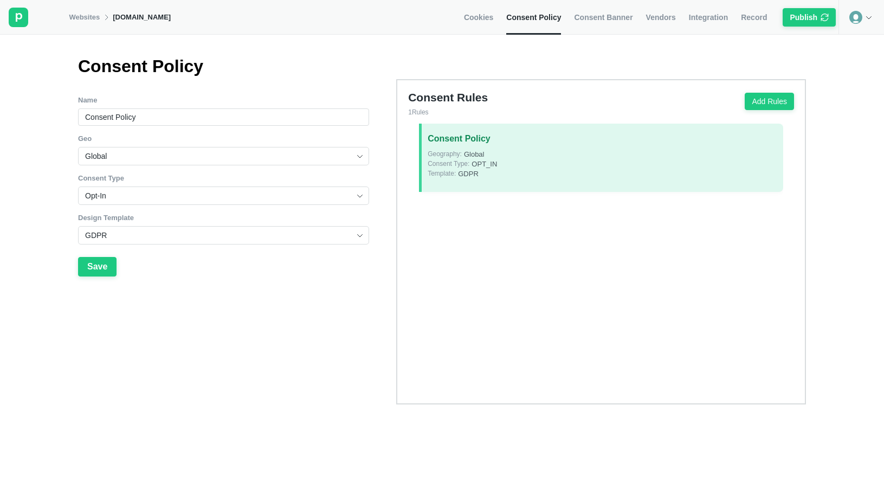
click at [481, 17] on span "Cookies" at bounding box center [478, 17] width 29 height 10
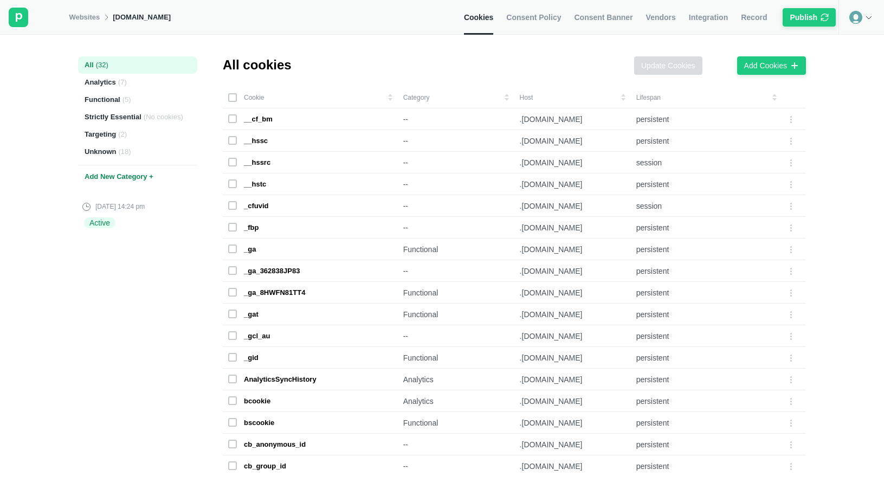
click at [98, 218] on div "Active" at bounding box center [99, 222] width 31 height 11
click at [798, 15] on div "Publish" at bounding box center [803, 17] width 28 height 10
click at [873, 14] on div "Error Message Category not assigned to one cookie" at bounding box center [791, 22] width 173 height 35
click at [864, 17] on img at bounding box center [867, 16] width 9 height 9
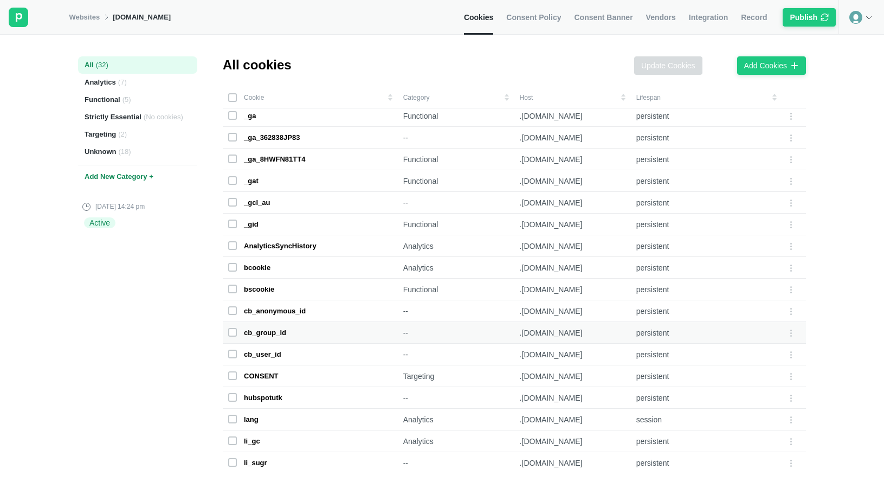
scroll to position [132, 0]
click at [788, 284] on div at bounding box center [790, 290] width 17 height 17
click at [153, 117] on span "( No cookies )" at bounding box center [164, 117] width 40 height 10
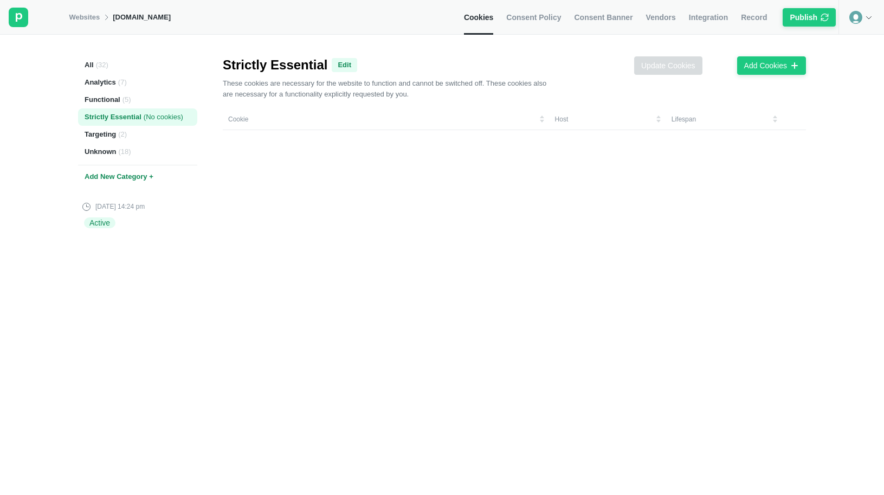
scroll to position [0, 0]
click at [762, 69] on div "Add Cookies" at bounding box center [765, 66] width 43 height 10
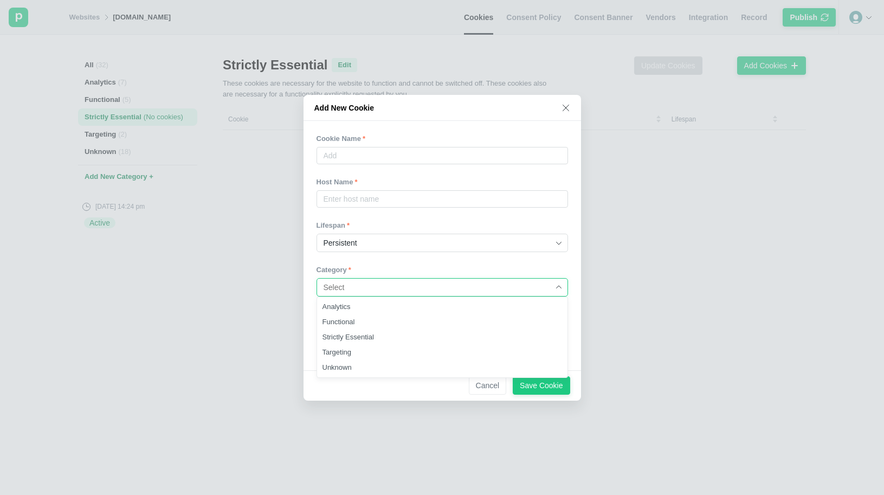
click at [455, 289] on input at bounding box center [437, 287] width 229 height 17
click at [455, 336] on div "Strictly Essential" at bounding box center [442, 336] width 250 height 15
type input "Strictly Essential"
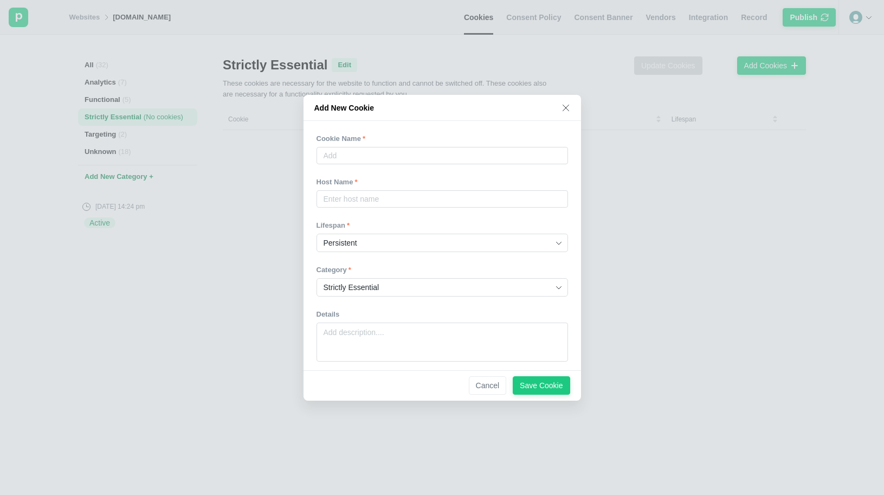
click at [437, 247] on input "Persistent" at bounding box center [437, 242] width 229 height 17
click at [440, 210] on div at bounding box center [441, 214] width 251 height 13
click at [440, 200] on input "text" at bounding box center [441, 198] width 251 height 17
click at [571, 108] on div "Add New Cookie" at bounding box center [441, 108] width 277 height 26
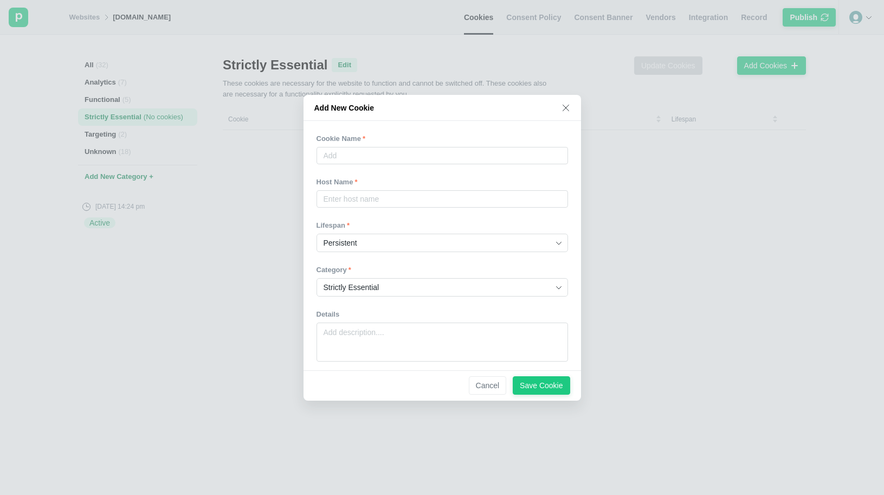
click at [568, 107] on icon at bounding box center [565, 107] width 9 height 9
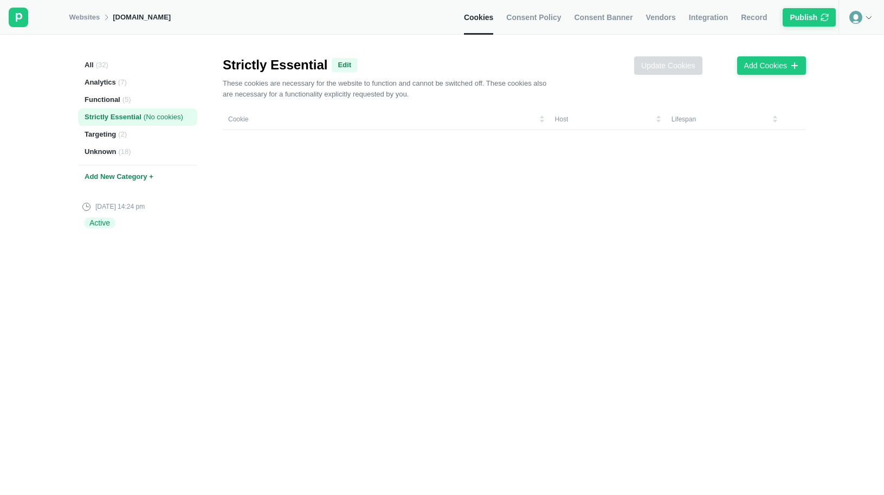
click at [532, 11] on link "Consent Policy" at bounding box center [533, 17] width 55 height 35
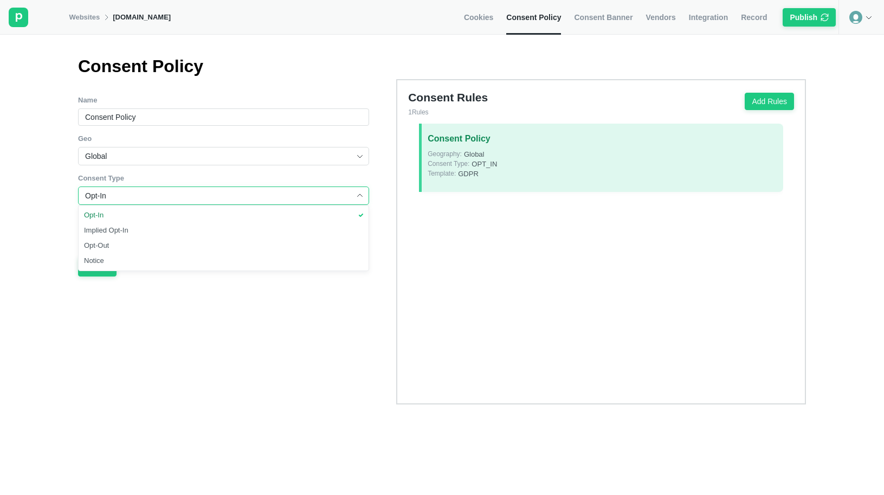
click at [185, 201] on input "Opt-In" at bounding box center [219, 195] width 269 height 17
click at [195, 181] on span "Consent Type" at bounding box center [223, 178] width 291 height 10
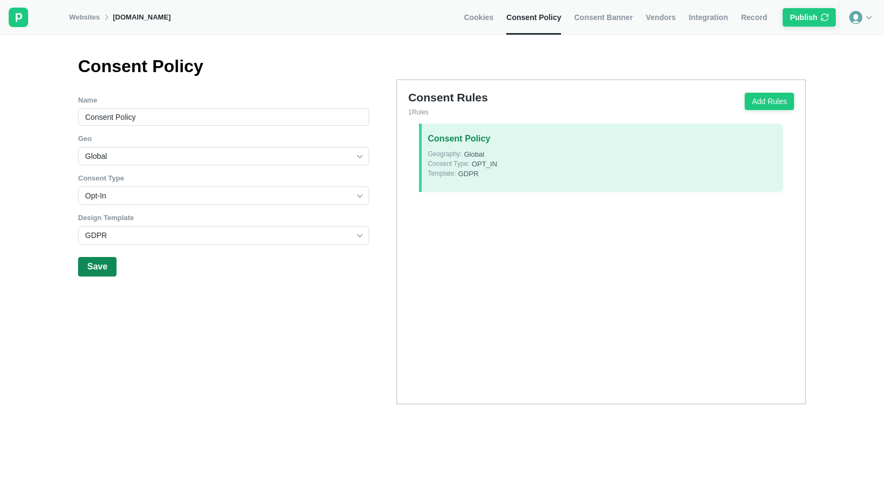
click at [112, 265] on button "Save" at bounding box center [97, 267] width 38 height 20
click at [624, 15] on span "Consent Banner" at bounding box center [603, 17] width 59 height 10
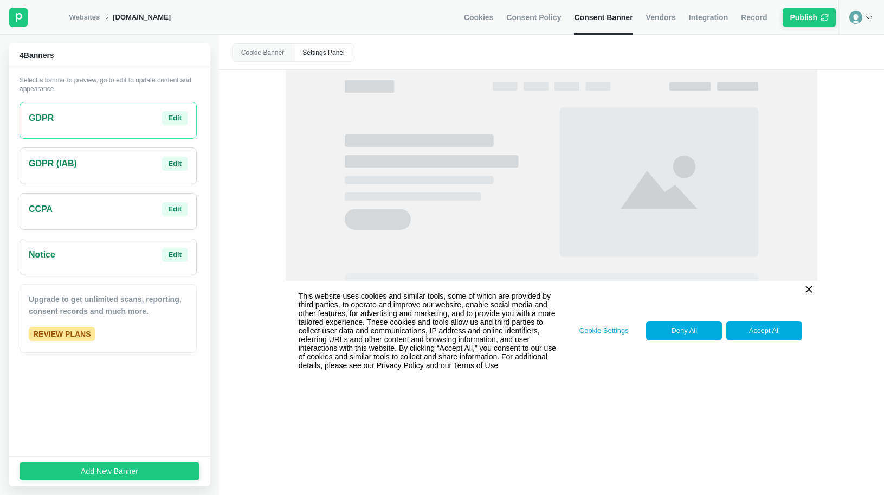
click at [86, 18] on link "Websites" at bounding box center [84, 17] width 31 height 10
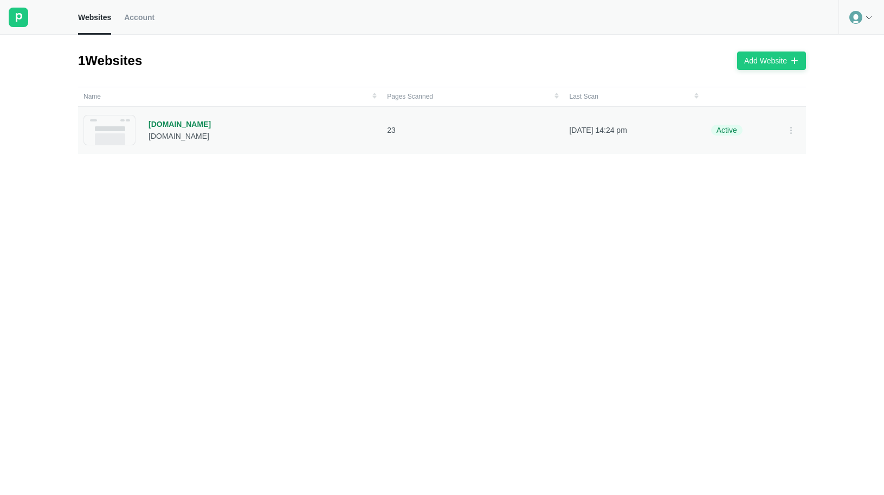
click at [178, 126] on div "[DOMAIN_NAME]" at bounding box center [179, 124] width 62 height 10
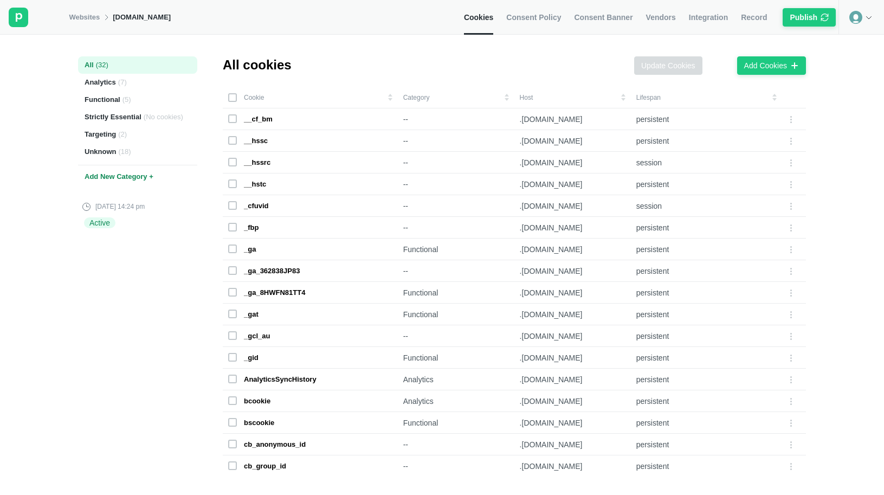
click at [517, 23] on link "Consent Policy" at bounding box center [533, 17] width 55 height 35
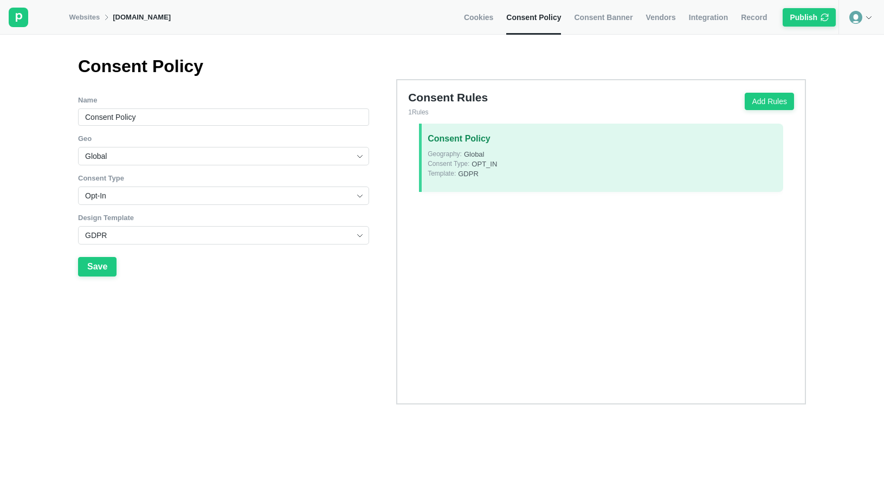
click at [587, 28] on link "Consent Banner" at bounding box center [603, 17] width 59 height 35
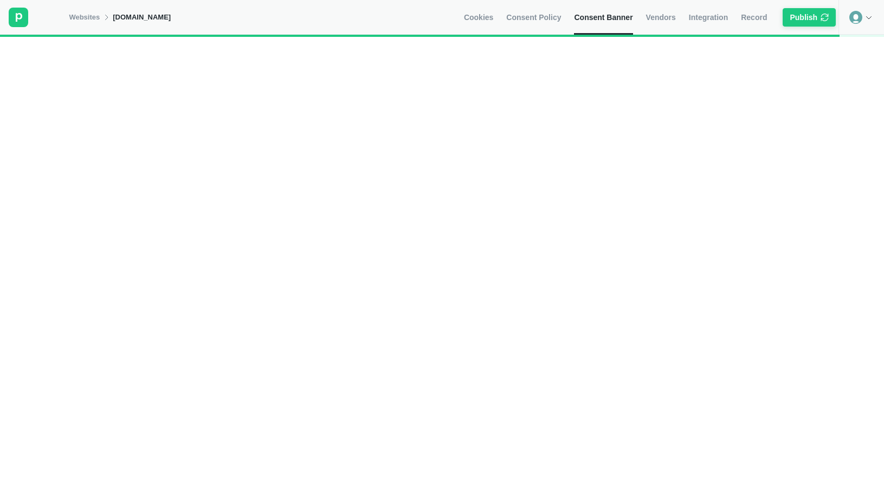
click at [664, 21] on span "Vendors" at bounding box center [661, 17] width 30 height 10
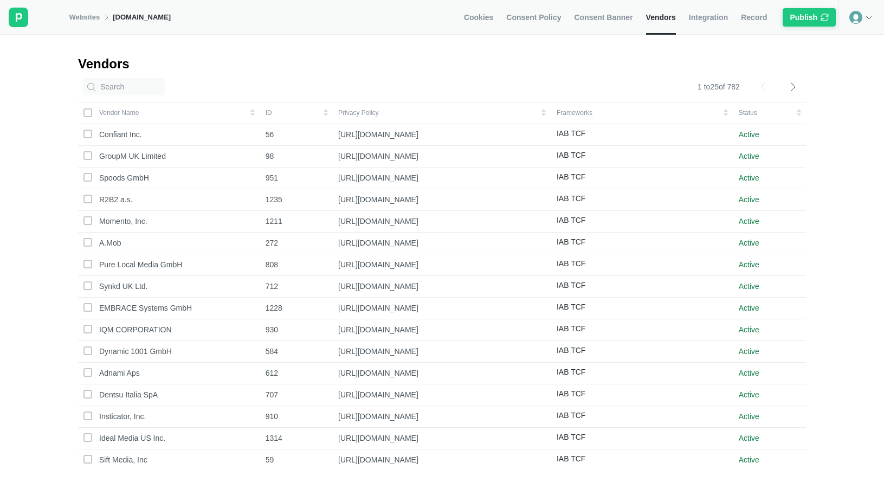
click at [689, 30] on link "Integration" at bounding box center [708, 17] width 39 height 35
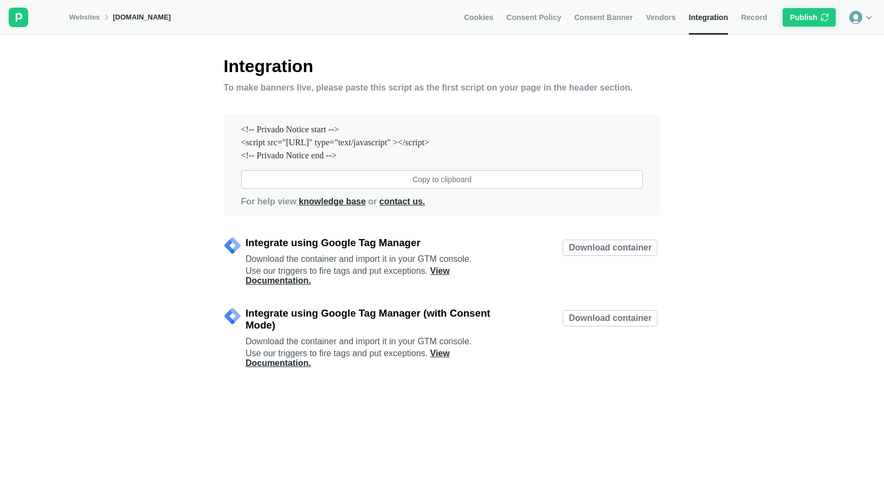
click at [742, 16] on span "Record" at bounding box center [754, 17] width 26 height 10
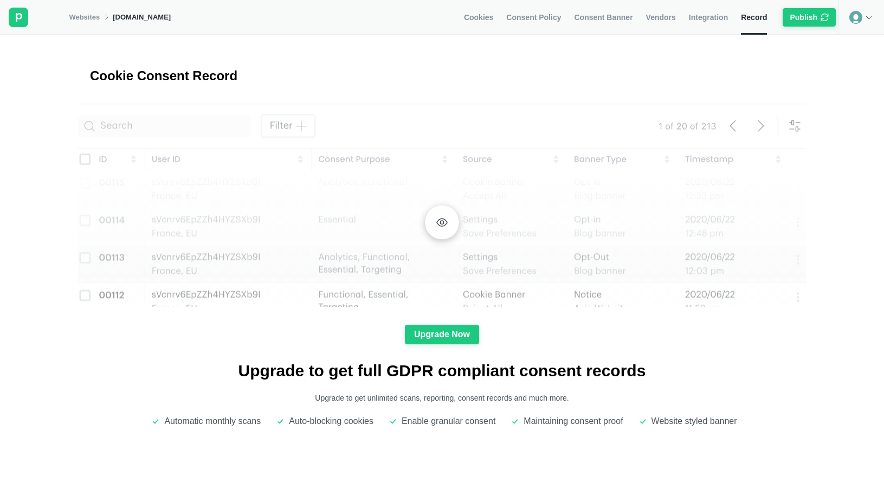
click at [524, 7] on link "Consent Policy" at bounding box center [533, 17] width 55 height 35
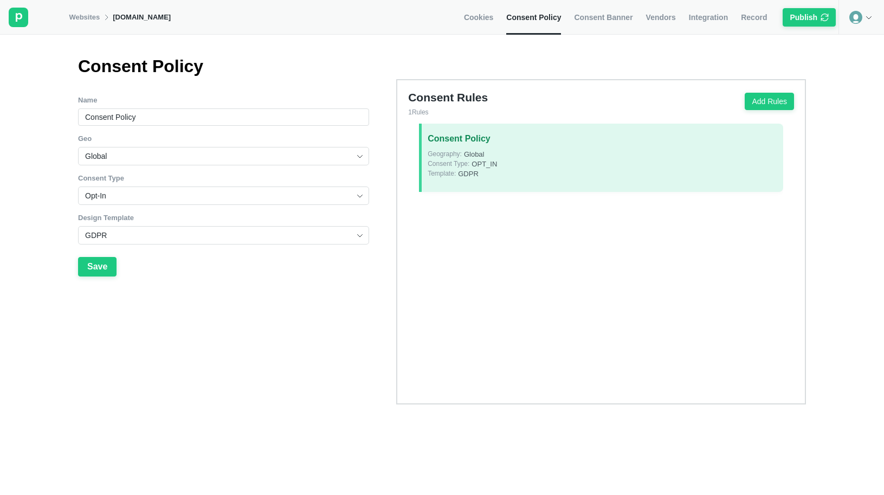
click at [471, 8] on link "Cookies" at bounding box center [478, 17] width 29 height 35
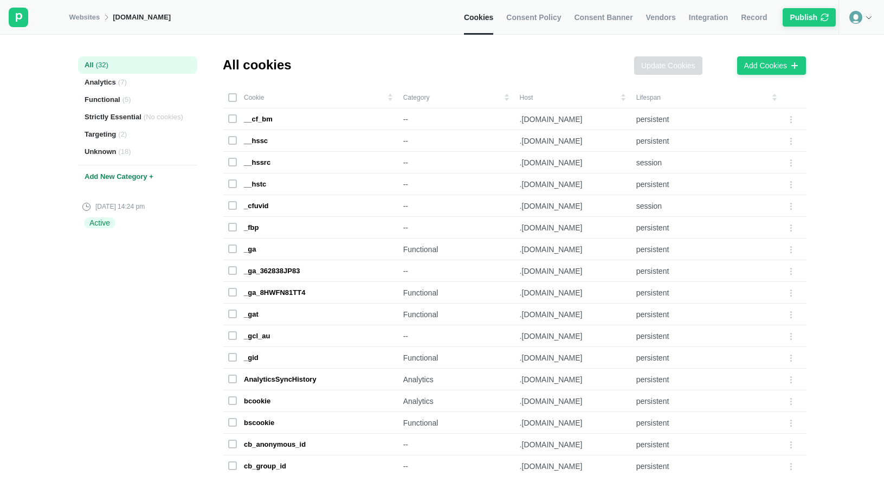
click at [80, 14] on link "Websites" at bounding box center [84, 17] width 31 height 10
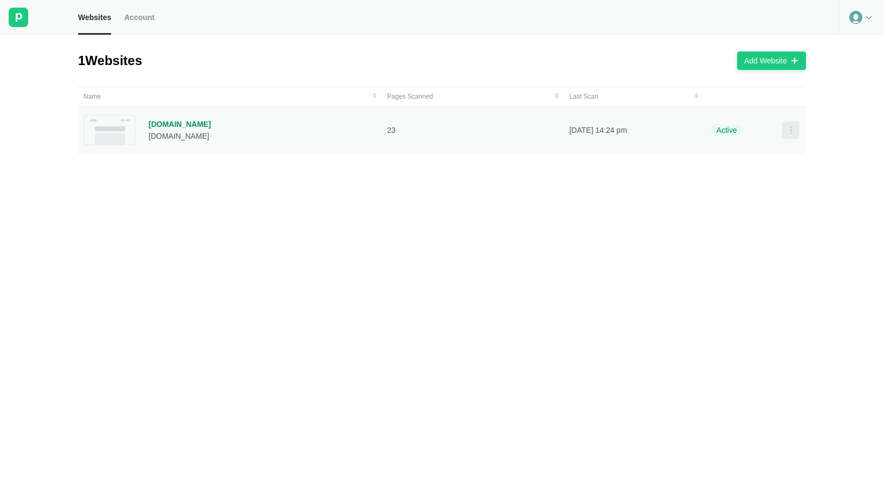
click at [787, 134] on icon at bounding box center [790, 130] width 9 height 9
click at [769, 129] on div "Scan Now" at bounding box center [760, 131] width 43 height 15
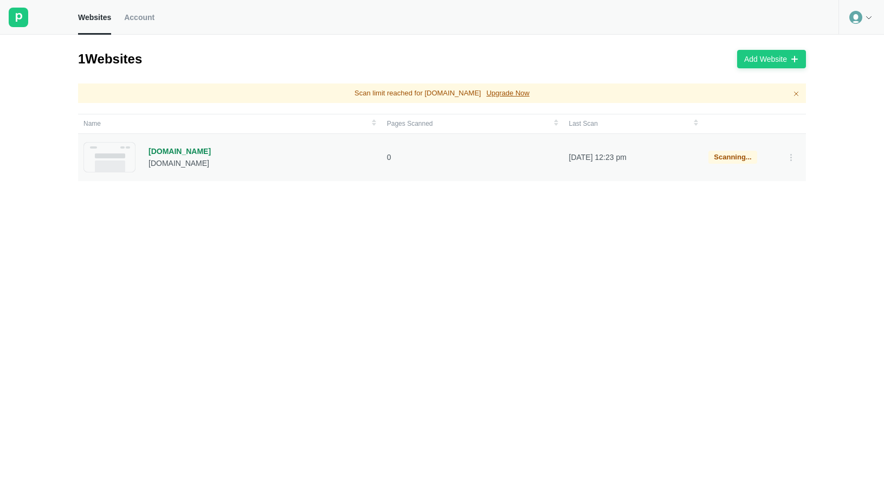
click at [171, 147] on div "[DOMAIN_NAME]" at bounding box center [179, 151] width 62 height 10
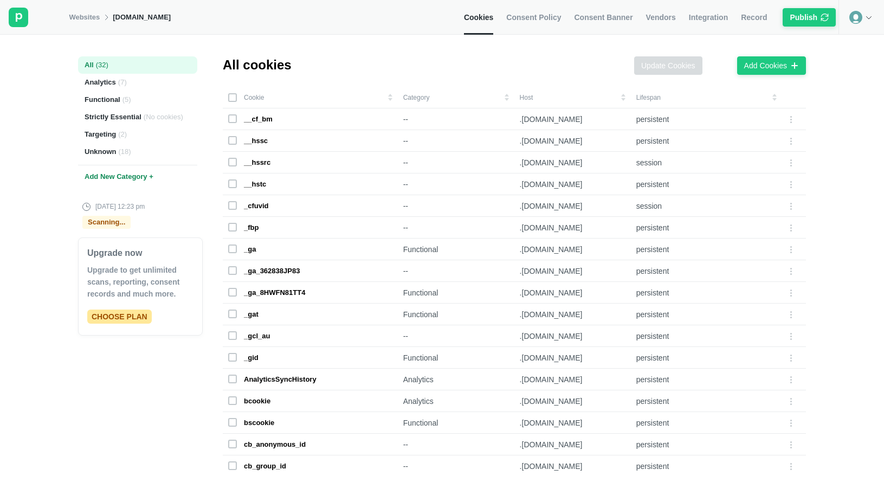
drag, startPoint x: 242, startPoint y: 491, endPoint x: 242, endPoint y: 528, distance: 36.8
click at [242, 494] on html "Websites [DOMAIN_NAME] Cookies Consent Policy Consent Banner Vendors Integratio…" at bounding box center [442, 247] width 884 height 495
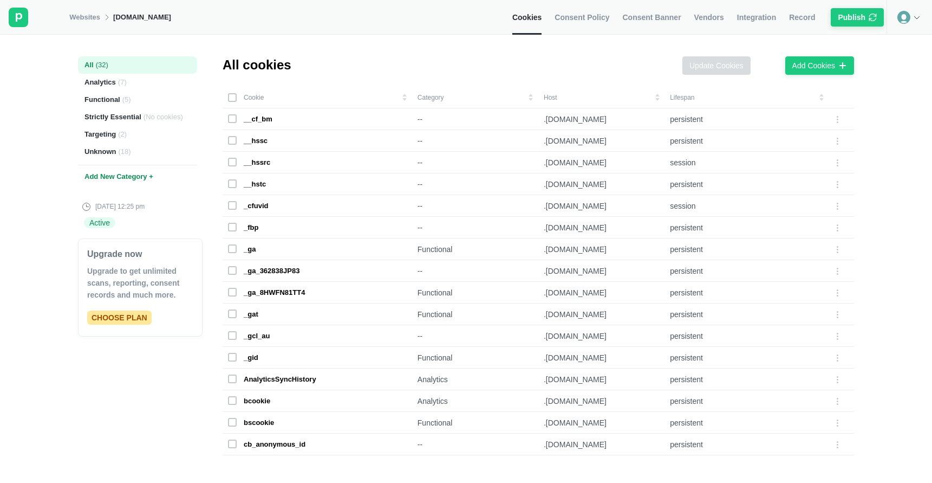
click at [107, 321] on p "CHOOSE PLAN" at bounding box center [119, 317] width 64 height 14
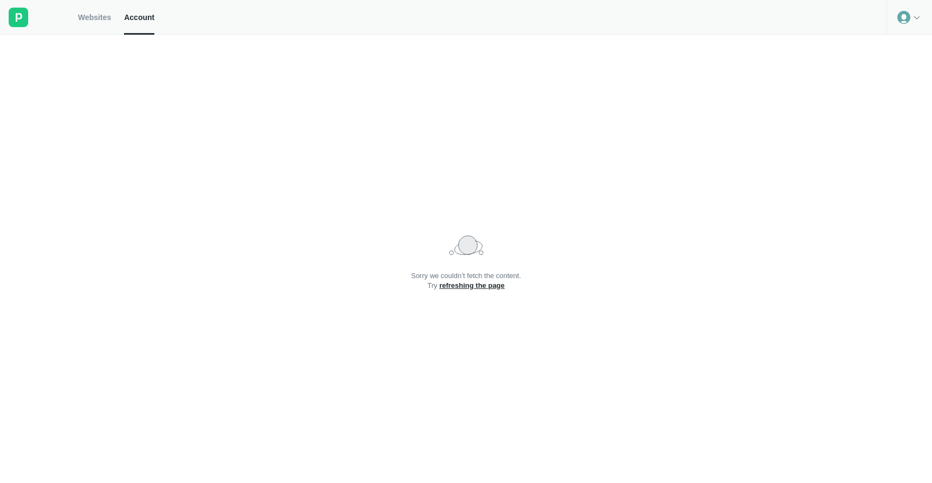
click at [902, 18] on icon at bounding box center [904, 17] width 13 height 13
click at [904, 51] on div "Logout" at bounding box center [910, 44] width 44 height 15
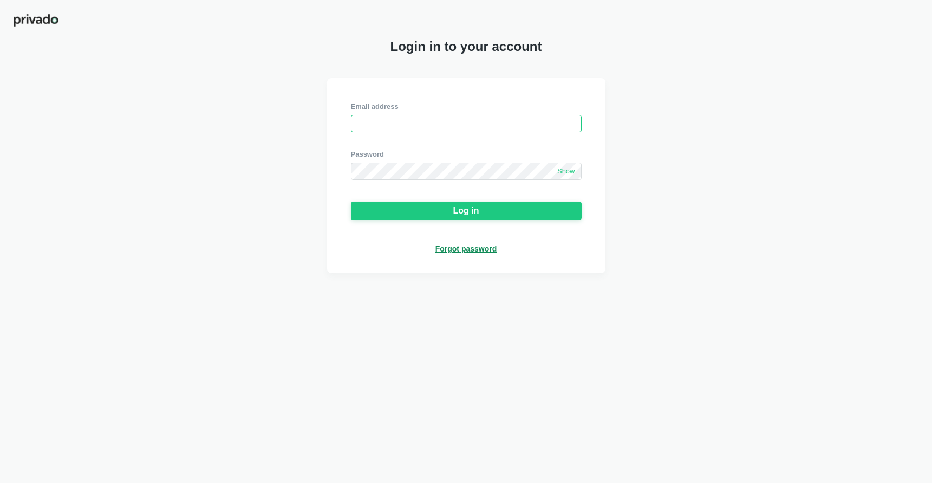
type input "[EMAIL_ADDRESS][DOMAIN_NAME]"
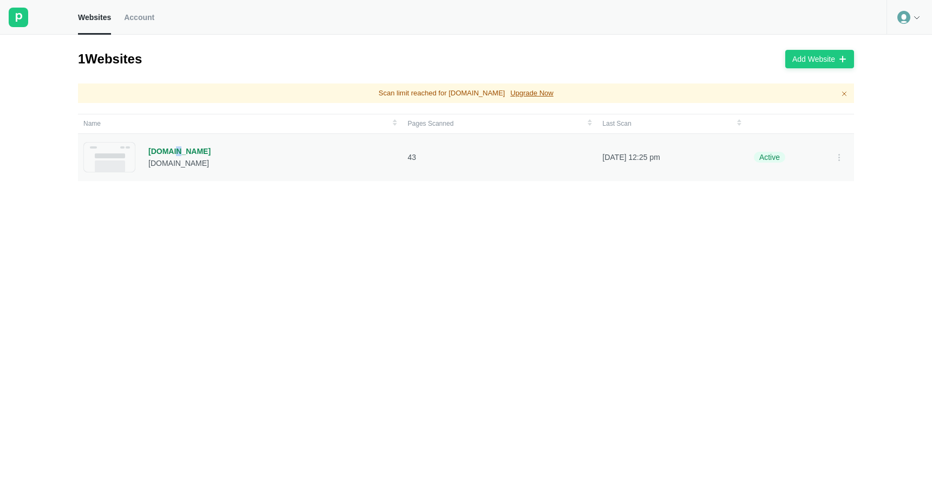
click at [173, 147] on div "[DOMAIN_NAME]" at bounding box center [179, 151] width 62 height 10
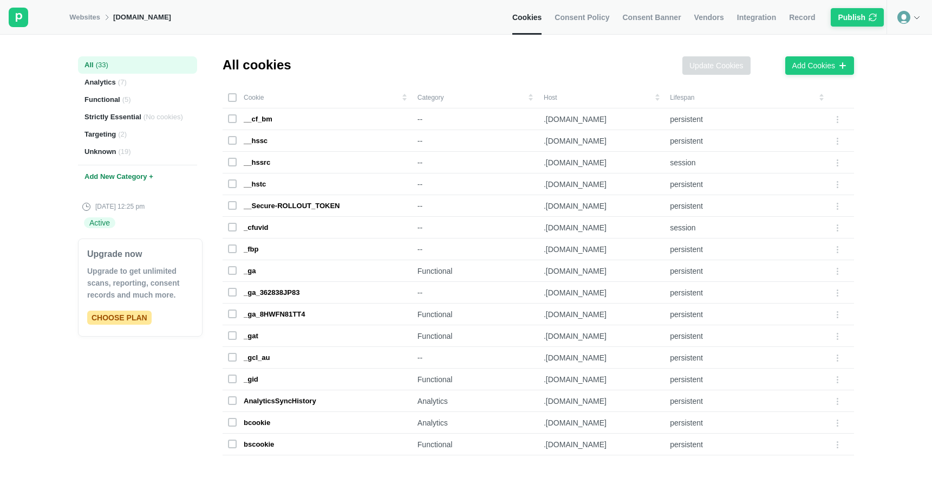
click at [120, 319] on p "CHOOSE PLAN" at bounding box center [119, 317] width 64 height 14
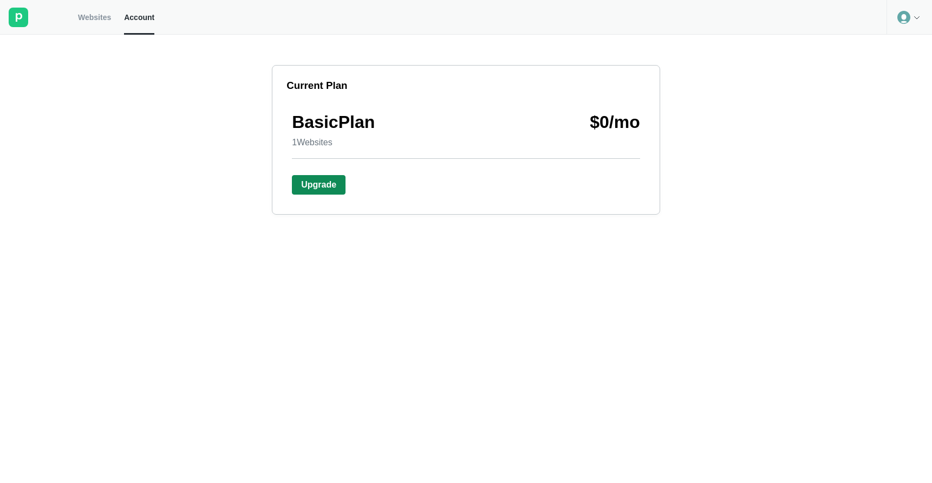
click at [322, 186] on div "Upgrade" at bounding box center [318, 185] width 35 height 10
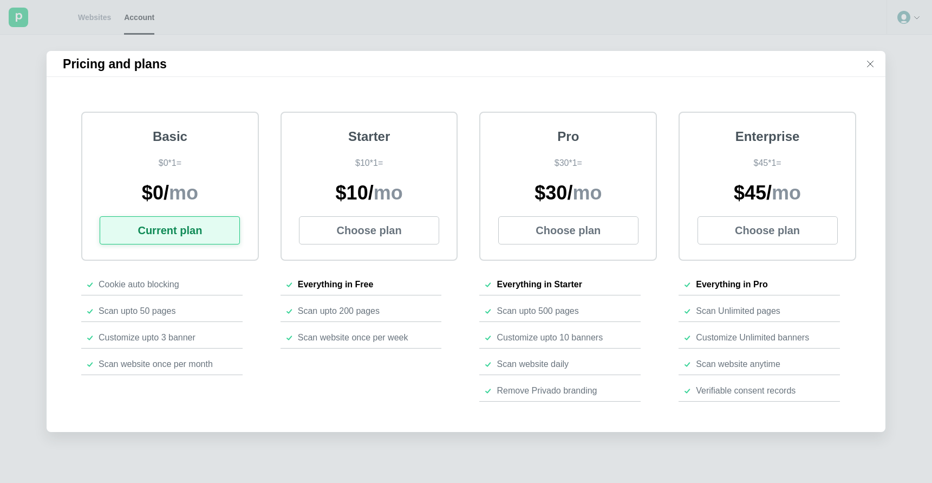
click at [95, 21] on div "Pricing and plans Basic $ 0 * 1 = $ 0 / mo Current plan Cookie auto blocking Sc…" at bounding box center [466, 241] width 932 height 483
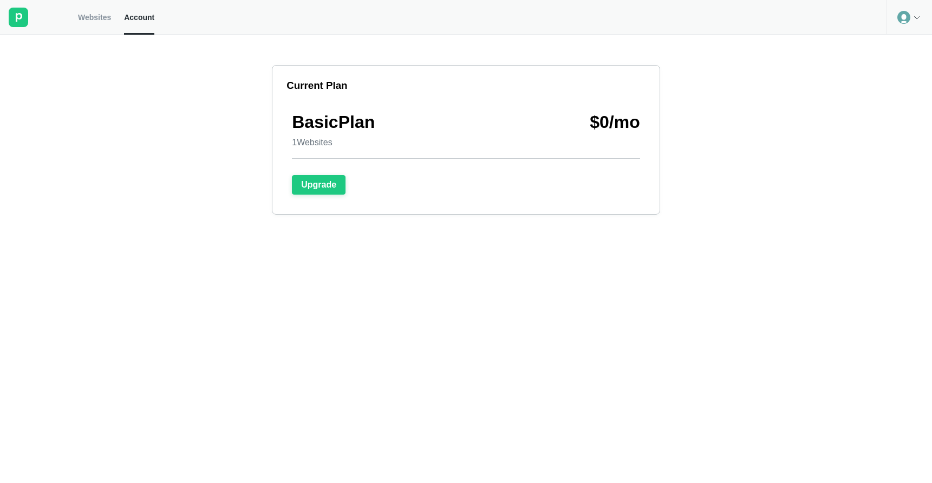
click at [91, 17] on span "Websites" at bounding box center [94, 17] width 33 height 10
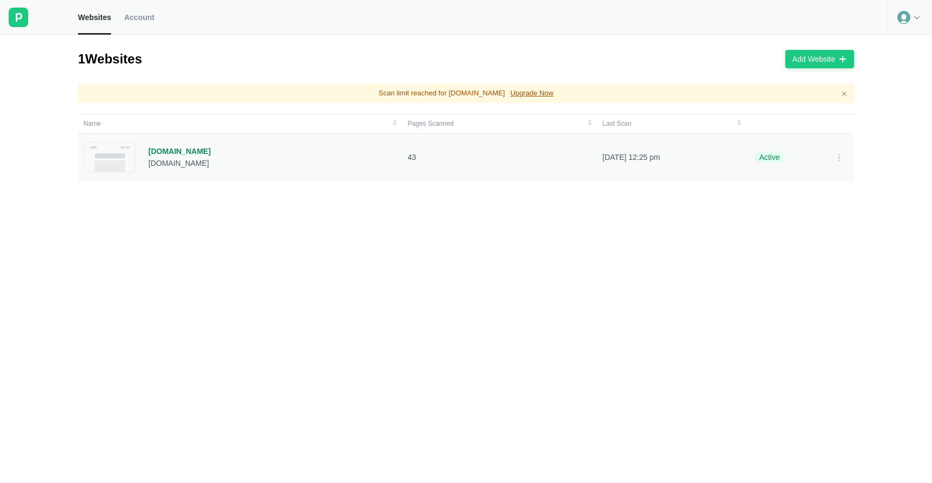
click at [191, 157] on div "acclinate.com acclinate.com" at bounding box center [179, 157] width 62 height 30
click at [190, 153] on div "[DOMAIN_NAME]" at bounding box center [179, 151] width 62 height 10
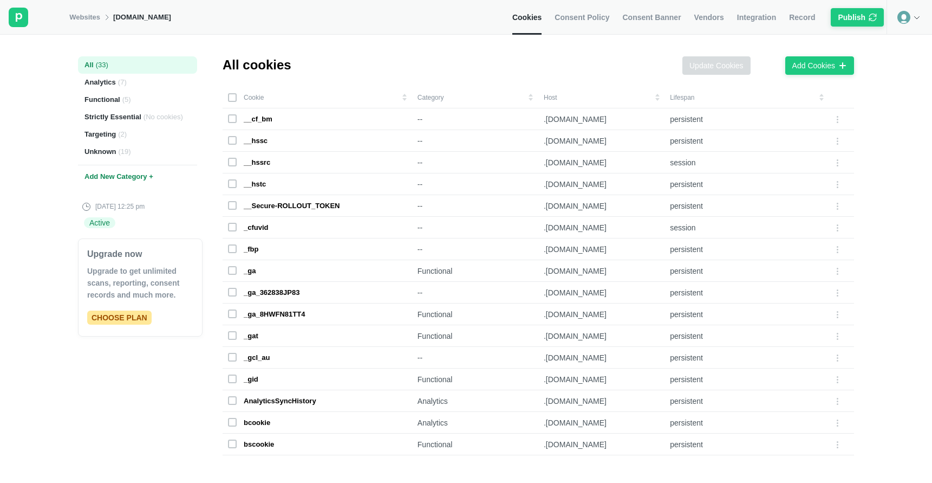
click at [564, 18] on span "Consent Policy" at bounding box center [582, 17] width 55 height 10
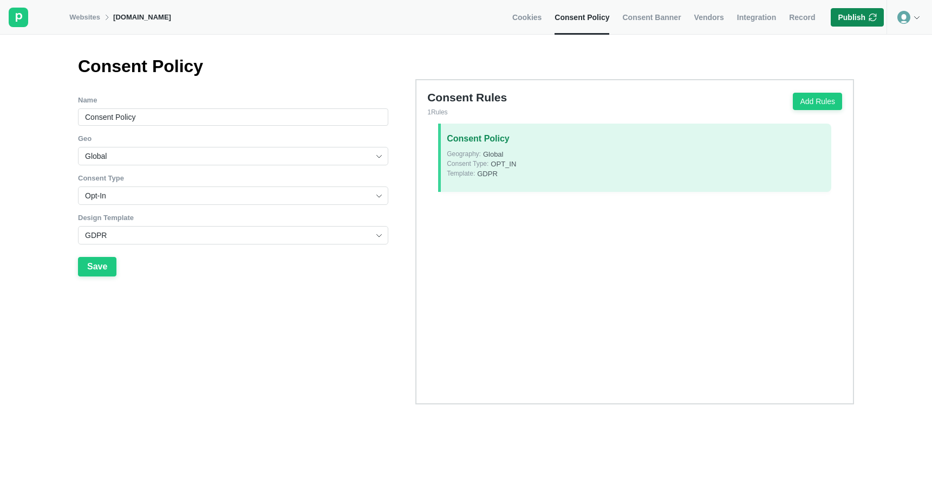
click at [838, 25] on button "Publish" at bounding box center [857, 17] width 53 height 18
drag, startPoint x: 906, startPoint y: 29, endPoint x: 787, endPoint y: 30, distance: 119.7
click at [787, 30] on span "Category not assigned to one cookie" at bounding box center [846, 29] width 124 height 10
copy span "ategory not assigned to one cooki"
click at [90, 16] on link "Websites" at bounding box center [84, 17] width 31 height 10
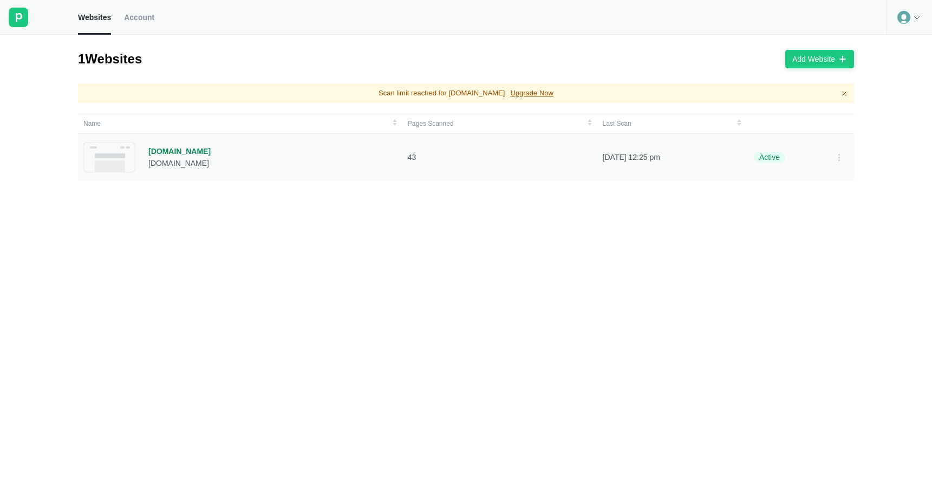
click at [169, 151] on div "[DOMAIN_NAME]" at bounding box center [179, 151] width 62 height 10
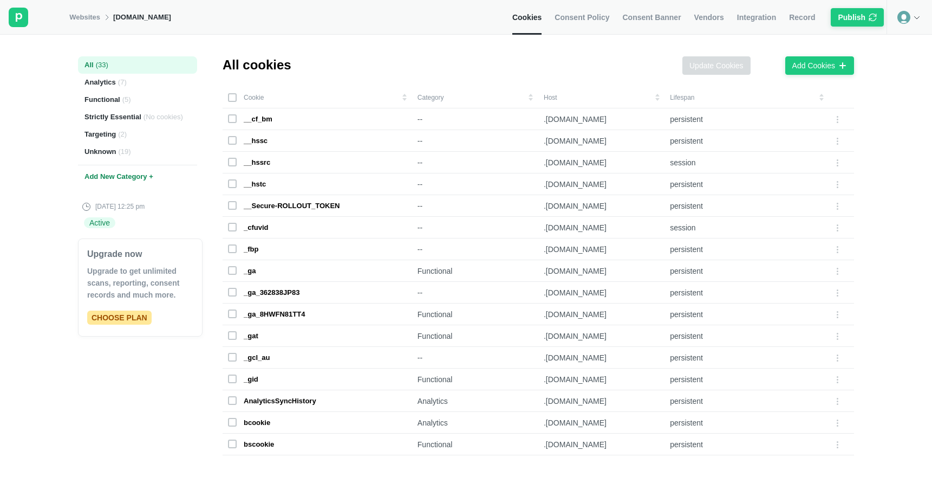
click at [919, 24] on div at bounding box center [910, 17] width 46 height 35
click at [82, 16] on link "Websites" at bounding box center [84, 17] width 31 height 10
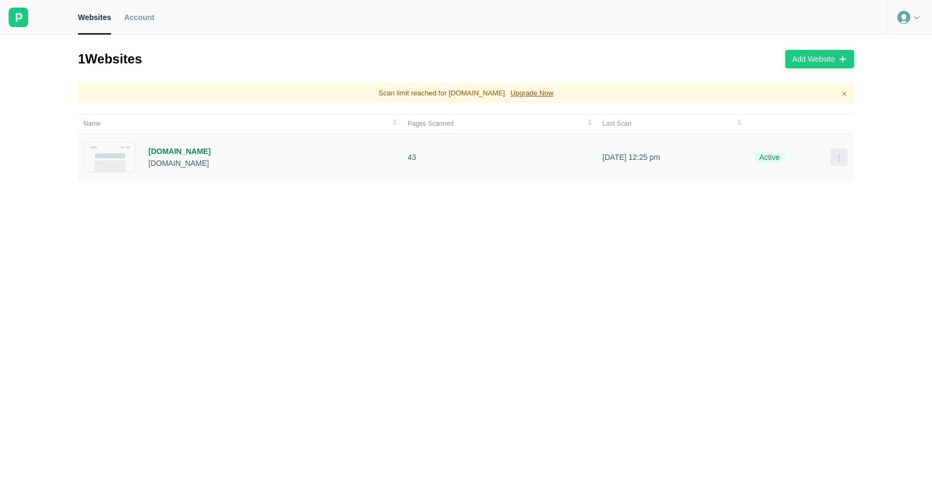
click at [843, 156] on icon at bounding box center [839, 157] width 9 height 9
